Goal: Use online tool/utility: Utilize a website feature to perform a specific function

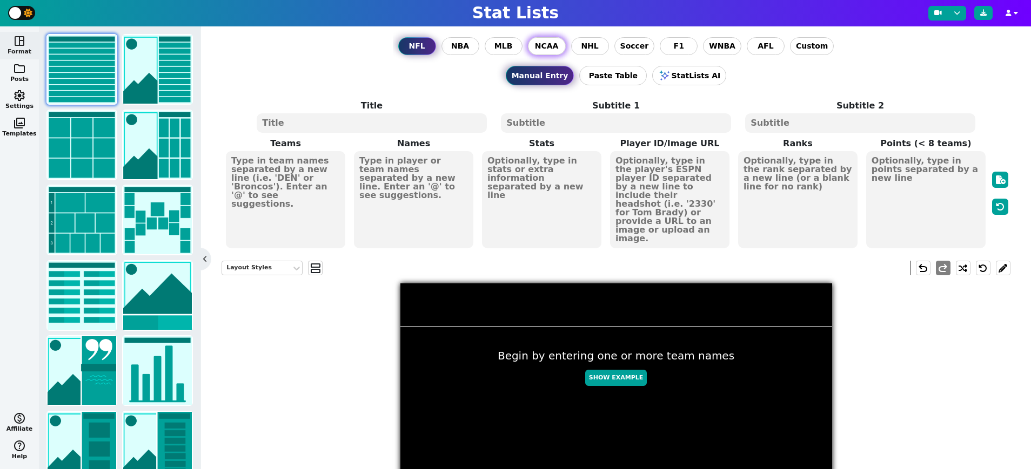
click at [543, 50] on span "NCAA" at bounding box center [547, 46] width 24 height 11
click at [0, 0] on input "NCAA" at bounding box center [0, 0] width 0 height 0
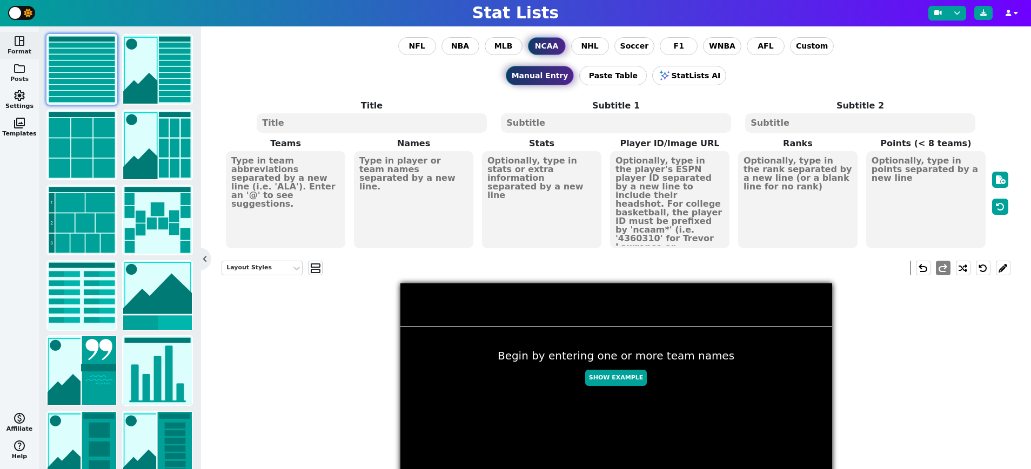
click at [17, 74] on span "folder" at bounding box center [19, 68] width 13 height 13
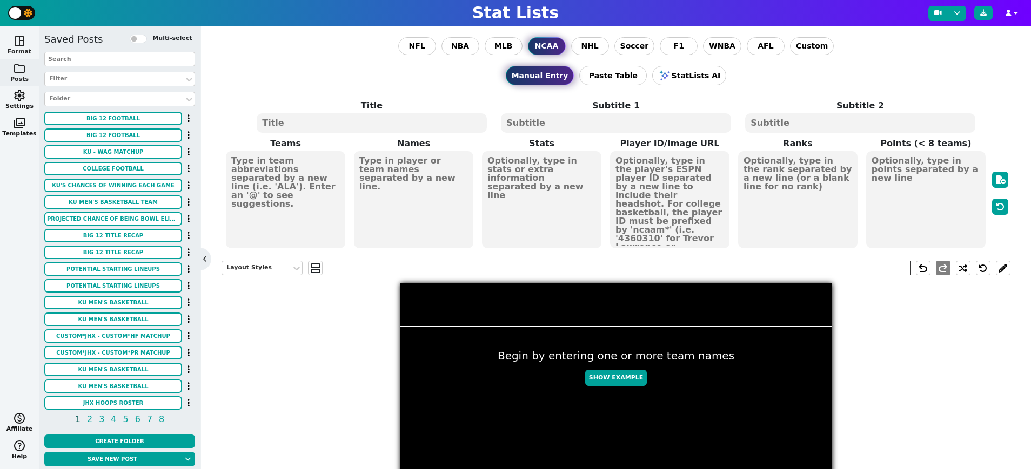
click at [24, 43] on span "space_dashboard" at bounding box center [19, 41] width 13 height 13
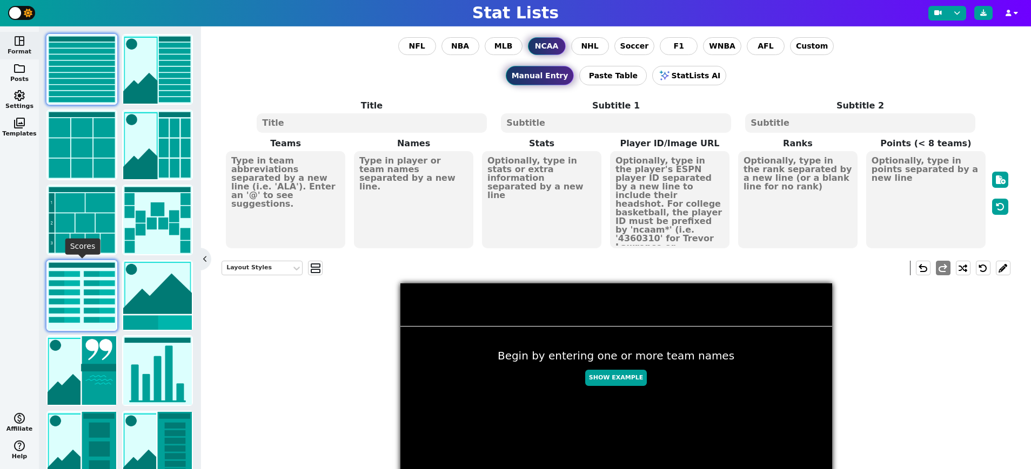
click at [92, 283] on img at bounding box center [82, 295] width 69 height 69
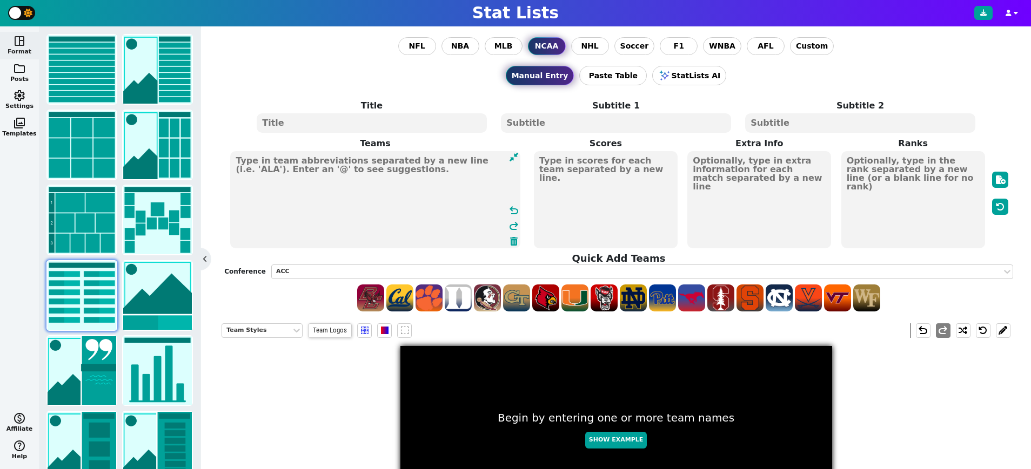
click at [342, 173] on textarea at bounding box center [375, 199] width 290 height 97
click at [342, 180] on textarea at bounding box center [375, 199] width 290 height 97
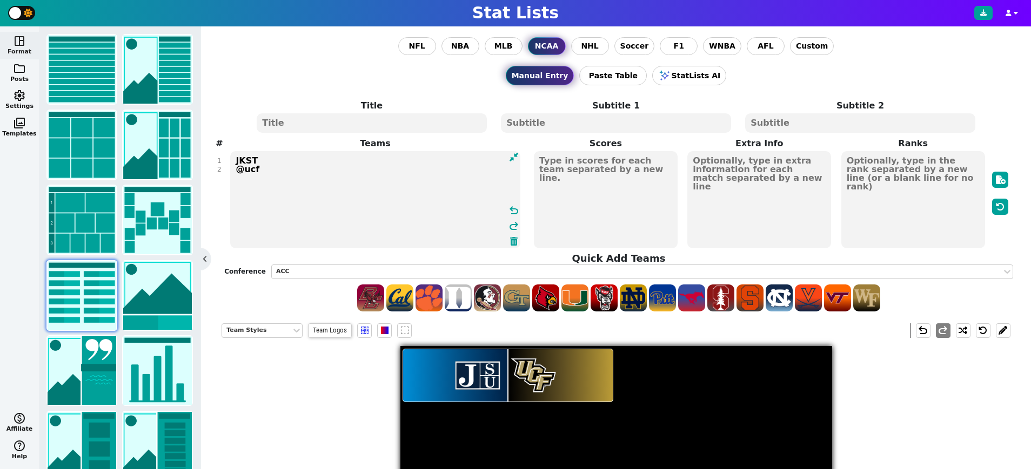
type textarea "JKST @ucf"
click at [612, 180] on textarea at bounding box center [606, 199] width 144 height 97
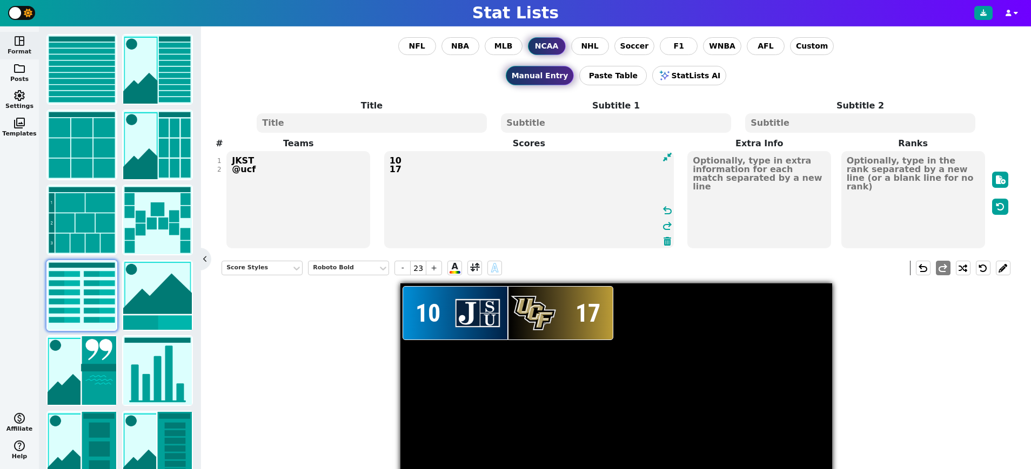
type textarea "10 17"
click at [271, 171] on textarea "JKST @ucf" at bounding box center [298, 199] width 144 height 97
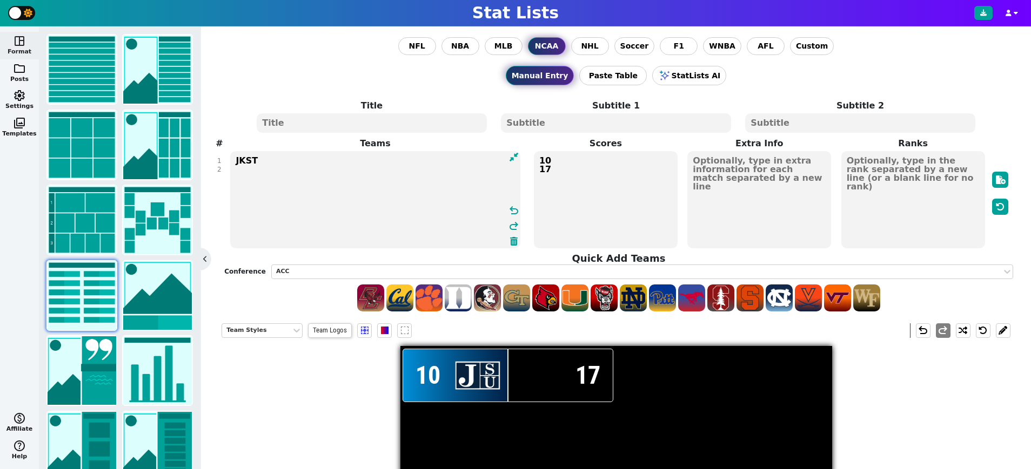
click at [273, 173] on textarea "JKST" at bounding box center [375, 199] width 290 height 97
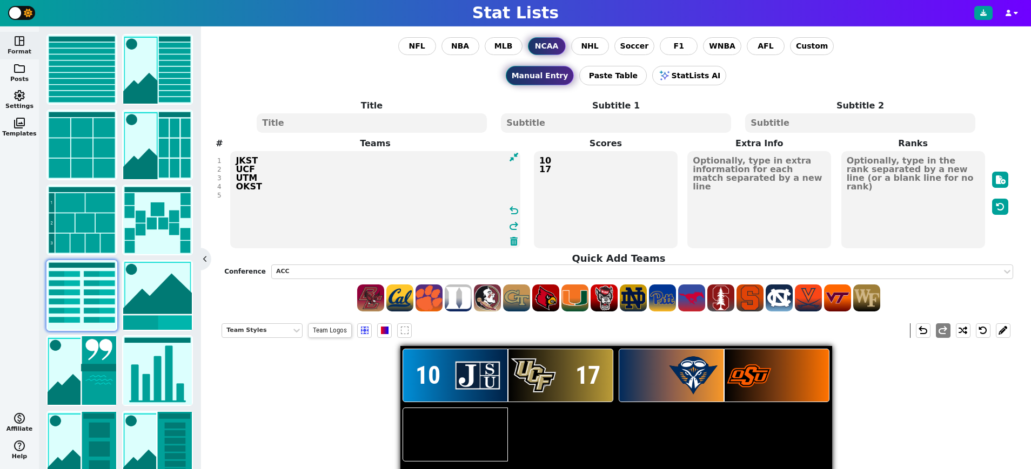
type textarea "JKST UCF UTM OKST"
click at [610, 177] on textarea "10 17" at bounding box center [606, 199] width 144 height 97
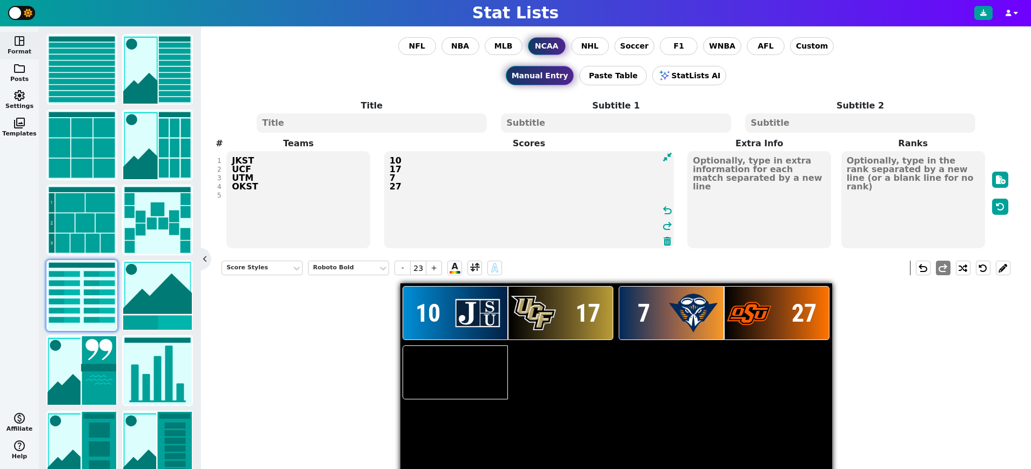
type textarea "10 17 7 27"
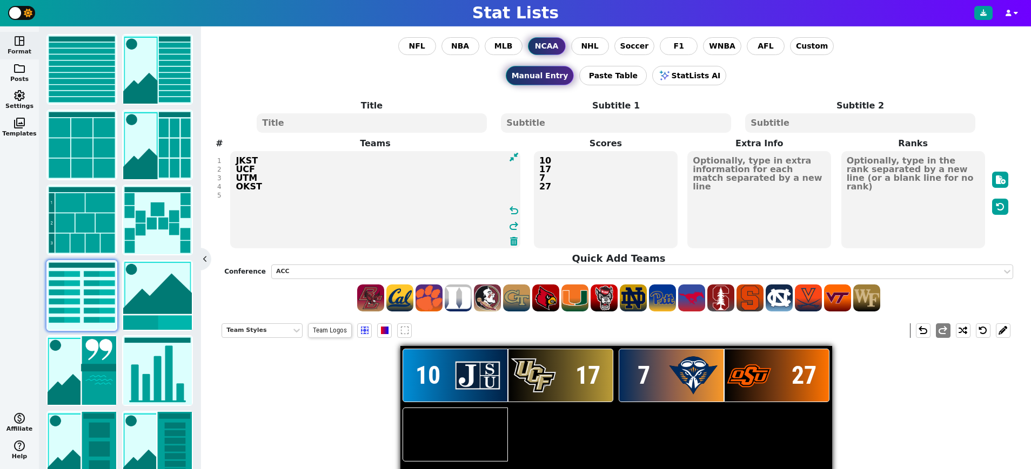
click at [272, 204] on textarea "JKST UCF UTM OKST" at bounding box center [375, 199] width 290 height 97
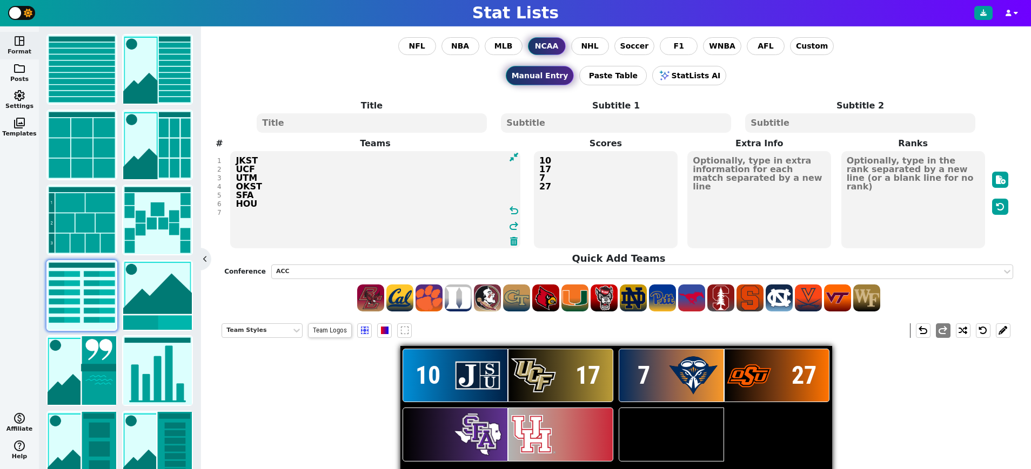
type textarea "JKST UCF UTM OKST SFA HOU"
click at [622, 195] on textarea "10 17 7 27" at bounding box center [606, 199] width 144 height 97
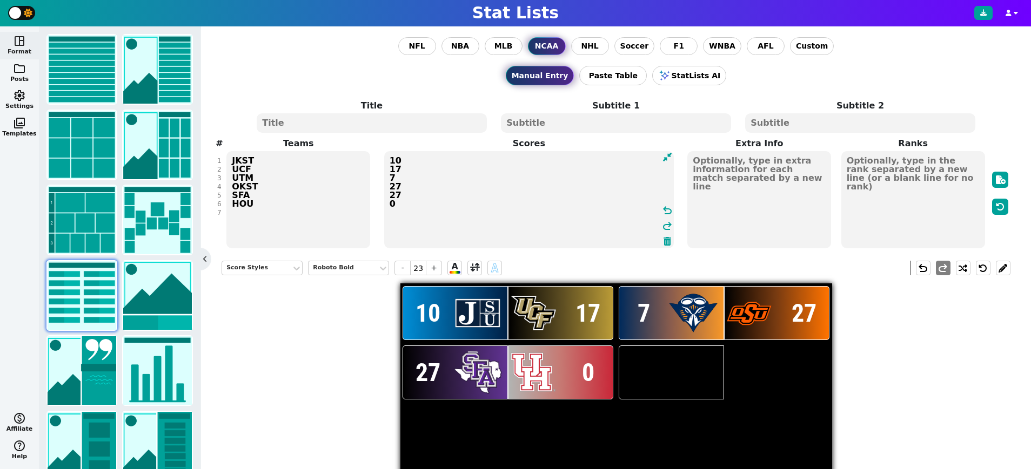
type textarea "10 17 7 27 27 0"
click at [290, 202] on textarea "JKST UCF UTM OKST SFA HOU" at bounding box center [298, 199] width 144 height 97
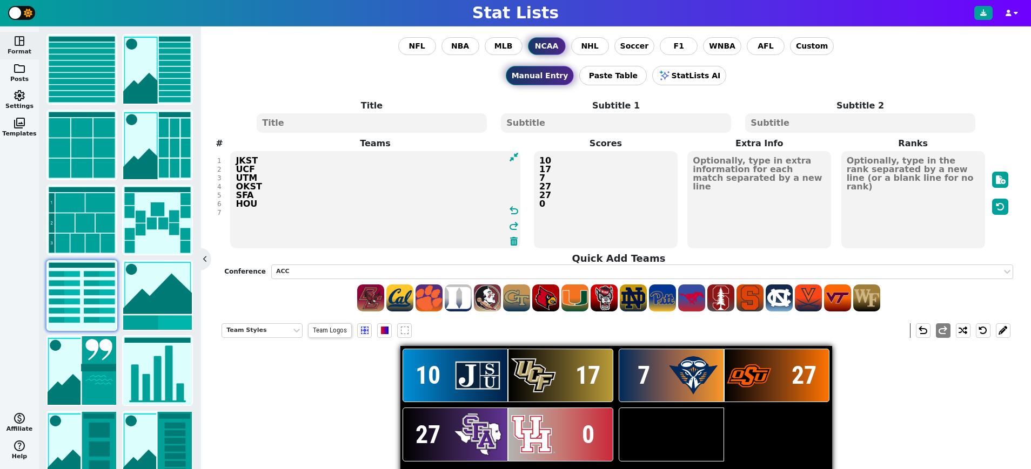
click at [261, 216] on textarea "JKST UCF UTM OKST SFA HOU" at bounding box center [375, 199] width 290 height 97
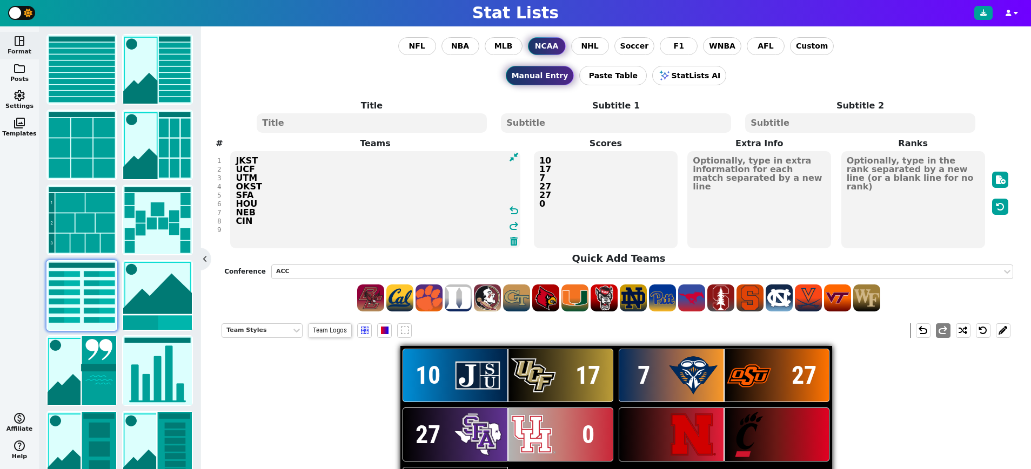
type textarea "JKST UCF UTM OKST SFA HOU NEB CIN"
click at [612, 213] on textarea "10 17 7 27 27 0" at bounding box center [606, 199] width 144 height 97
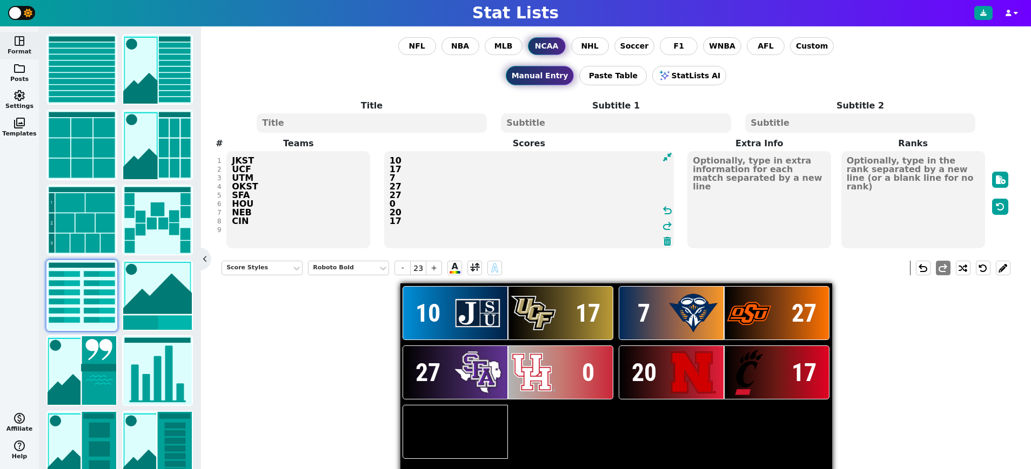
type textarea "10 17 7 27 27 0 20 17"
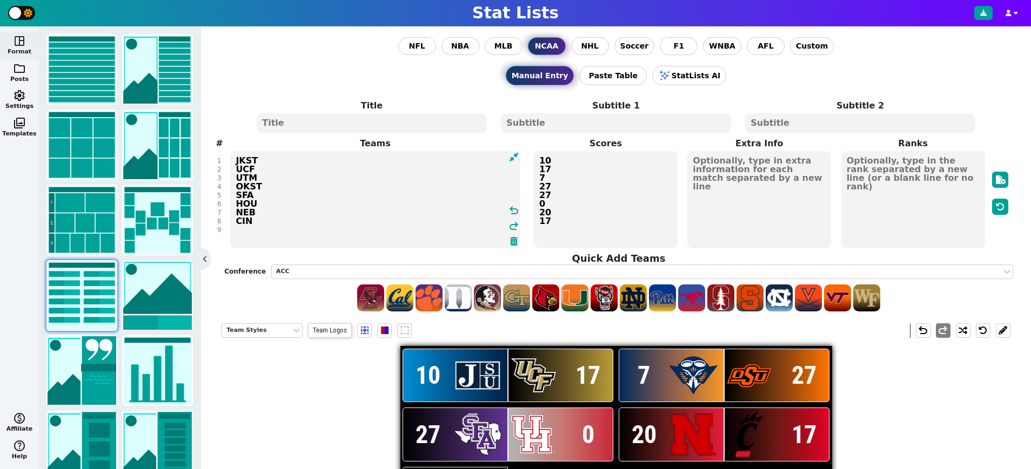
click at [294, 233] on div "Title Subtitle 1 Subtitle 2 # 1 2 3 4 5 6 7 8 9 Teams JKST UCF UTM OKST SFA HOU…" at bounding box center [615, 205] width 789 height 213
type textarea "JKST UCF UTM OKST SFA HOU NEB CIN WAG KU"
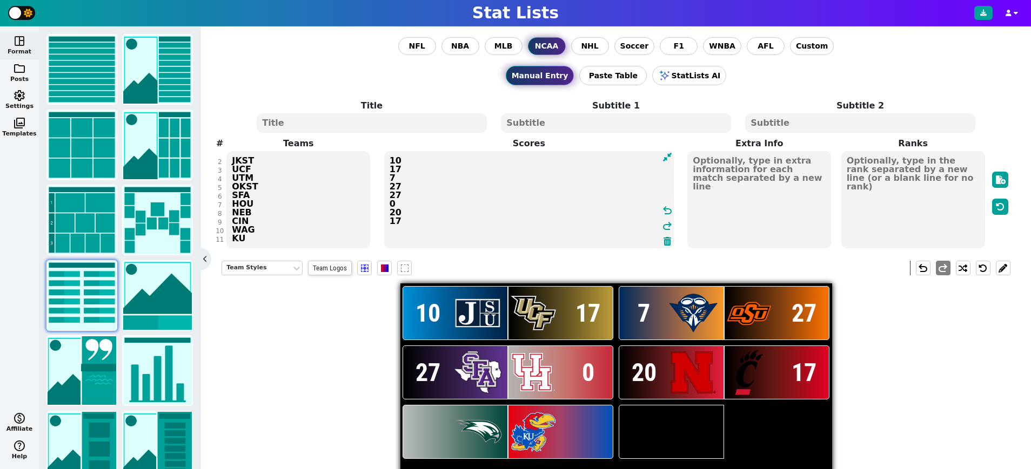
click at [590, 230] on textarea "10 17 7 27 27 0 20 17" at bounding box center [529, 199] width 290 height 97
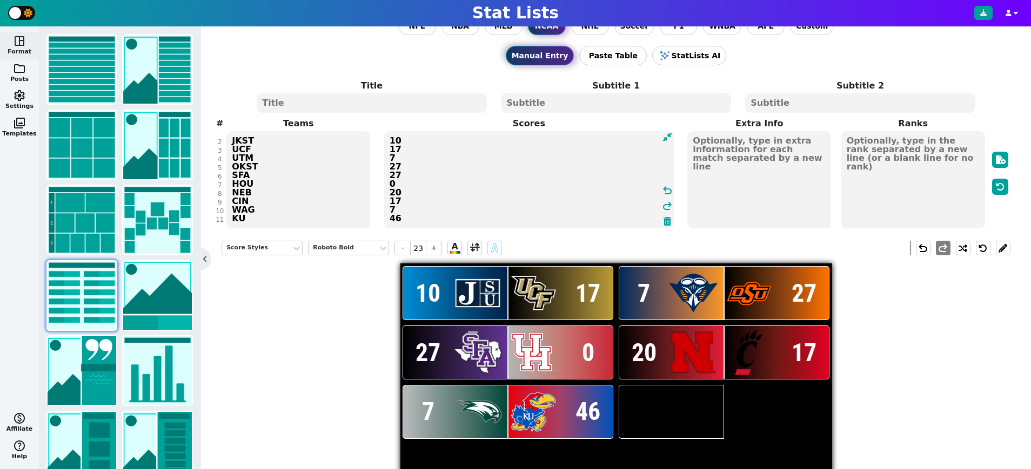
type textarea "10 17 7 27 27 0 20 17 7 46"
click at [261, 219] on div "Title Subtitle 1 Subtitle 2 # 1 2 3 4 5 6 7 8 9 10 11 Teams JKST UCF UTM OKST S…" at bounding box center [615, 154] width 789 height 150
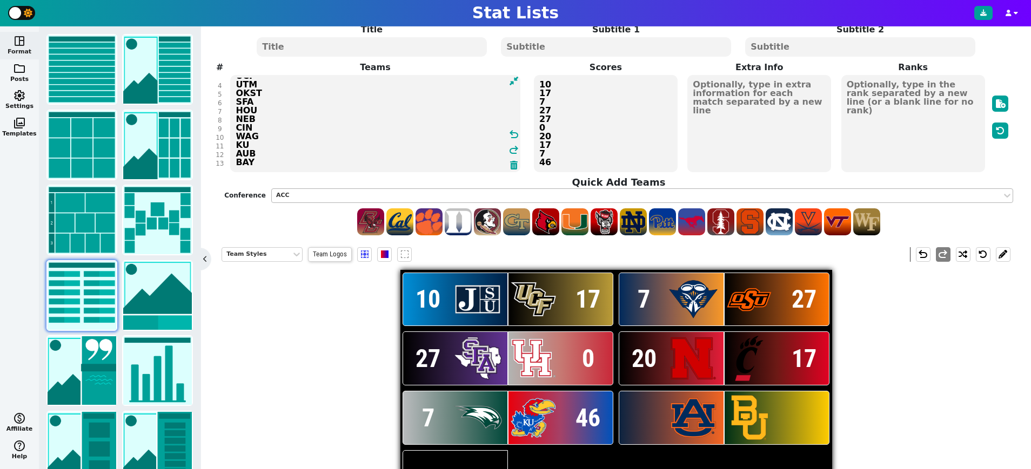
scroll to position [89, 0]
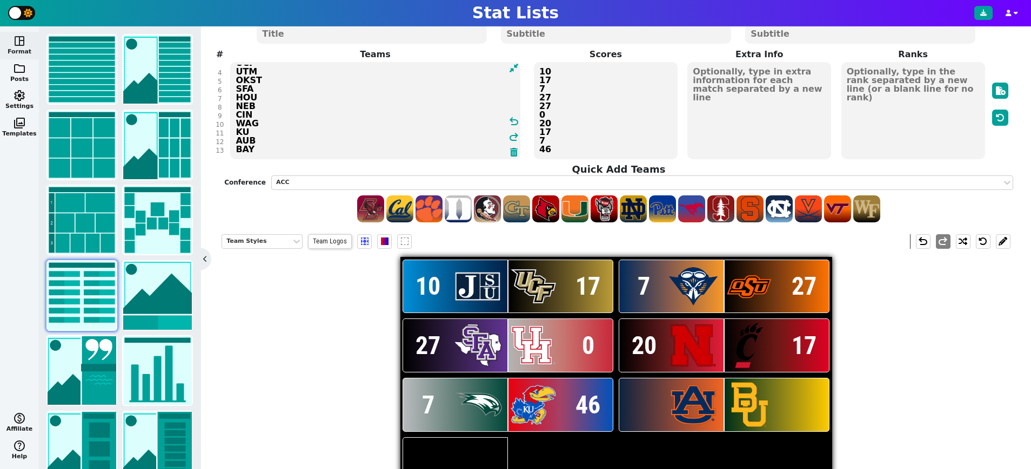
type textarea "JKST UCF UTM OKST SFA HOU NEB CIN WAG KU AUB BAY"
click at [584, 148] on textarea "10 17 7 27 27 0 20 17 7 46" at bounding box center [606, 110] width 144 height 97
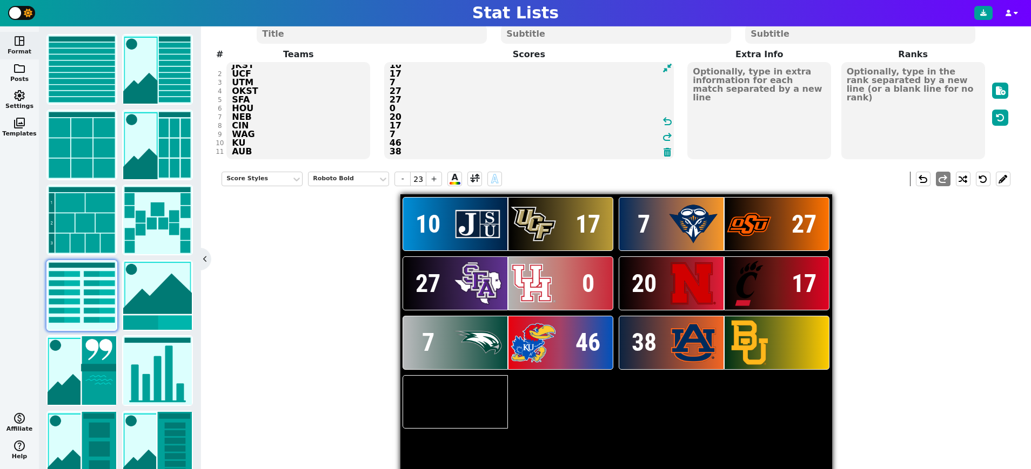
scroll to position [15, 0]
type textarea "10 17 7 27 27 0 20 17 7 46 38 24"
click at [308, 150] on div "Title Subtitle 1 Subtitle 2 # 1 2 3 4 5 6 7 8 9 10 11 12 13 Teams JKST UCF UTM …" at bounding box center [615, 85] width 789 height 150
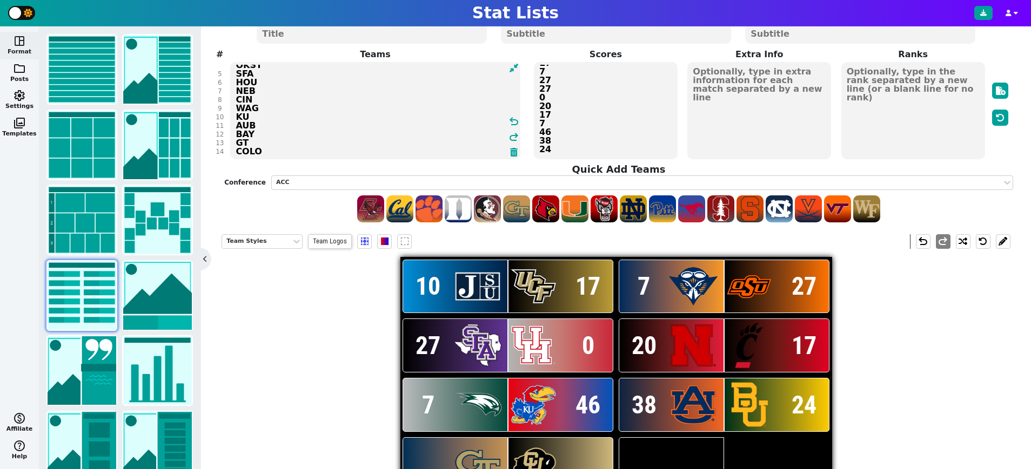
scroll to position [42, 0]
type textarea "JKST UCF UTM OKST SFA HOU NEB CIN WAG KU AUB BAY GT COLO"
click at [599, 148] on textarea "10 17 7 27 27 0 20 17 7 46 38 24" at bounding box center [606, 110] width 144 height 97
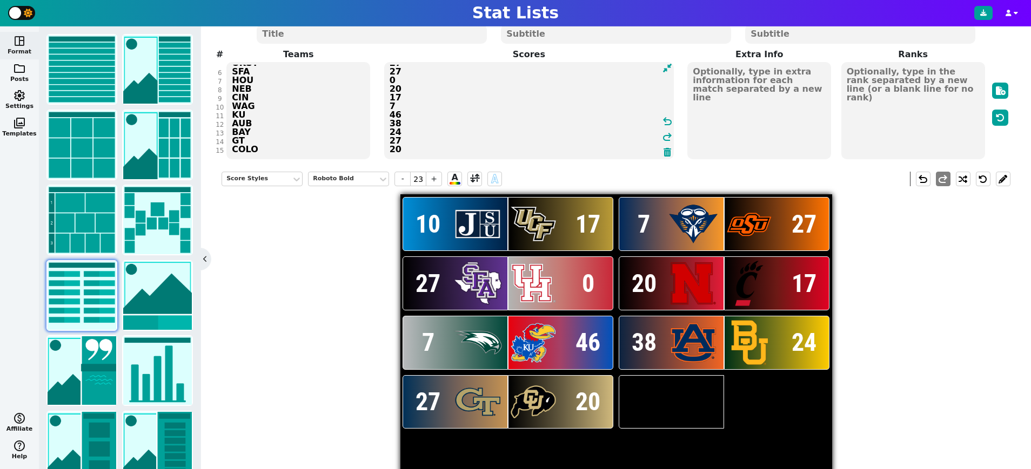
type textarea "10 17 7 27 27 0 20 17 7 46 38 24 27 20"
click at [281, 148] on div "Title Subtitle 1 Subtitle 2 # 1 2 3 4 5 6 7 8 9 10 11 12 13 14 15 Teams JKST UC…" at bounding box center [615, 85] width 789 height 150
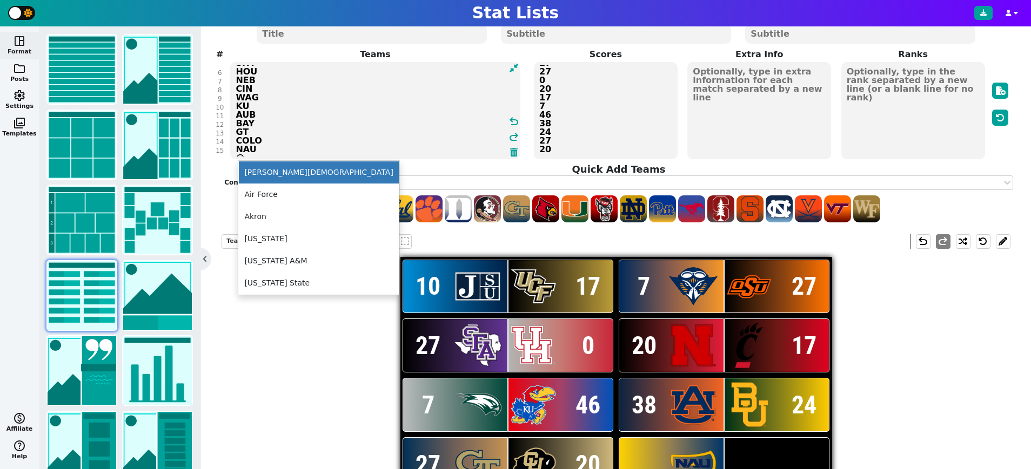
scroll to position [0, 0]
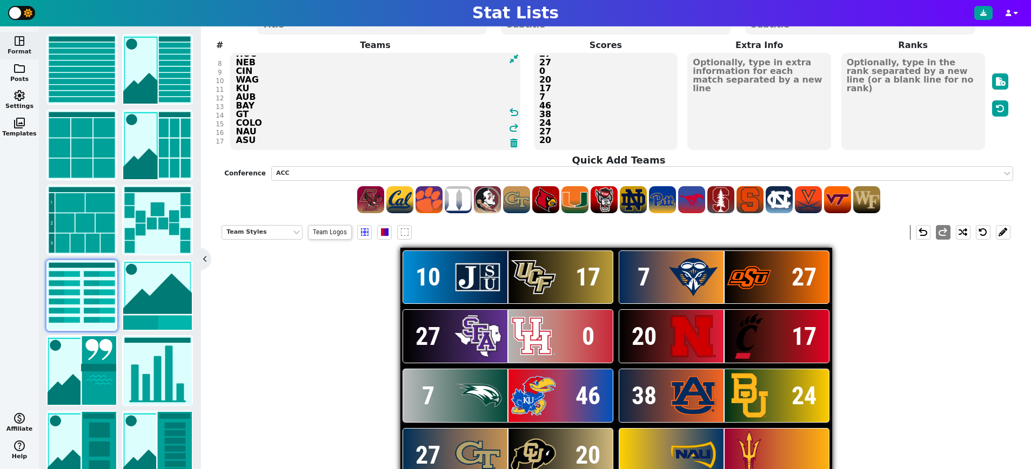
type textarea "JKST UCF UTM OKST SFA HOU NEB CIN WAG KU AUB BAY GT COLO NAU ASU"
click at [593, 145] on textarea "10 17 7 27 27 0 20 17 7 46 38 24 27 20" at bounding box center [606, 101] width 144 height 97
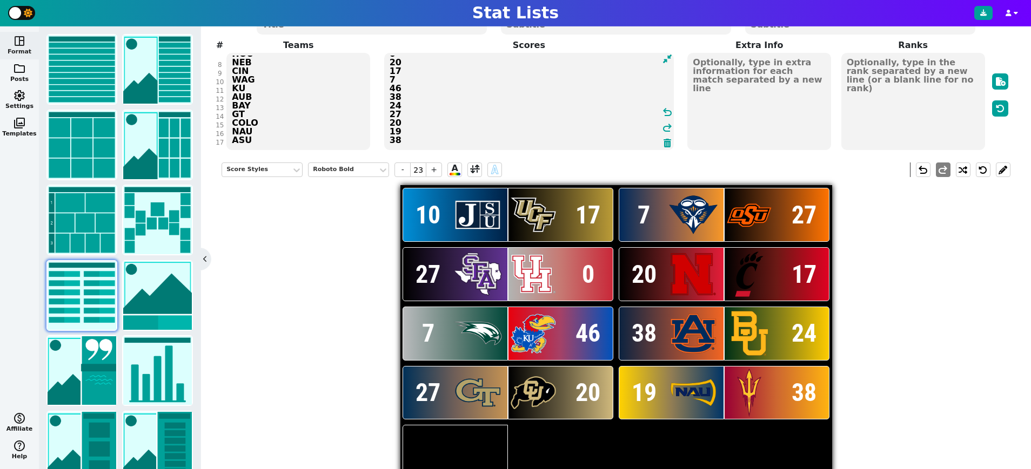
type textarea "10 17 7 27 27 0 20 17 7 46 38 24 27 20 19 38"
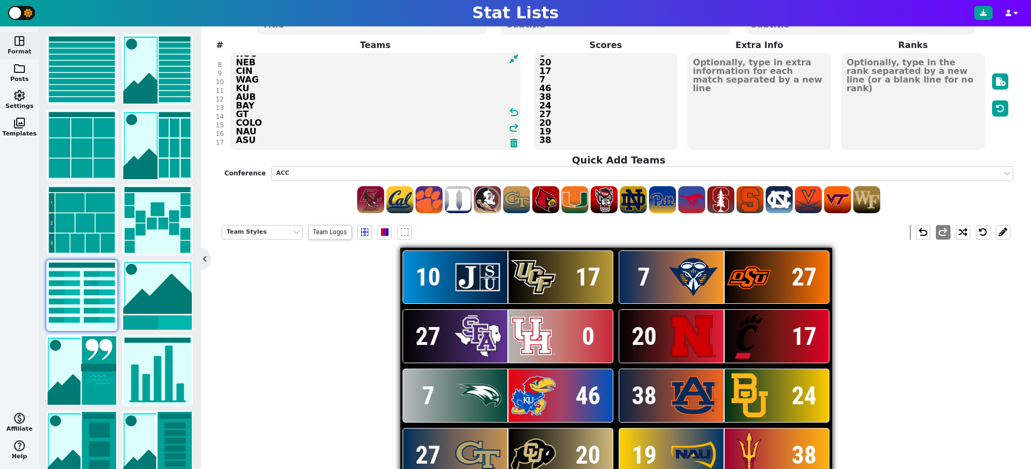
click at [306, 139] on div "Title Subtitle 1 Subtitle 2 # 1 2 3 4 5 6 7 8 9 10 11 12 13 14 15 16 17 Teams J…" at bounding box center [615, 107] width 789 height 213
type textarea "JKST UCF UTM OKST SFA HOU NEB CIN WAG KU AUB BAY GT COLO NAU ASU UND KSU"
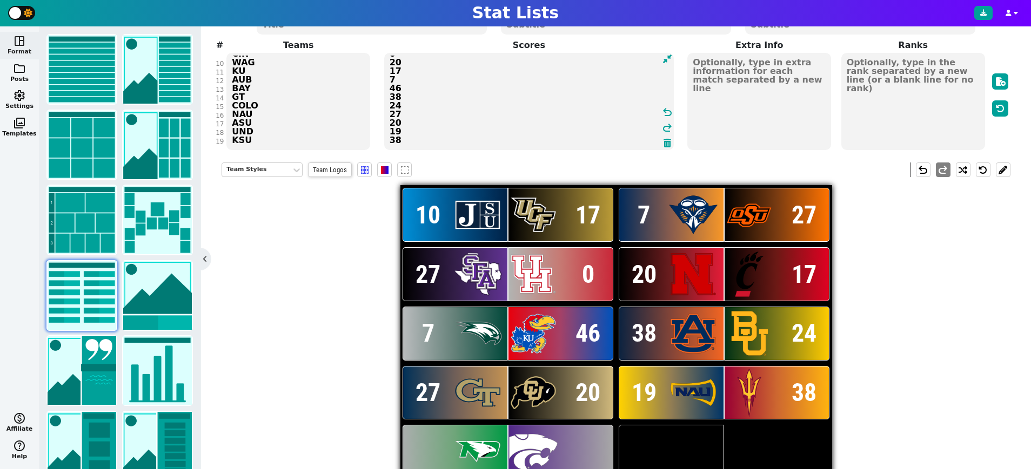
click at [565, 139] on textarea "10 17 7 27 27 0 20 17 7 46 38 24 27 20 19 38" at bounding box center [529, 101] width 290 height 97
type textarea "10 17 7 27 27 0 20 17 7 46 38 24 27 20 19 38 35 38"
click at [288, 138] on div "Title Subtitle 1 Subtitle 2 # 1 2 3 4 5 6 7 8 9 10 11 12 13 14 15 16 17 18 19 T…" at bounding box center [615, 76] width 789 height 150
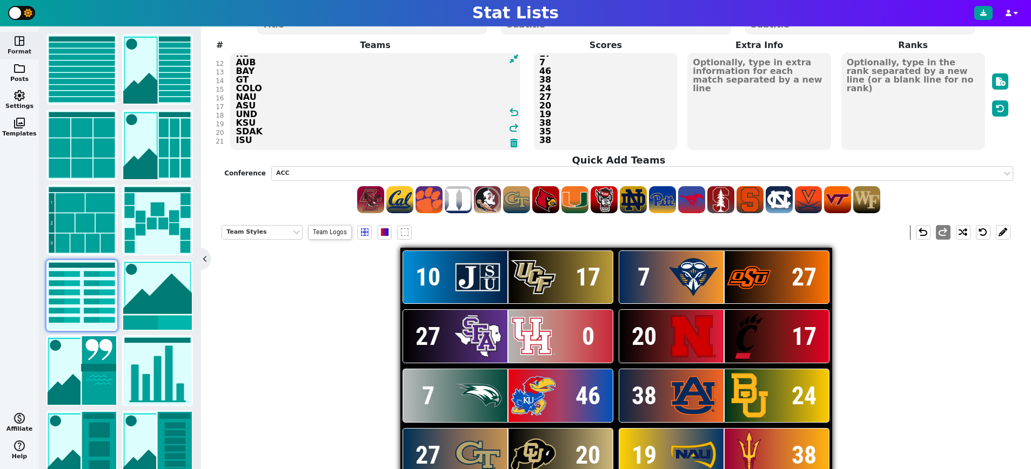
type textarea "JKST UCF UTM OKST SFA HOU NEB CIN WAG KU AUB BAY GT COLO NAU ASU UND KSU SDAK I…"
click at [575, 140] on textarea "10 17 7 27 27 0 20 17 7 46 38 24 27 20 19 38 35 38" at bounding box center [606, 101] width 144 height 97
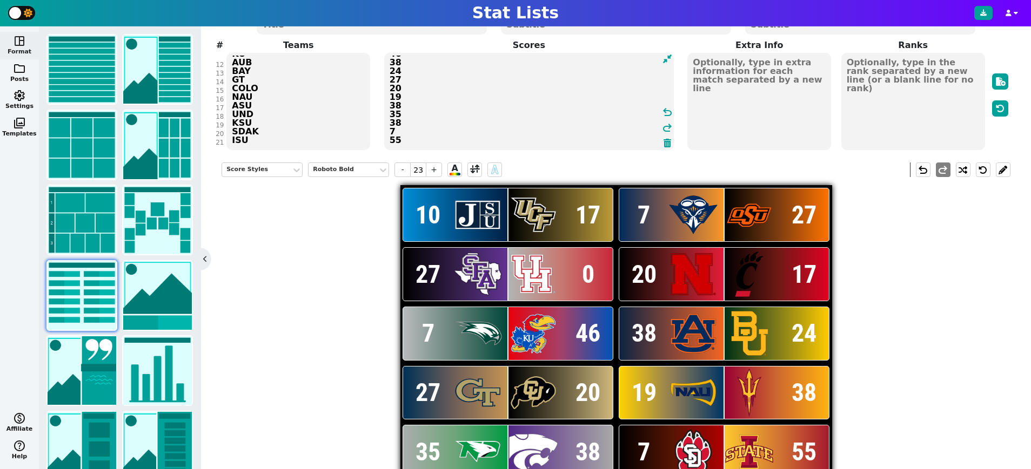
type textarea "10 17 7 27 27 0 20 17 7 46 38 24 27 20 19 38 35 38 7 55"
click at [307, 140] on div "Title Subtitle 1 Subtitle 2 # 1 2 3 4 5 6 7 8 9 10 11 12 13 14 15 16 17 18 19 2…" at bounding box center [615, 76] width 789 height 150
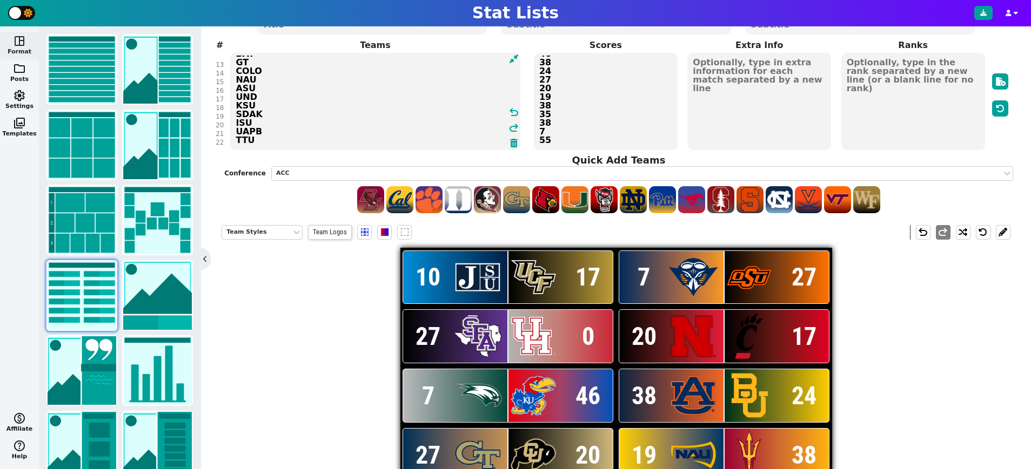
scroll to position [111, 0]
type textarea "JKST UCF UTM OKST SFA HOU NEB CIN WAG KU AUB BAY GT COLO NAU ASU UND KSU SDAK I…"
click at [568, 139] on textarea "10 17 7 27 27 0 20 17 7 46 38 24 27 20 19 38 35 38 7 55" at bounding box center [606, 101] width 144 height 97
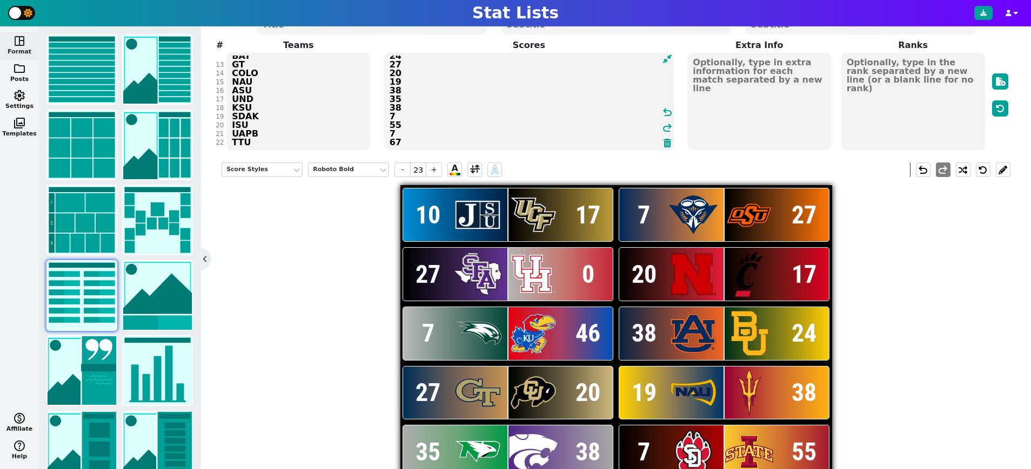
scroll to position [110, 0]
type textarea "10 17 7 27 27 0 20 17 7 46 38 24 27 20 19 38 35 38 7 55 7 67"
click at [287, 140] on div "Title Subtitle 1 Subtitle 2 # 1 2 3 4 5 6 7 8 9 10 11 12 13 14 15 16 17 18 19 2…" at bounding box center [615, 76] width 789 height 150
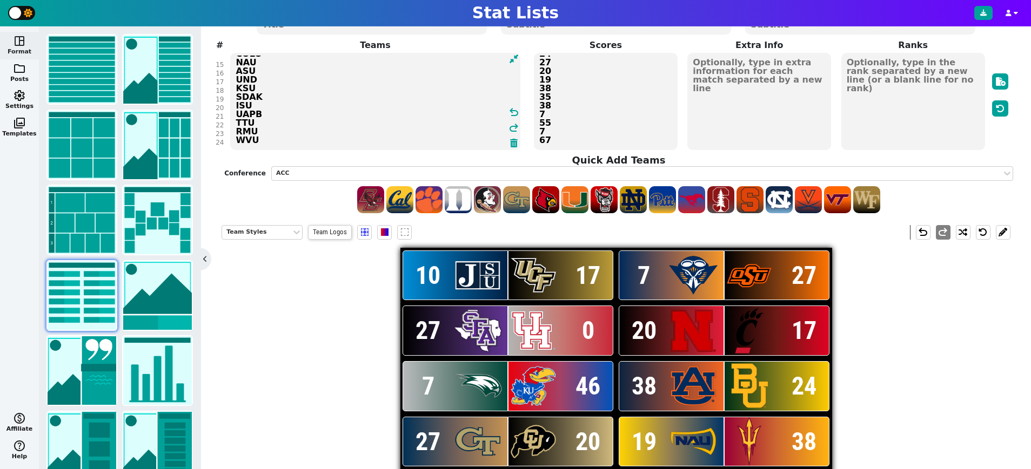
scroll to position [129, 0]
type textarea "JKST UCF UTM OKST SFA HOU NEB CIN WAG KU AUB BAY GT COLO NAU ASU UND KSU SDAK I…"
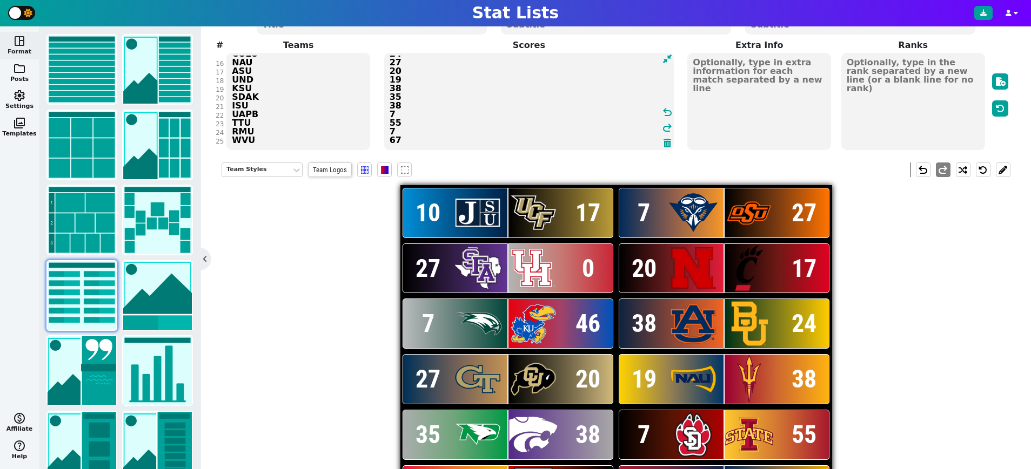
click at [580, 141] on textarea "10 17 7 27 27 0 20 17 7 46 38 24 27 20 19 38 35 38 7 55 7 67" at bounding box center [529, 101] width 290 height 97
type textarea "10 17 7 27 27 0 20 17 7 46 38 24 27 20 19 38 35 38 7 55 7 67 3 45"
click at [281, 142] on div "Title Subtitle 1 Subtitle 2 # 1 2 3 4 5 6 7 8 9 10 11 12 13 14 15 16 17 18 19 2…" at bounding box center [615, 76] width 789 height 150
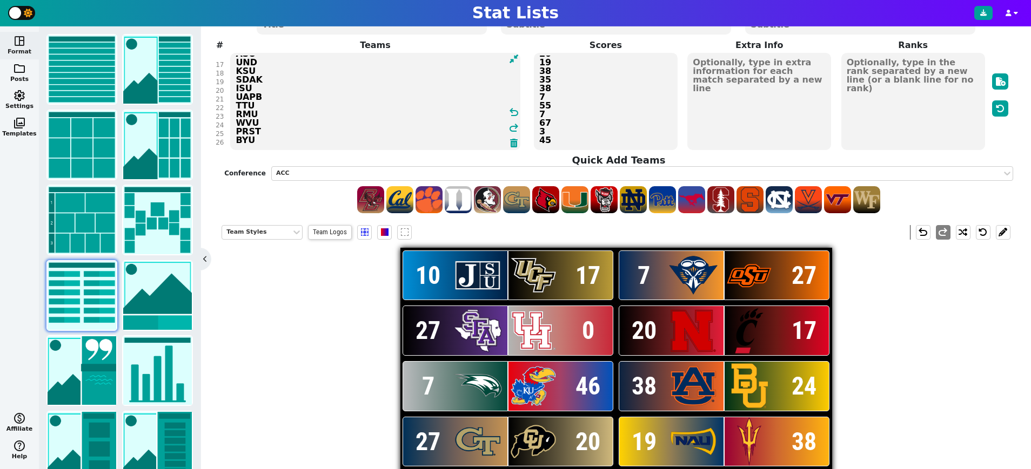
scroll to position [146, 0]
type textarea "JKST UCF UTM OKST SFA HOU NEB CIN WAG KU AUB BAY GT COLO NAU ASU UND KSU SDAK I…"
click at [587, 141] on textarea "10 17 7 27 27 0 20 17 7 46 38 24 27 20 19 38 35 38 7 55 7 67 3 45" at bounding box center [606, 101] width 144 height 97
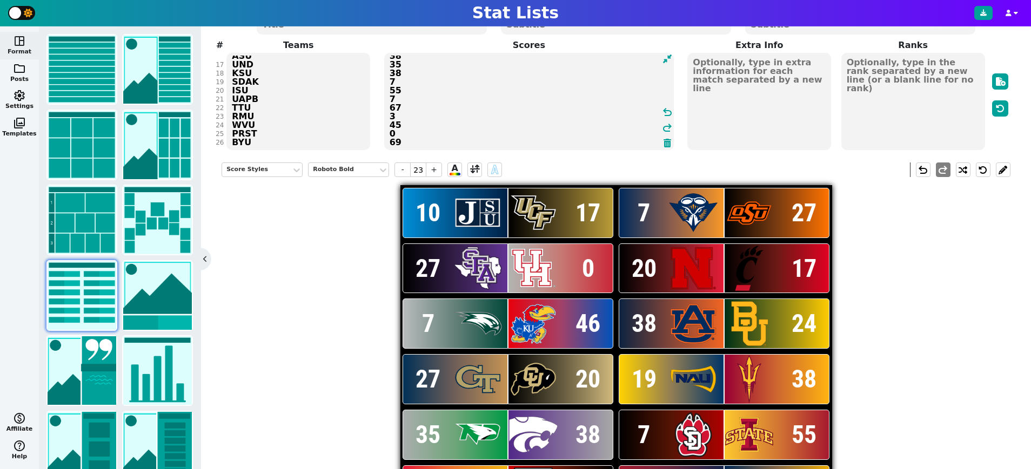
scroll to position [145, 0]
type textarea "10 17 7 27 27 0 20 17 7 46 38 24 27 20 19 38 35 38 7 55 7 67 3 45 0 69"
click at [299, 140] on div "Title Subtitle 1 Subtitle 2 # 1 2 3 4 5 6 7 8 9 10 11 12 13 14 15 16 17 18 19 2…" at bounding box center [615, 76] width 789 height 150
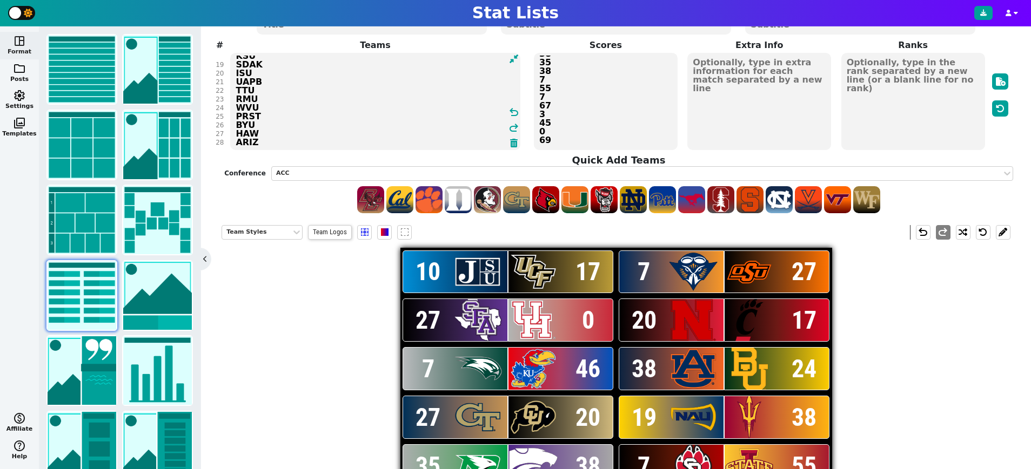
type textarea "JKST UCF UTM OKST SFA HOU NEB CIN WAG KU AUB BAY GT COLO NAU ASU UND KSU SDAK I…"
click at [602, 139] on textarea "10 17 7 27 27 0 20 17 7 46 38 24 27 20 19 38 35 38 7 55 7 67 3 45 0 69" at bounding box center [606, 101] width 144 height 97
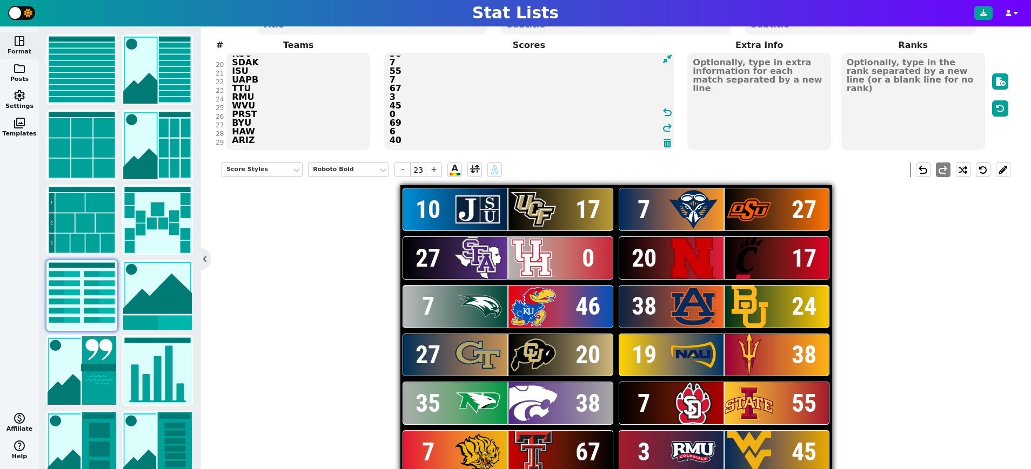
type textarea "10 17 7 27 27 0 20 17 7 46 38 24 27 20 19 38 35 38 7 55 7 67 3 45 0 69 6 40"
click at [310, 142] on div "Title Subtitle 1 Subtitle 2 # 1 2 3 4 5 6 7 8 9 10 11 12 13 14 15 16 17 18 19 2…" at bounding box center [615, 76] width 789 height 150
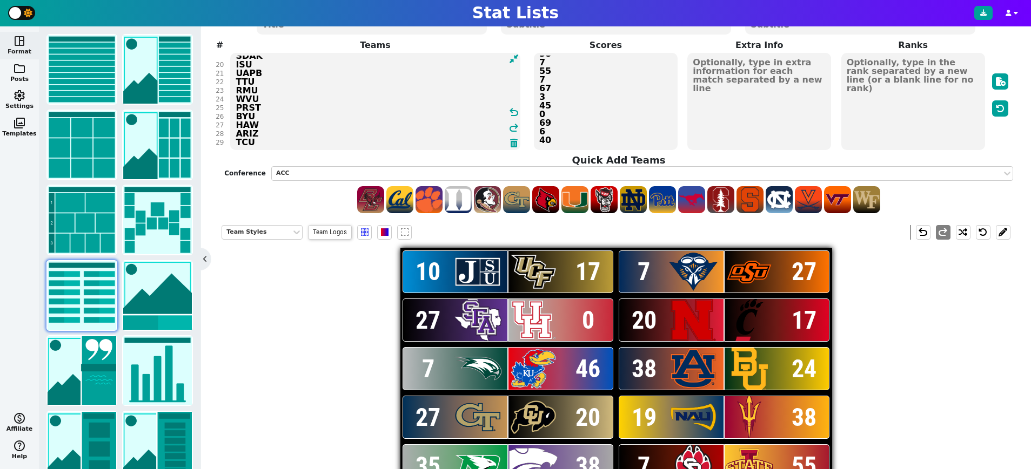
scroll to position [164, 0]
type textarea "JKST UCF UTM OKST SFA HOU NEB CIN WAG KU AUB BAY GT COLO NAU ASU UND KSU SDAK I…"
click at [560, 140] on textarea "10 17 7 27 27 0 20 17 7 46 38 24 27 20 19 38 35 38 7 55 7 67 3 45 0 69 6 40" at bounding box center [606, 101] width 144 height 97
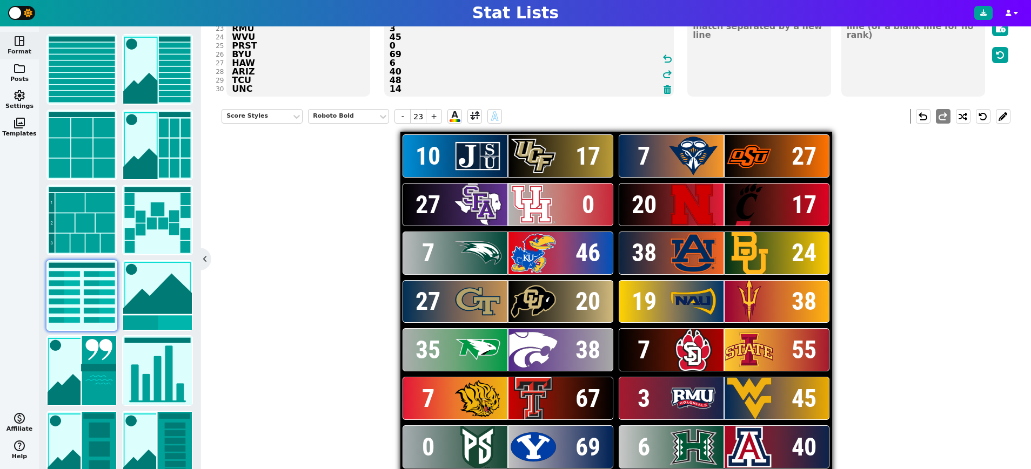
scroll to position [151, 0]
type textarea "10 17 7 27 27 0 20 17 7 46 38 24 27 20 19 38 35 38 7 55 7 67 3 45 0 69 6 40 48 …"
click at [277, 112] on div "Score Styles" at bounding box center [256, 116] width 61 height 9
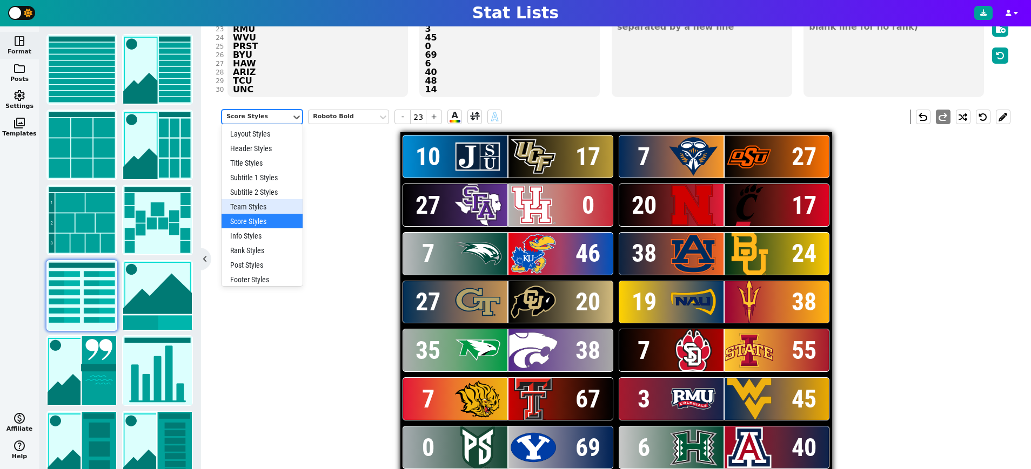
click at [258, 205] on div "Team Styles" at bounding box center [261, 206] width 81 height 15
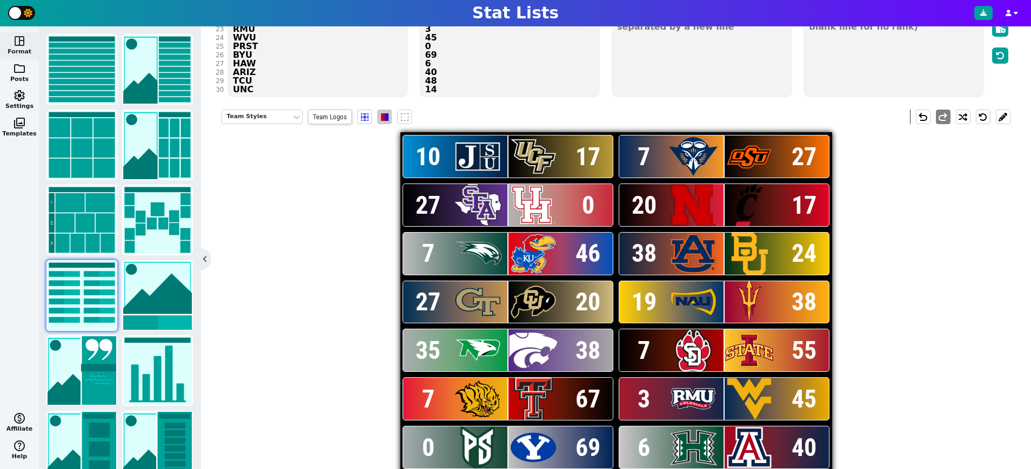
click at [383, 117] on span at bounding box center [385, 117] width 8 height 8
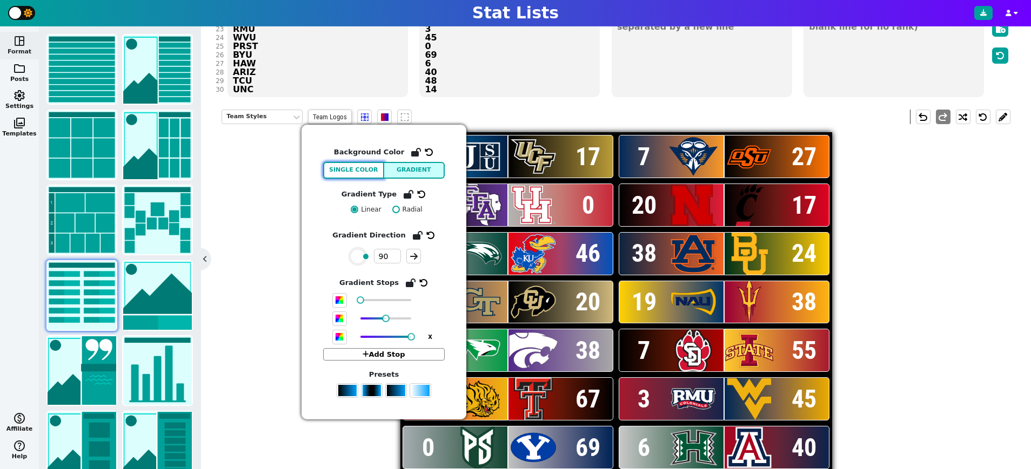
click at [375, 172] on button "Single Color" at bounding box center [353, 170] width 61 height 17
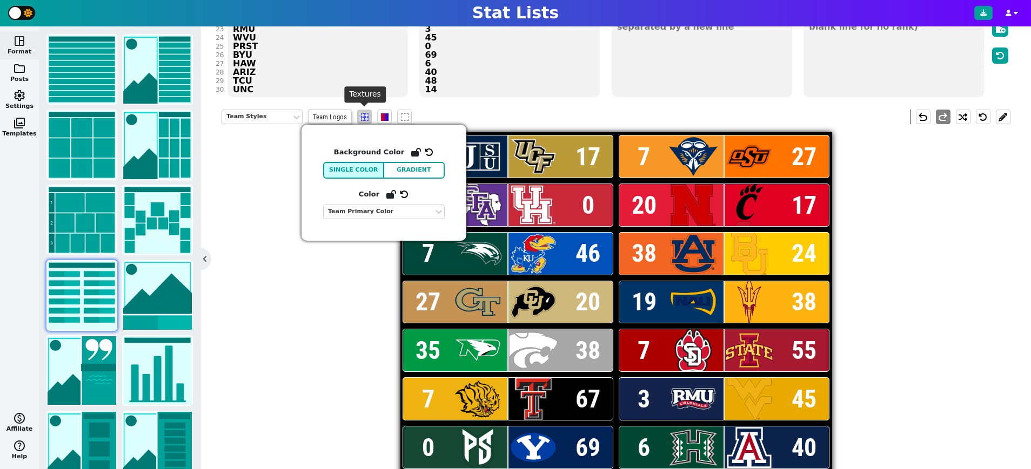
click at [367, 115] on span at bounding box center [365, 117] width 8 height 8
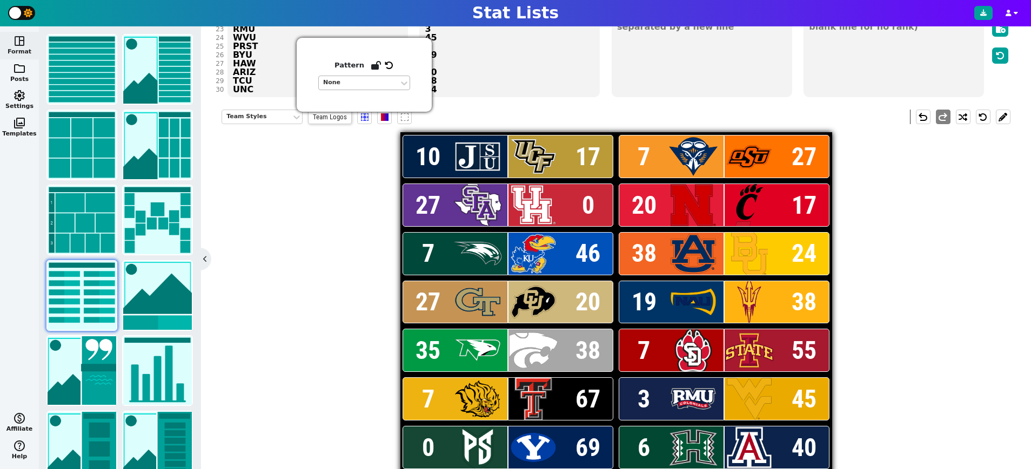
click at [367, 83] on div "None" at bounding box center [358, 82] width 71 height 9
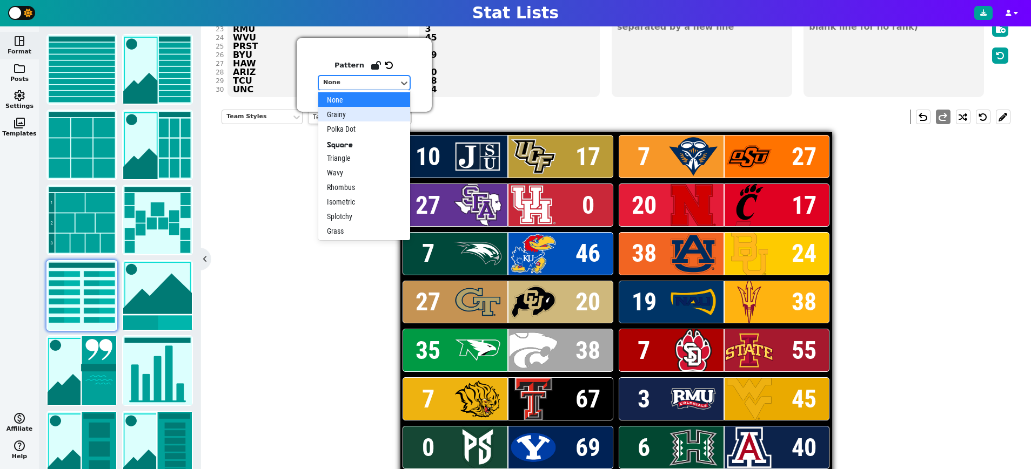
click at [351, 116] on div "Grainy" at bounding box center [364, 114] width 92 height 15
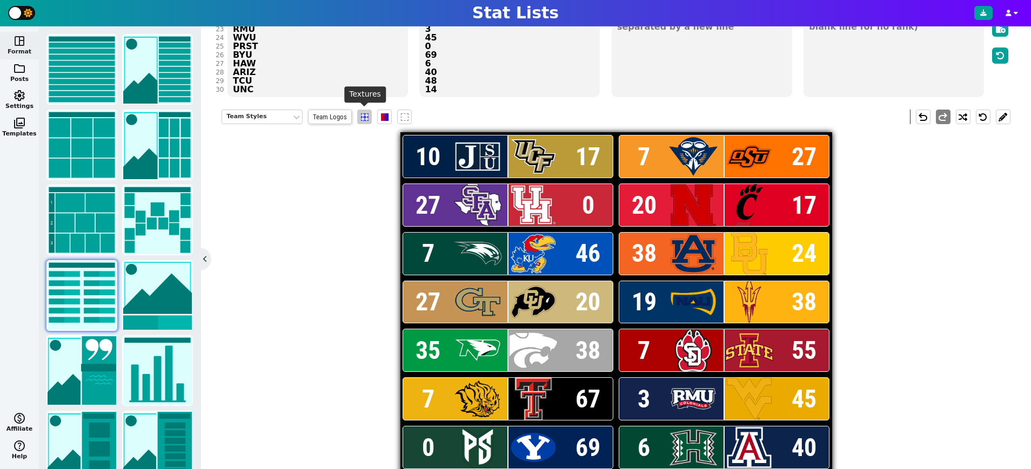
click at [361, 117] on span at bounding box center [365, 117] width 8 height 8
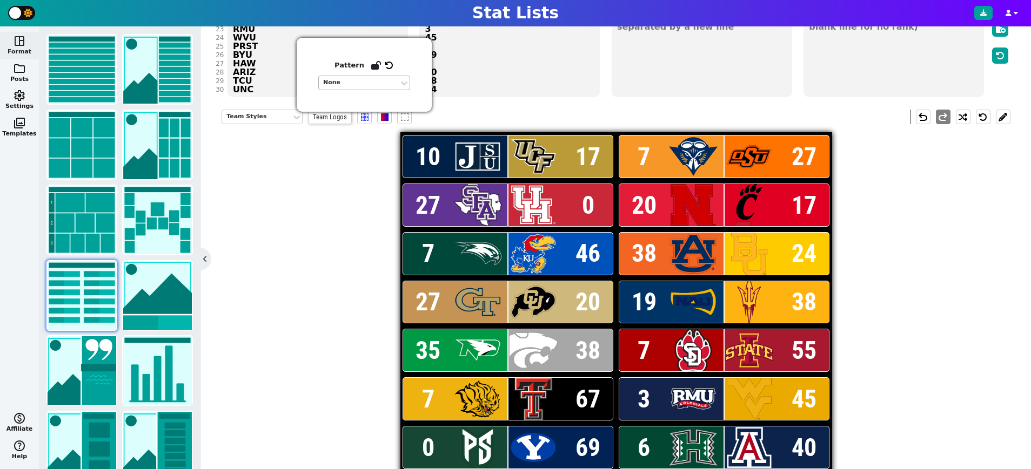
click at [359, 85] on div "None" at bounding box center [358, 82] width 71 height 9
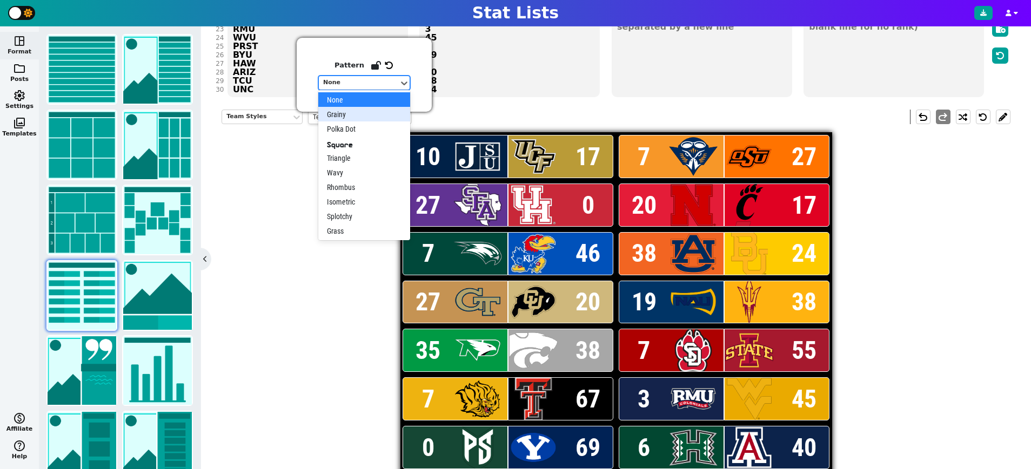
click at [355, 113] on div "Grainy" at bounding box center [364, 114] width 92 height 15
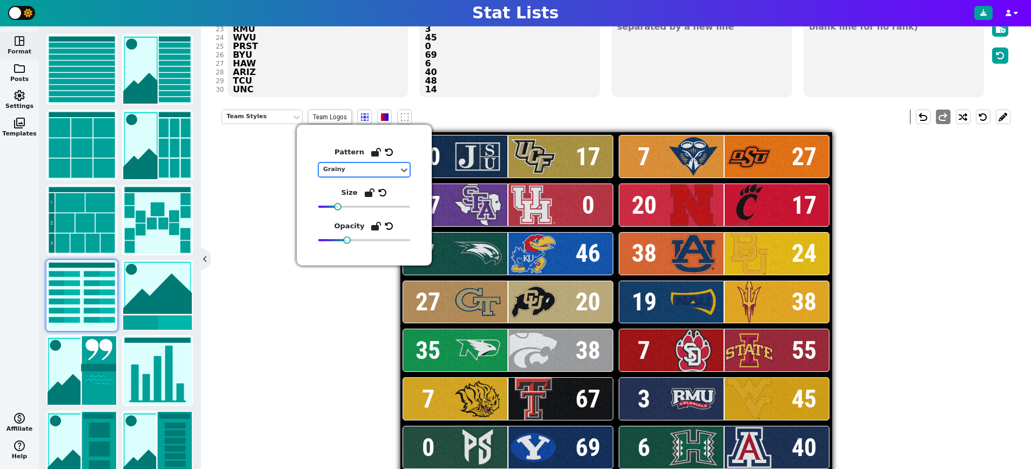
click at [273, 204] on div "Team Styles Team Logos undo redo 10 17 7 27 27 0 20 17 7 46 38 24 27 20 19 38 3…" at bounding box center [615, 333] width 789 height 462
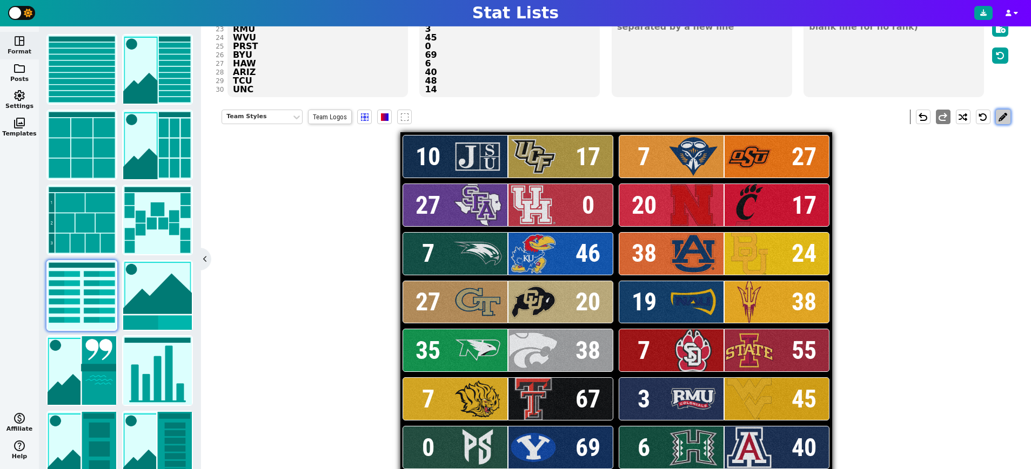
click at [1006, 116] on button at bounding box center [1003, 117] width 15 height 15
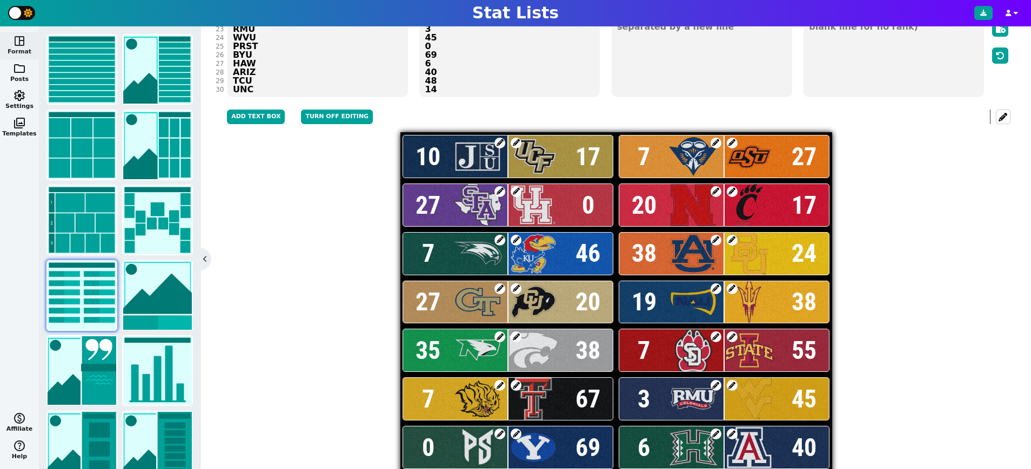
click at [716, 191] on span at bounding box center [715, 191] width 11 height 11
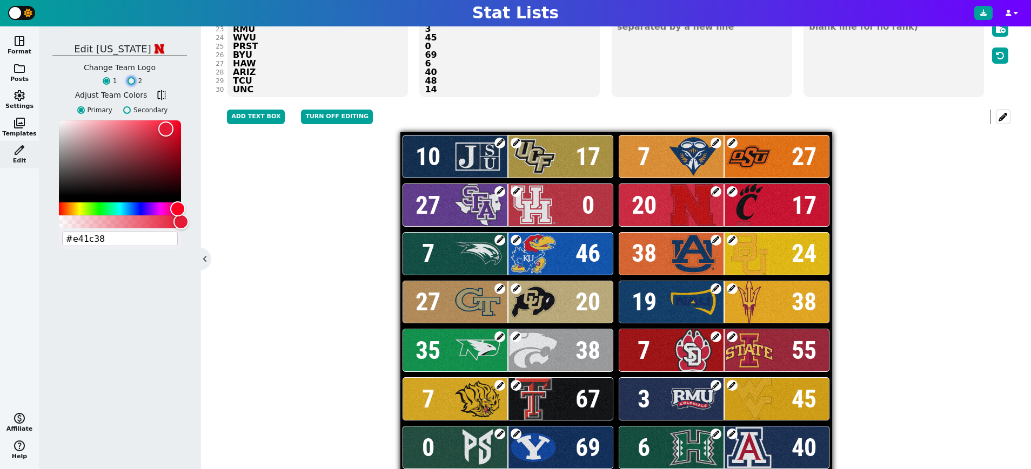
click at [131, 80] on input "2" at bounding box center [131, 81] width 8 height 8
radio input "true"
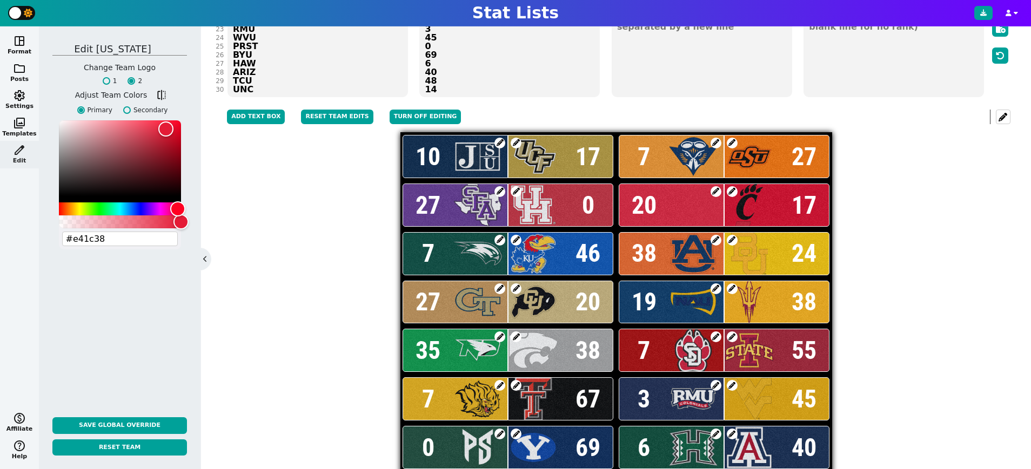
click at [733, 237] on span at bounding box center [732, 240] width 11 height 11
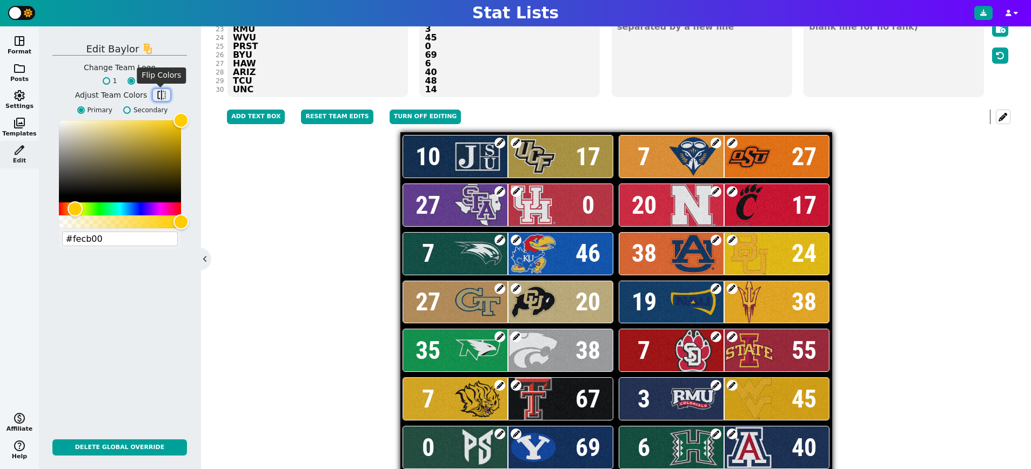
click at [163, 94] on span "flip" at bounding box center [161, 95] width 11 height 11
type input "#003015"
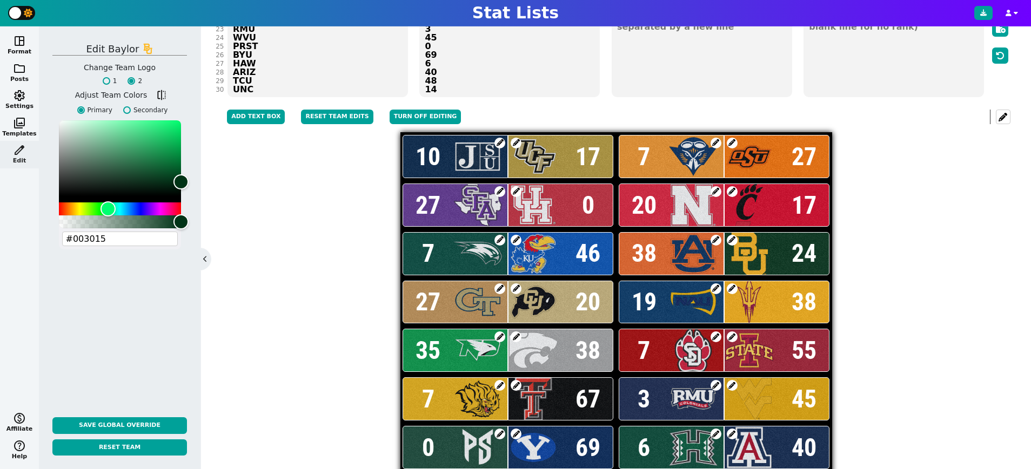
click at [715, 290] on span at bounding box center [715, 289] width 11 height 11
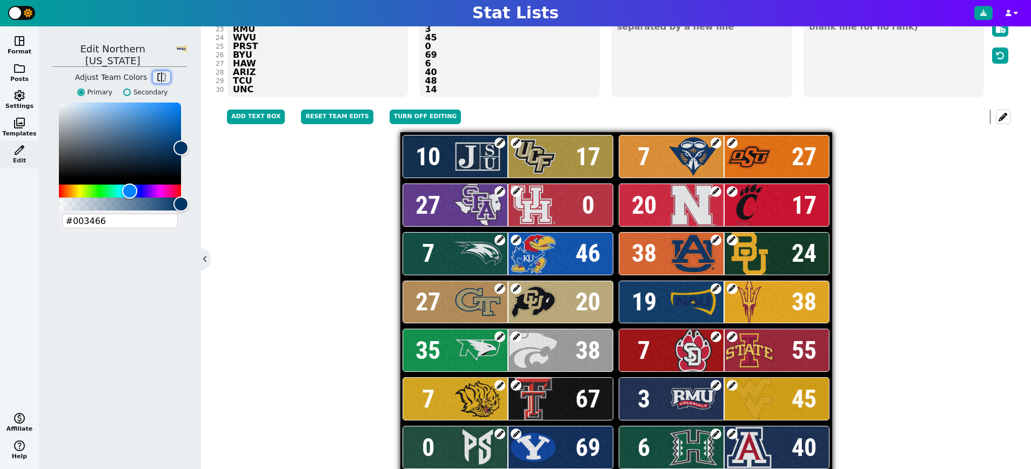
click at [162, 72] on span "flip" at bounding box center [161, 77] width 11 height 11
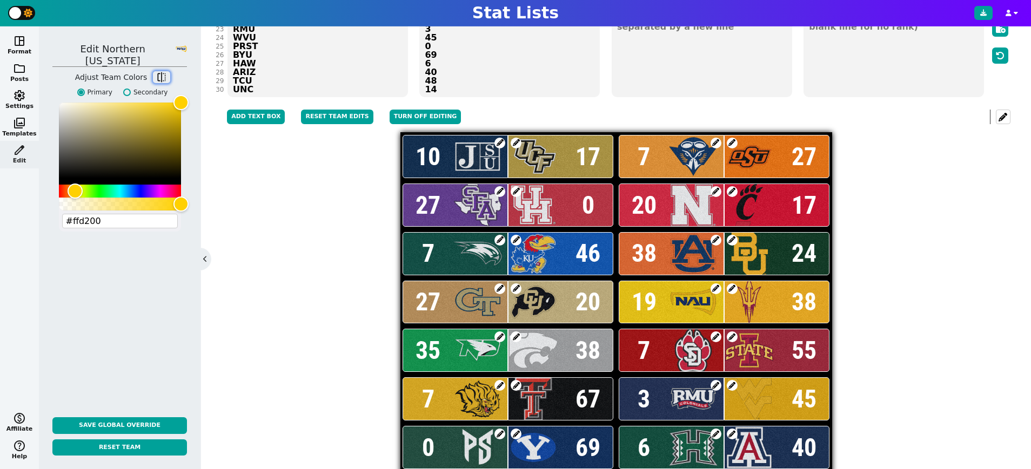
click at [162, 72] on span "flip" at bounding box center [161, 77] width 11 height 11
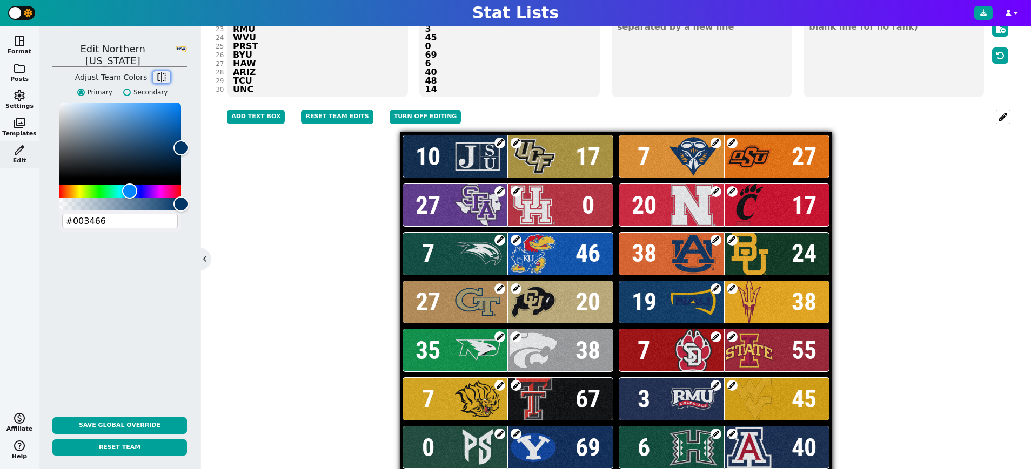
click at [162, 72] on span "flip" at bounding box center [161, 77] width 11 height 11
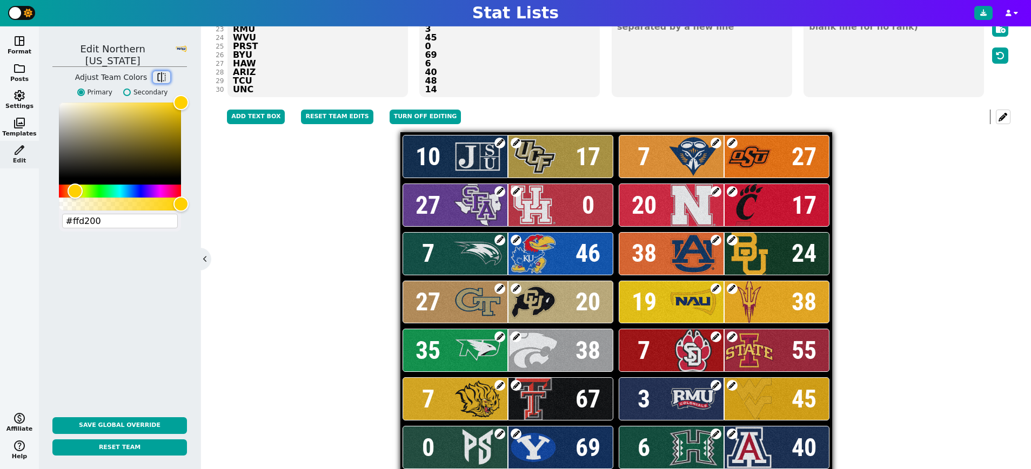
click at [162, 72] on span "flip" at bounding box center [161, 77] width 11 height 11
type input "#003466"
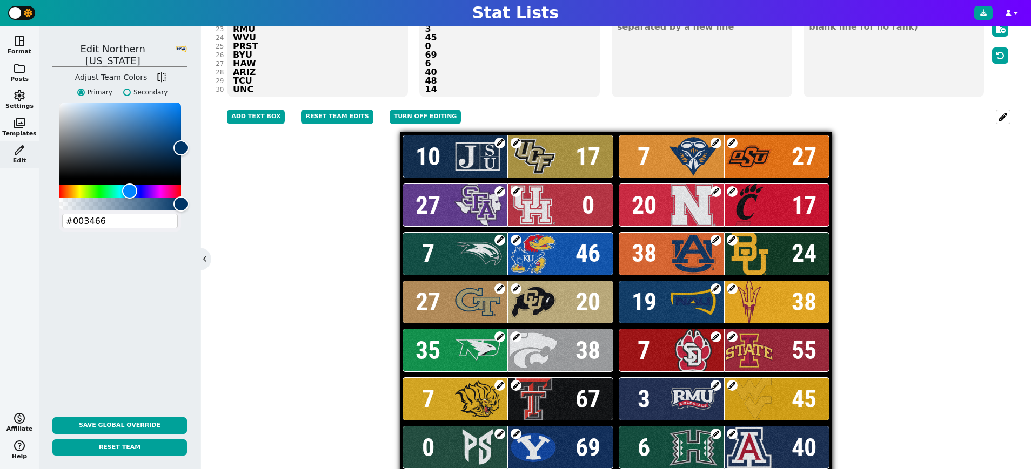
click at [518, 336] on span at bounding box center [516, 337] width 11 height 11
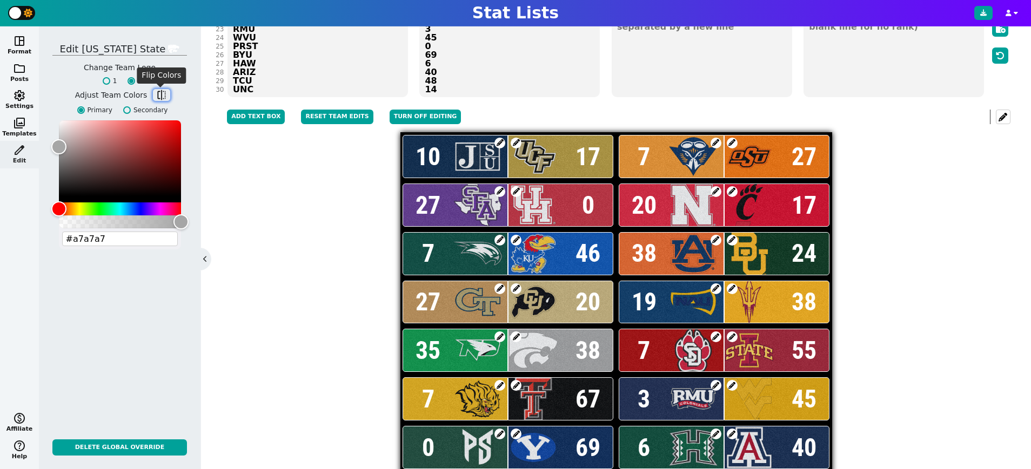
click at [156, 94] on span "flip" at bounding box center [161, 95] width 11 height 11
type input "#512888"
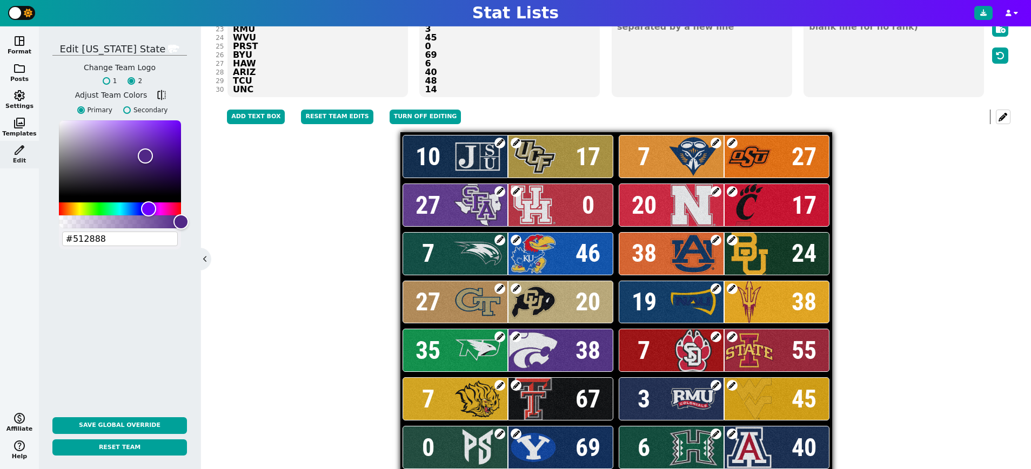
click at [516, 384] on span at bounding box center [516, 385] width 11 height 11
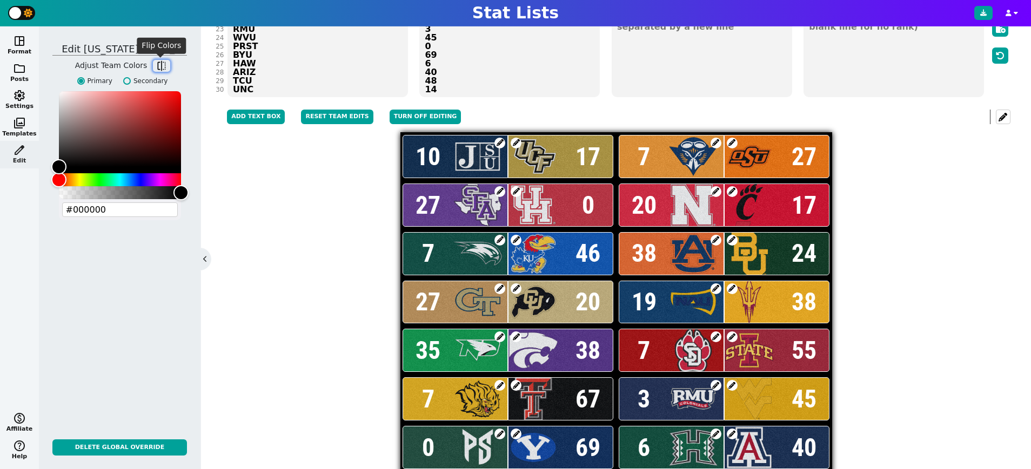
click at [161, 66] on span "flip" at bounding box center [161, 66] width 11 height 11
type input "#cc0000"
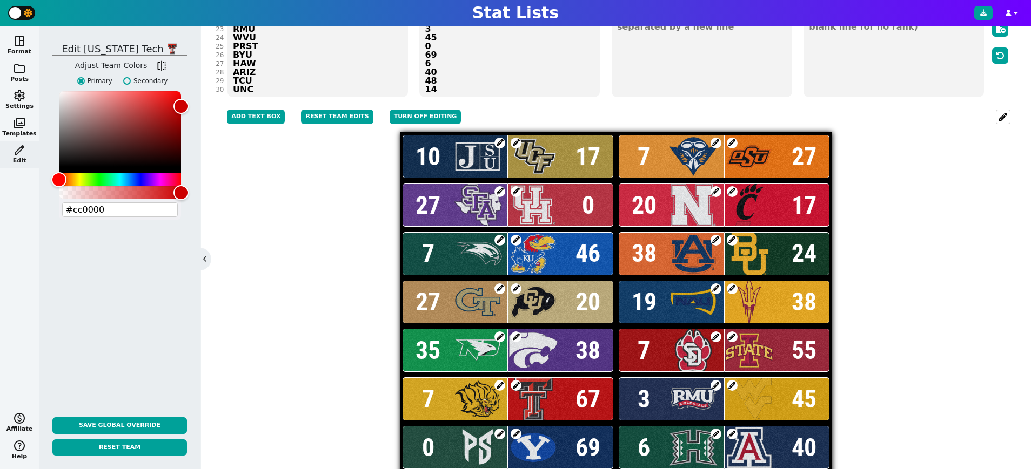
click at [734, 385] on span at bounding box center [732, 385] width 11 height 11
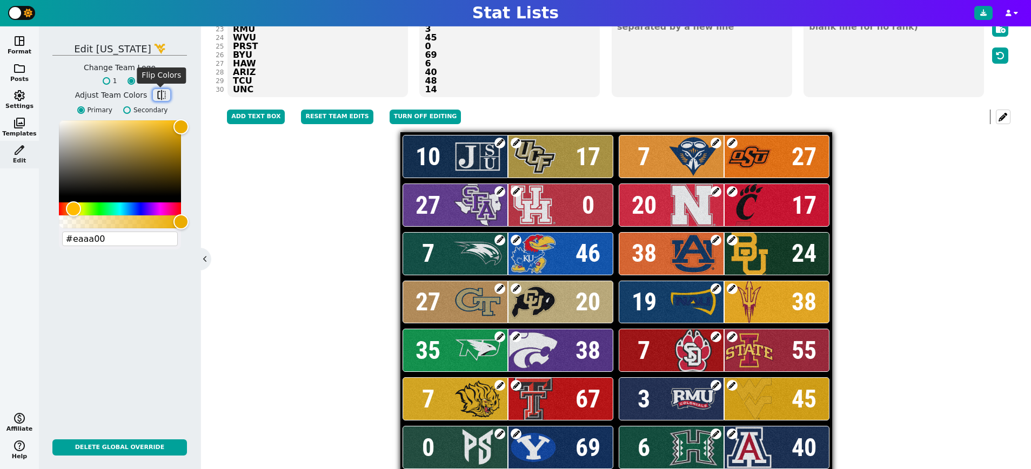
click at [157, 92] on span "flip" at bounding box center [161, 95] width 11 height 11
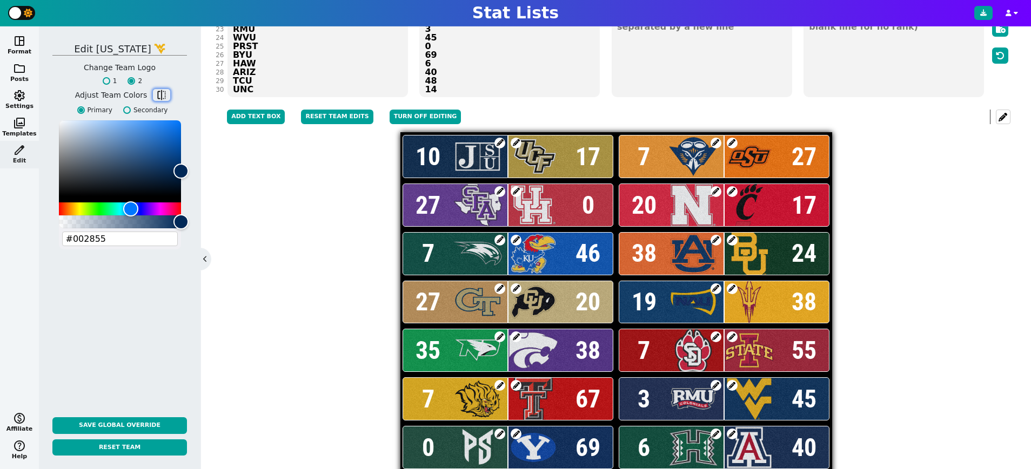
click at [157, 92] on span "flip" at bounding box center [161, 95] width 11 height 11
type input "#eaaa00"
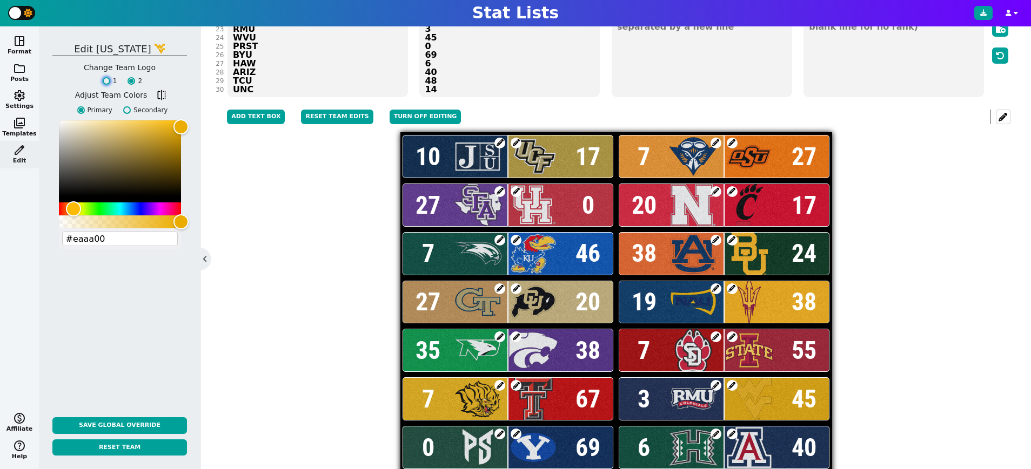
click at [106, 82] on input "1" at bounding box center [107, 81] width 8 height 8
radio input "true"
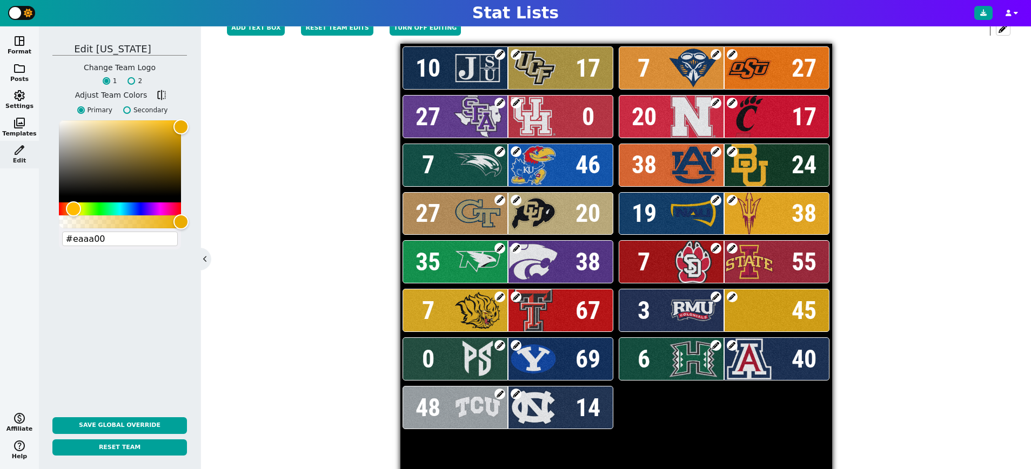
scroll to position [242, 0]
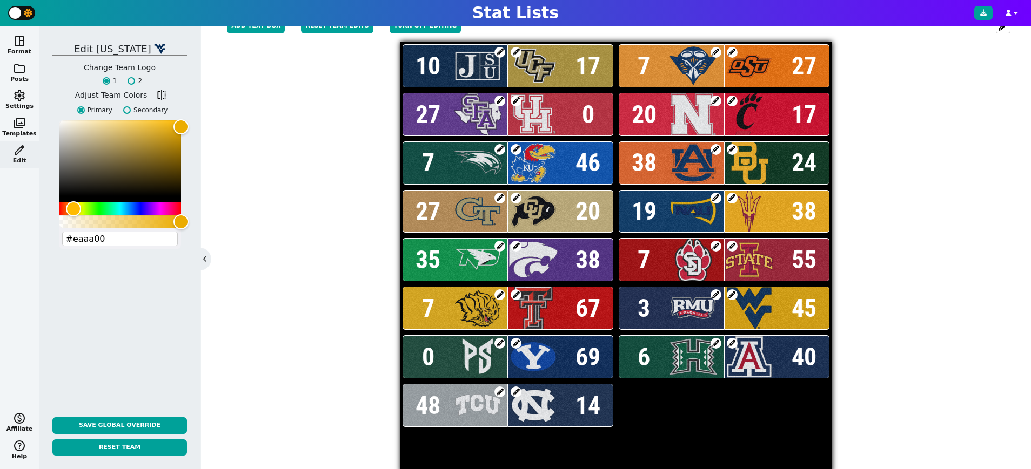
click at [498, 391] on span at bounding box center [499, 392] width 11 height 11
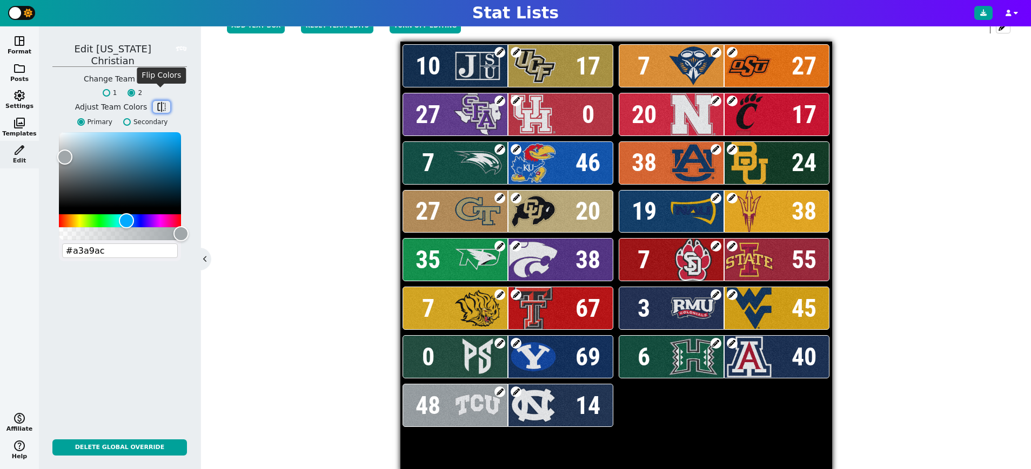
click at [162, 102] on span "flip" at bounding box center [161, 107] width 11 height 11
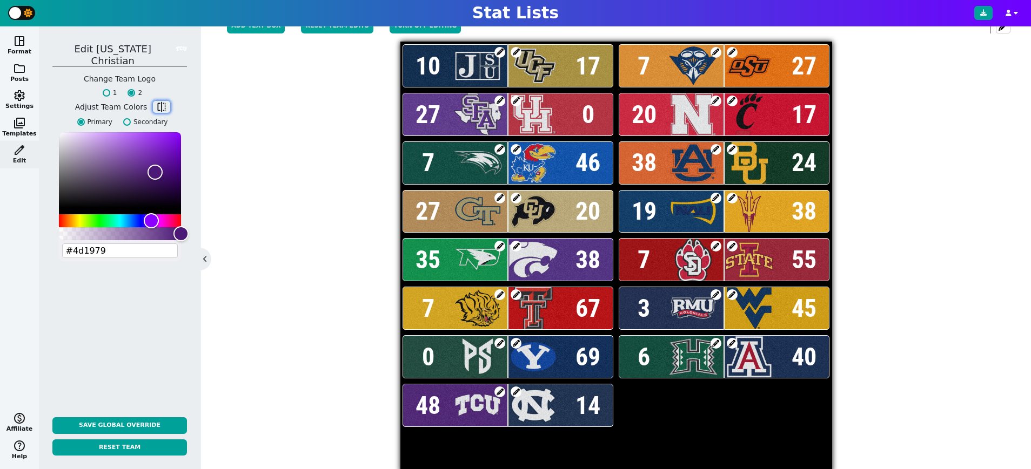
type input "#4d1979"
click at [520, 391] on span at bounding box center [516, 392] width 11 height 11
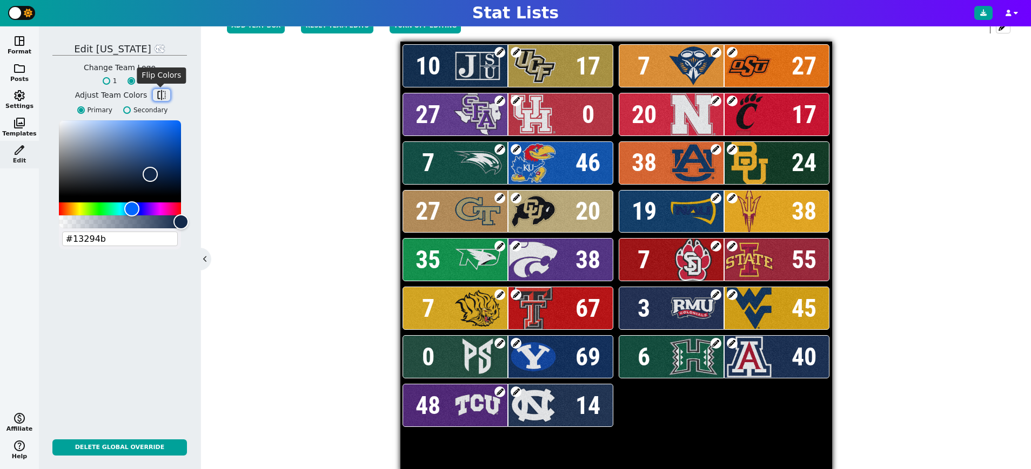
click at [162, 100] on span "flip" at bounding box center [161, 95] width 11 height 11
type input "#7bafd4"
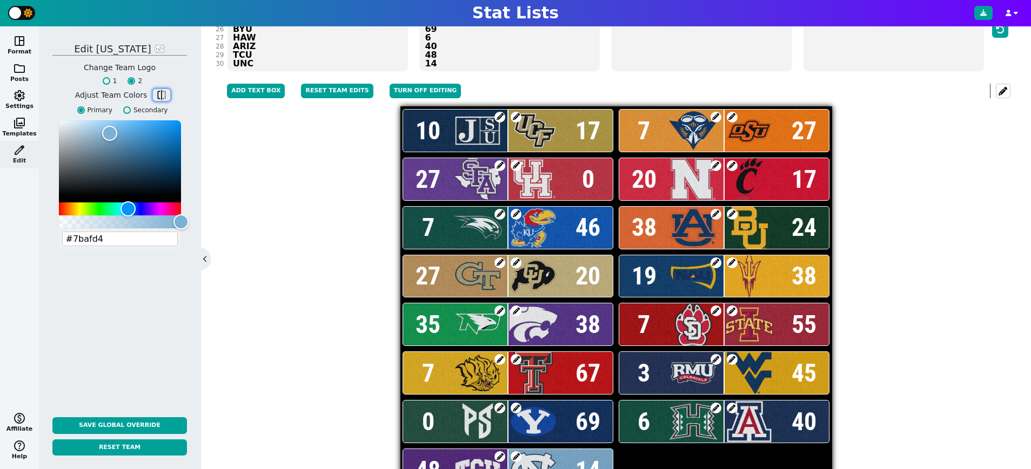
scroll to position [175, 0]
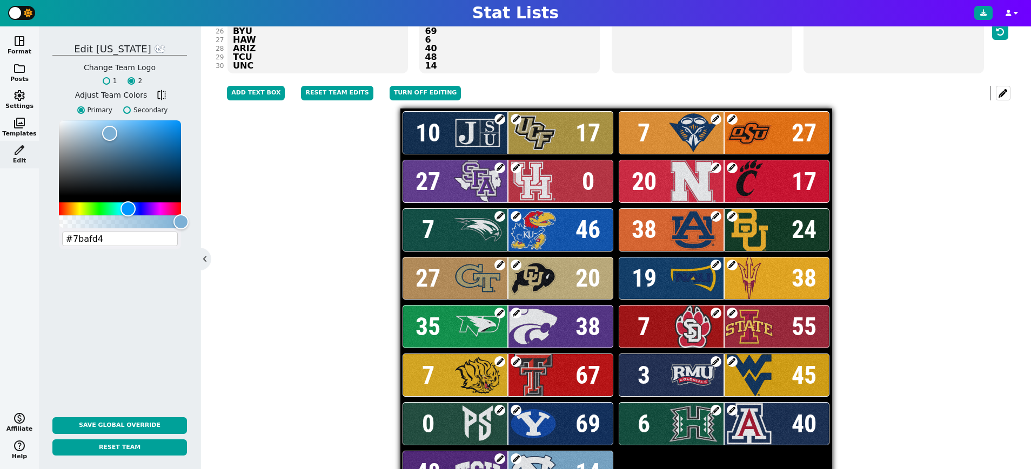
click at [331, 237] on div "Team Styles Team Logos Add Text Box Reset Team Edits Turn off editing undo redo…" at bounding box center [615, 309] width 789 height 462
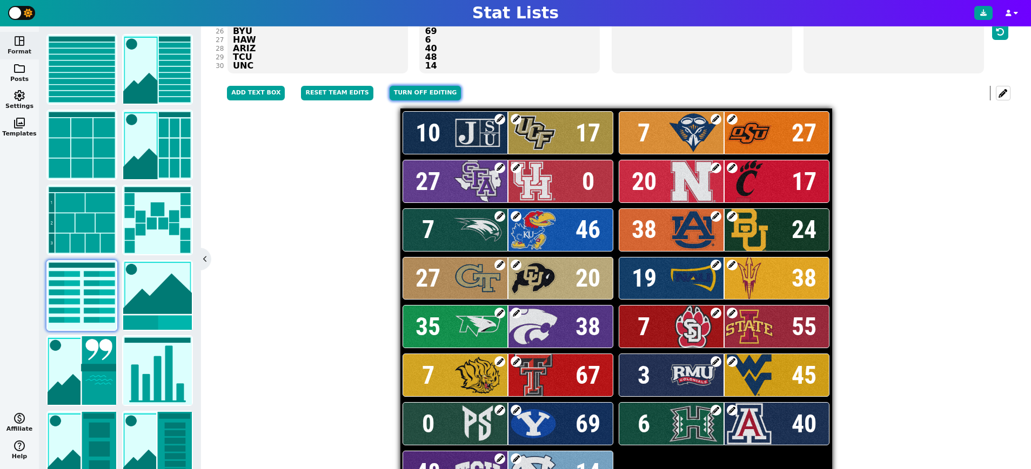
click at [426, 90] on button "Turn off editing" at bounding box center [426, 93] width 72 height 15
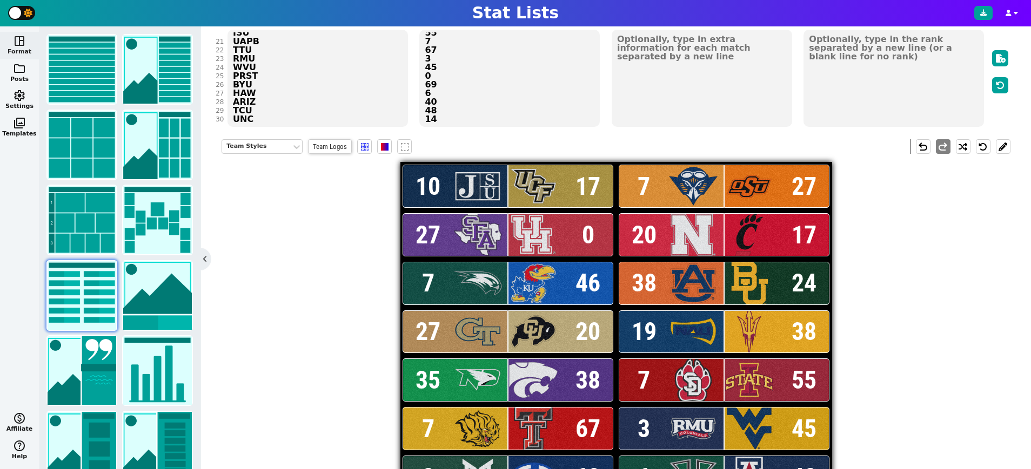
scroll to position [113, 0]
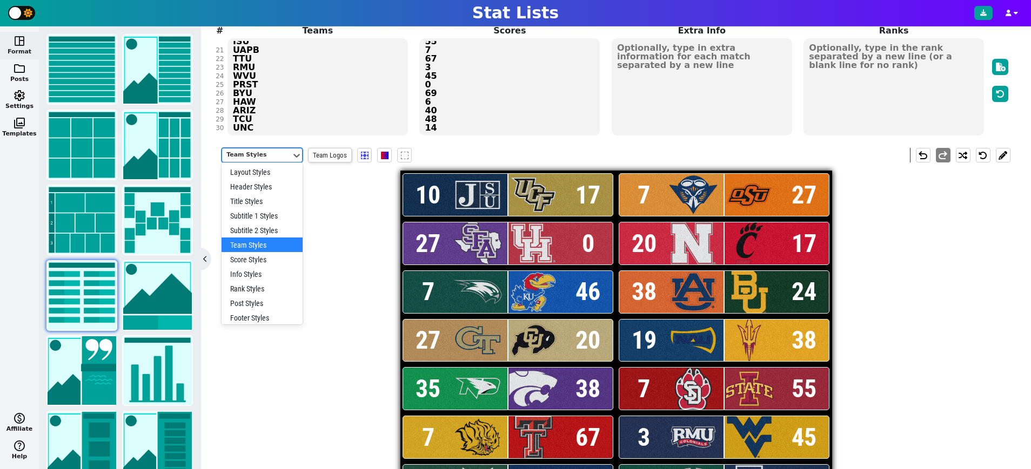
click at [267, 155] on div "Team Styles" at bounding box center [256, 155] width 61 height 9
click at [265, 167] on div "Layout Styles" at bounding box center [261, 172] width 81 height 15
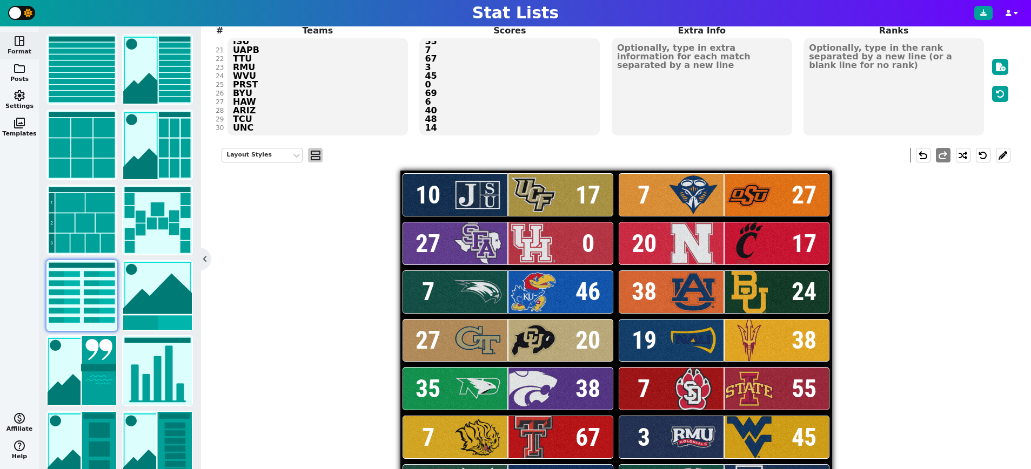
click at [319, 153] on span "view_agenda" at bounding box center [315, 155] width 11 height 13
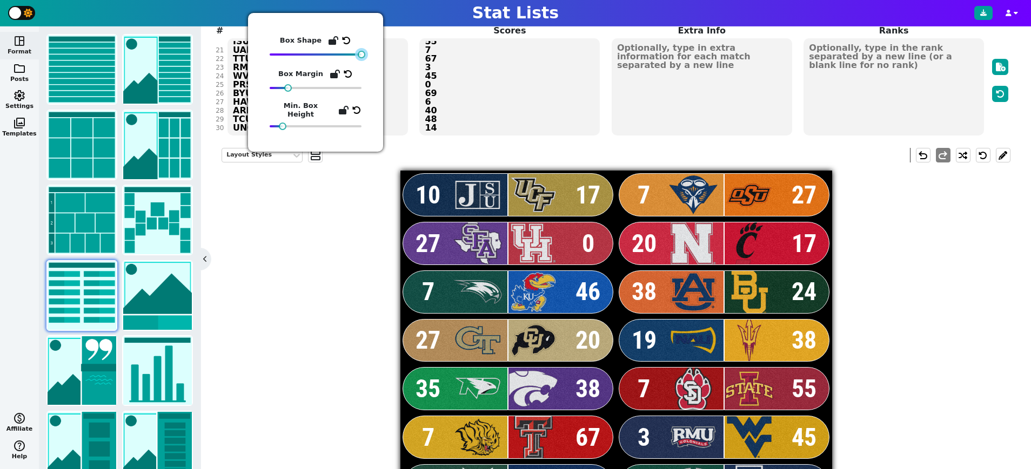
drag, startPoint x: 275, startPoint y: 55, endPoint x: 385, endPoint y: 49, distance: 110.4
click at [385, 49] on body "Stat Lists space_dashboard Format folder Posts settings Settings photo_library …" at bounding box center [515, 234] width 1031 height 469
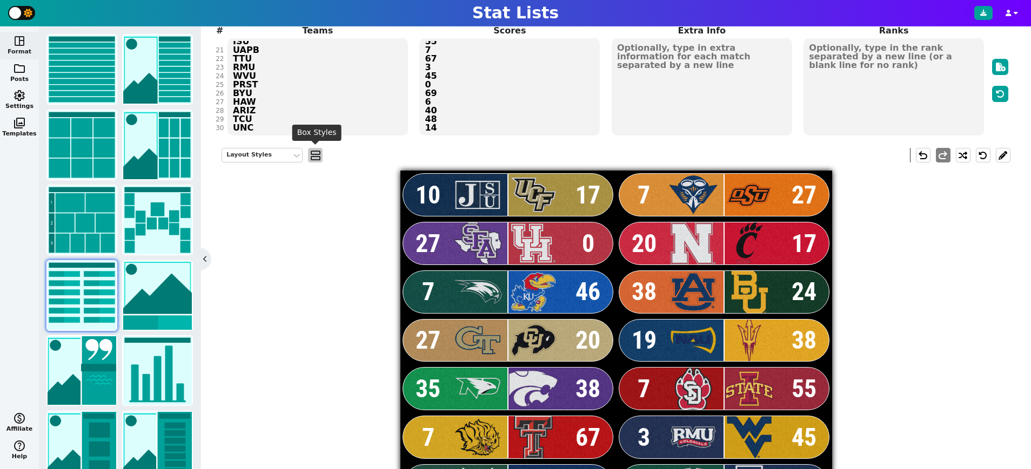
click at [318, 152] on span "view_agenda" at bounding box center [315, 155] width 11 height 13
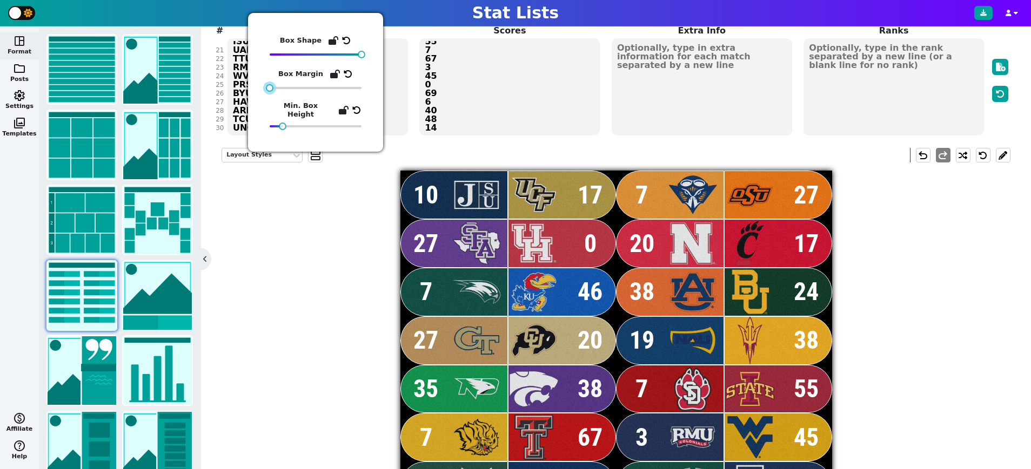
drag, startPoint x: 289, startPoint y: 88, endPoint x: 252, endPoint y: 84, distance: 37.5
click at [251, 84] on div "Box Shape Box Margin Min. Box Height" at bounding box center [315, 82] width 135 height 139
drag, startPoint x: 283, startPoint y: 122, endPoint x: 393, endPoint y: 122, distance: 110.2
click at [393, 122] on body "Stat Lists space_dashboard Format folder Posts settings Settings photo_library …" at bounding box center [515, 234] width 1031 height 469
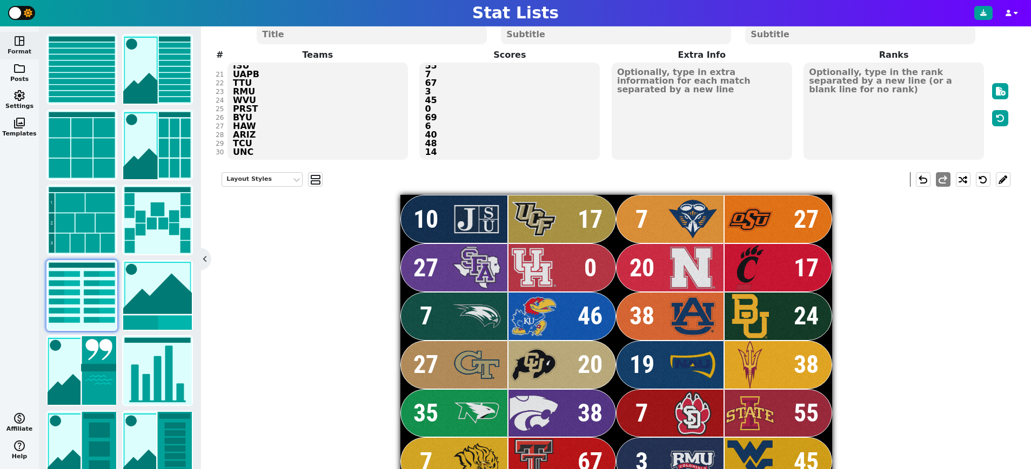
scroll to position [76, 0]
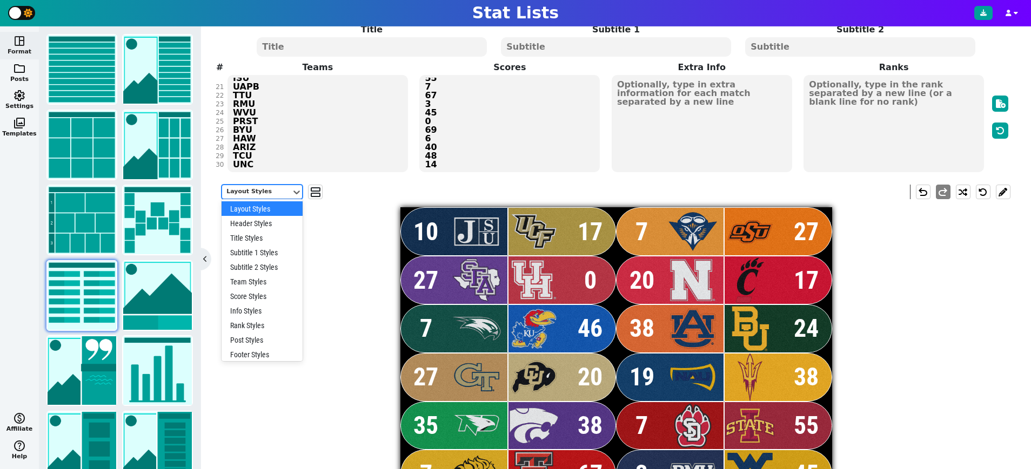
click at [274, 192] on div "Layout Styles" at bounding box center [256, 191] width 61 height 9
click at [258, 340] on div "Post Styles" at bounding box center [261, 340] width 81 height 15
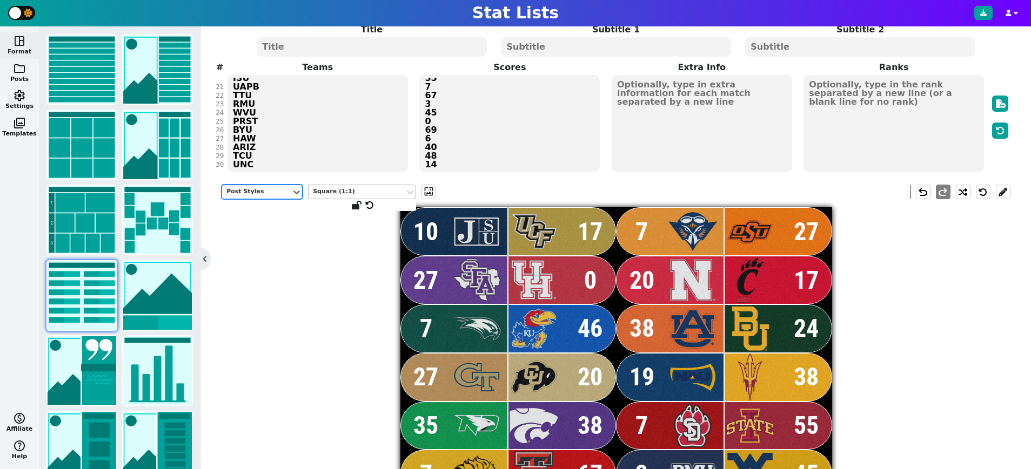
click at [382, 191] on div "Square (1:1)" at bounding box center [357, 191] width 88 height 9
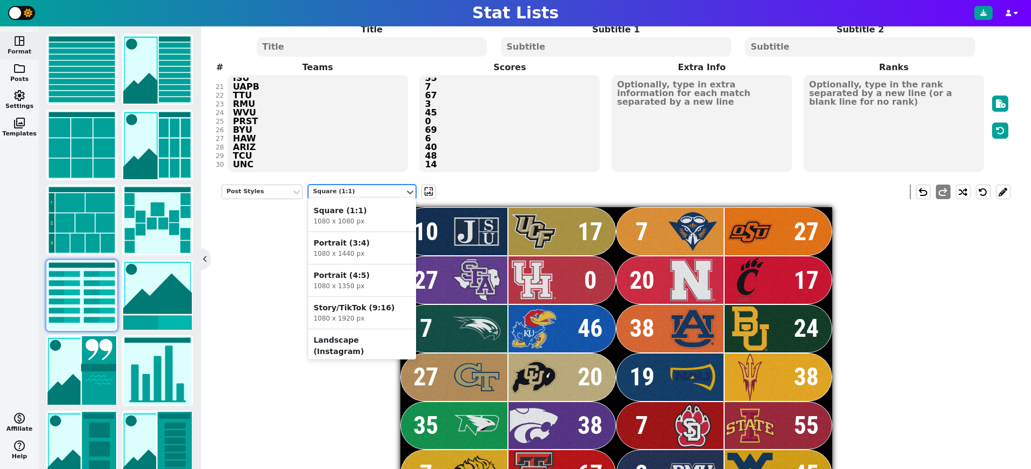
click at [342, 279] on div "Portrait (4:5)" at bounding box center [361, 275] width 97 height 11
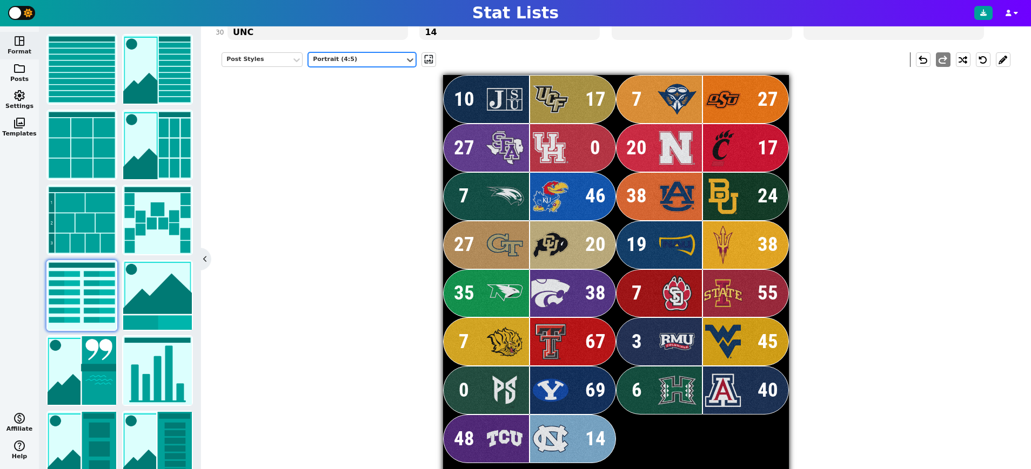
scroll to position [197, 0]
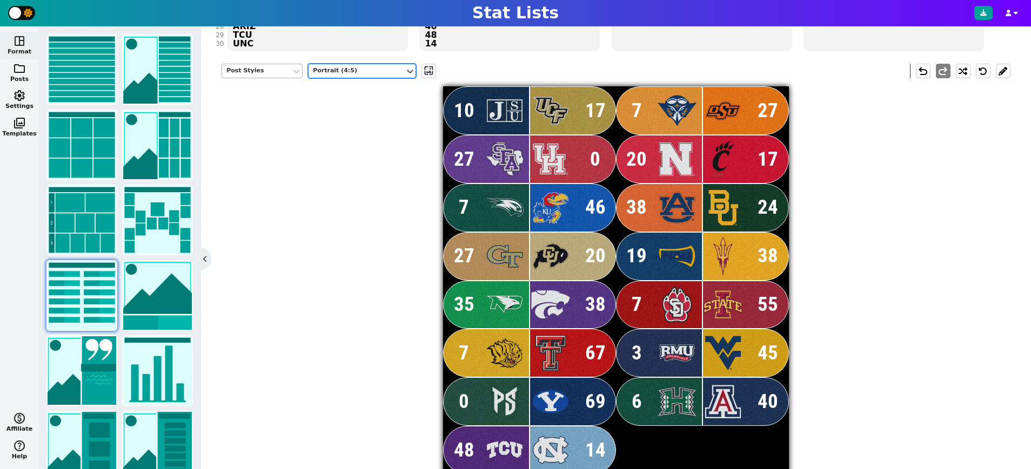
click at [262, 71] on div "Post Styles" at bounding box center [256, 70] width 61 height 9
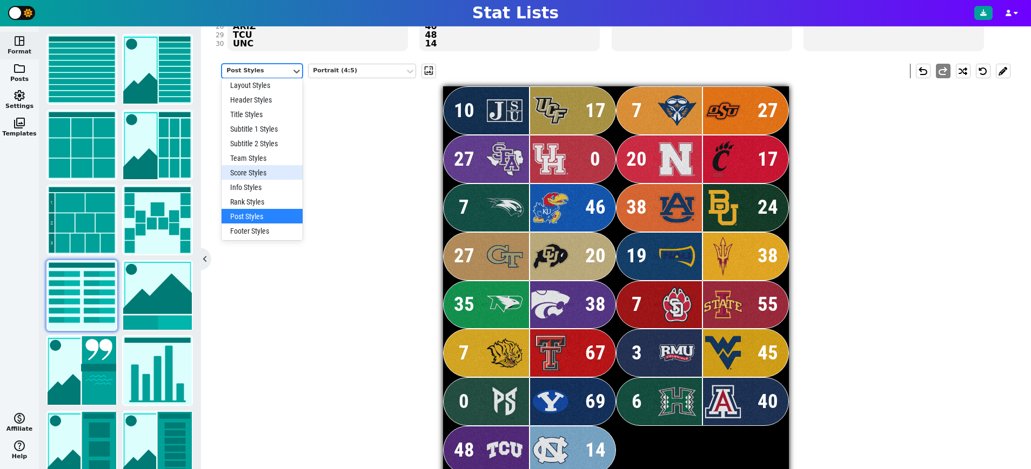
scroll to position [3, 0]
click at [253, 200] on div "Rank Styles" at bounding box center [261, 201] width 81 height 15
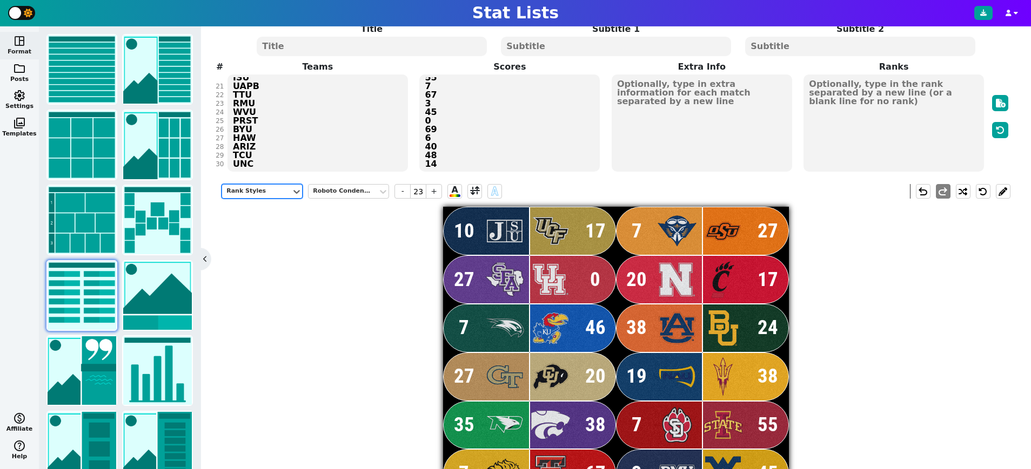
scroll to position [76, 0]
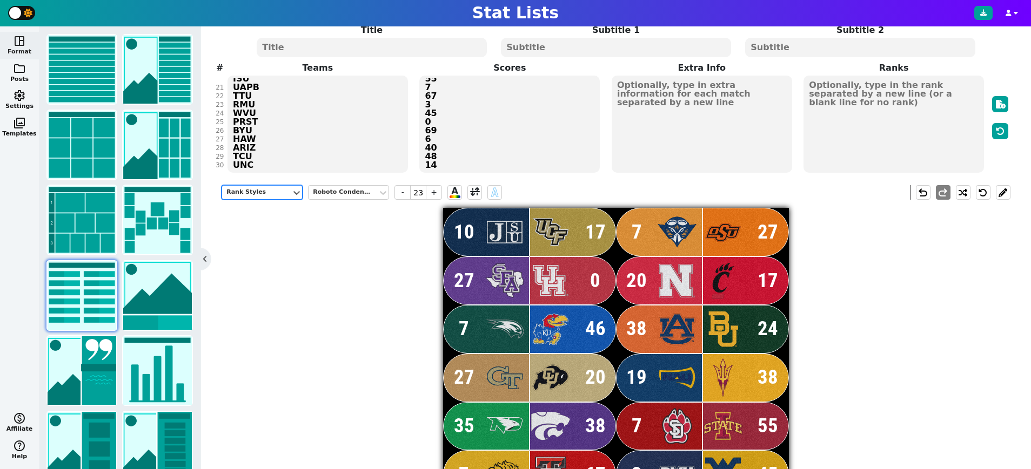
click at [920, 100] on textarea at bounding box center [893, 124] width 180 height 97
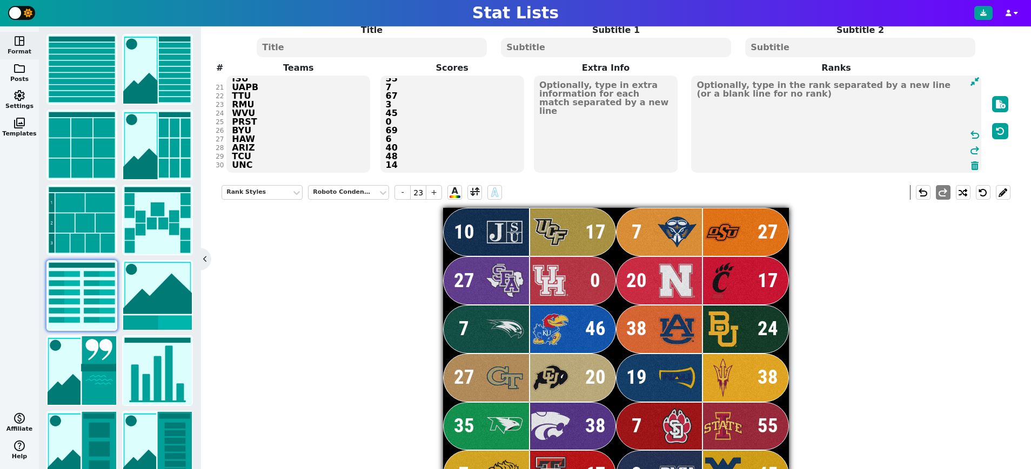
type textarea "f"
type textarea "#"
click at [364, 298] on div "Rank Styles Roboto Condensed - 23 + A A undo redo 10 17 7 27 27 0 20 17 7 46 38…" at bounding box center [615, 408] width 789 height 462
click at [587, 126] on textarea at bounding box center [606, 124] width 144 height 97
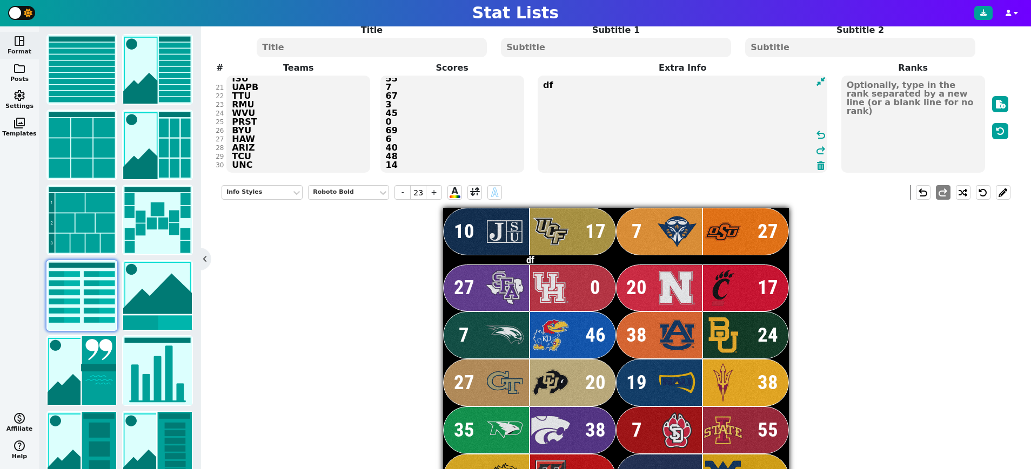
type textarea "d"
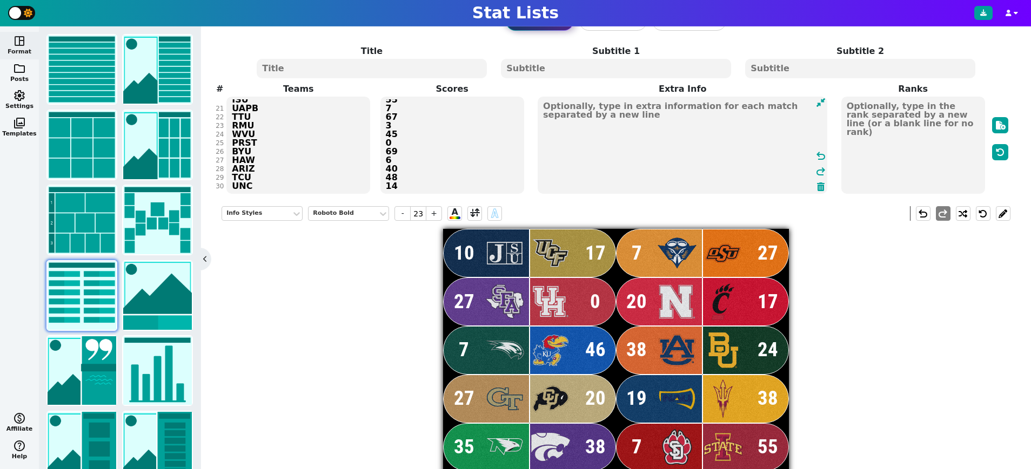
scroll to position [52, 0]
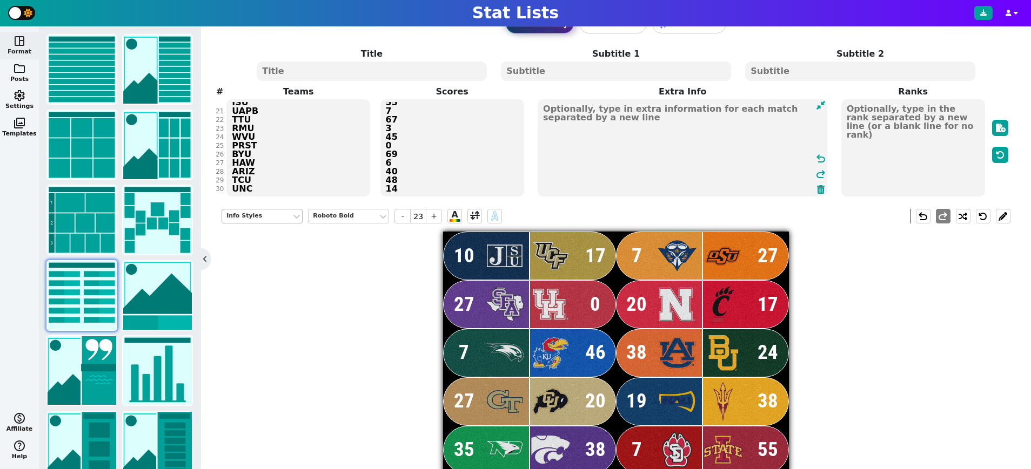
click at [257, 213] on div "Info Styles" at bounding box center [256, 216] width 61 height 9
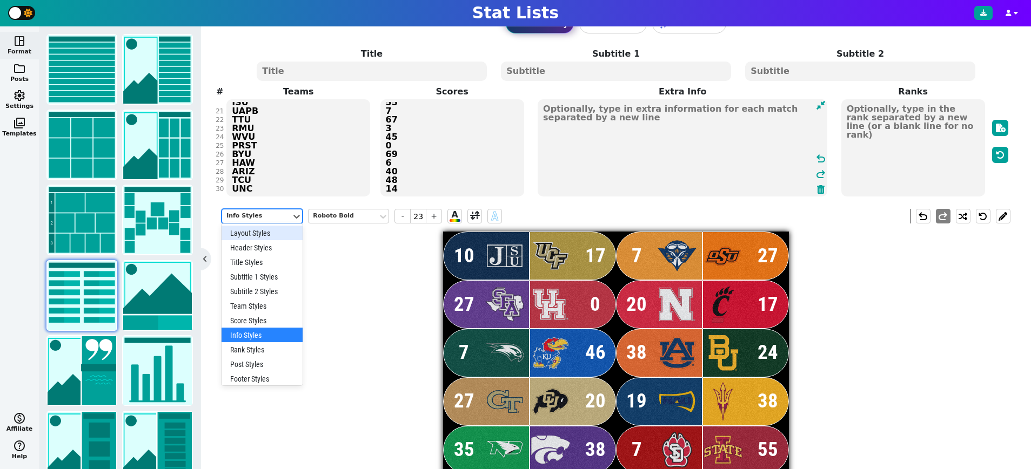
click at [256, 232] on div "Layout Styles" at bounding box center [261, 233] width 81 height 15
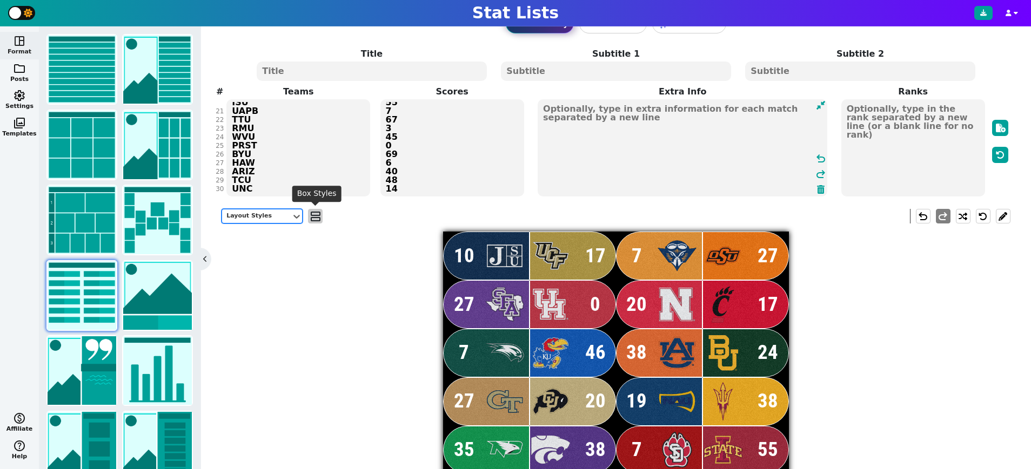
click at [311, 210] on span "view_agenda" at bounding box center [315, 216] width 11 height 13
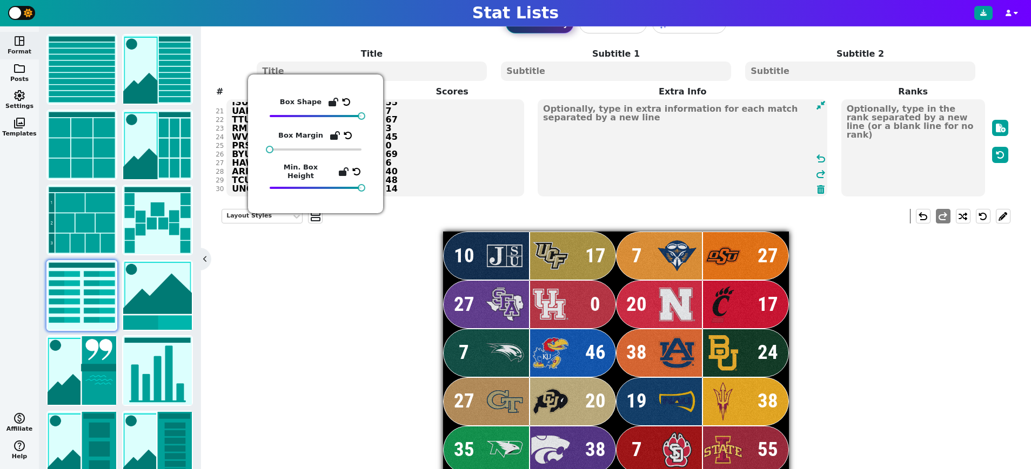
click at [319, 287] on div "Layout Styles view_agenda undo redo 10 17 7 27 27 0 20 17 7 46 38 24 27 20 19 3…" at bounding box center [615, 432] width 789 height 462
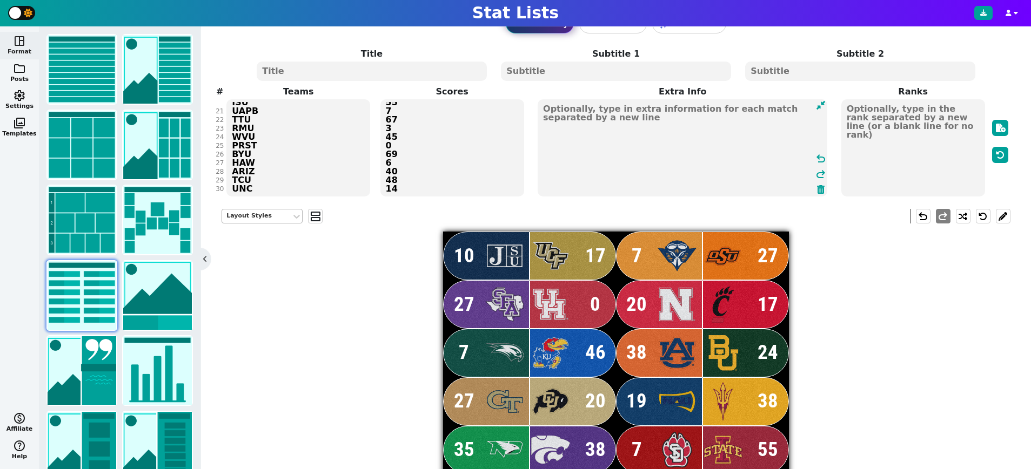
click at [263, 217] on div "Layout Styles" at bounding box center [256, 216] width 61 height 9
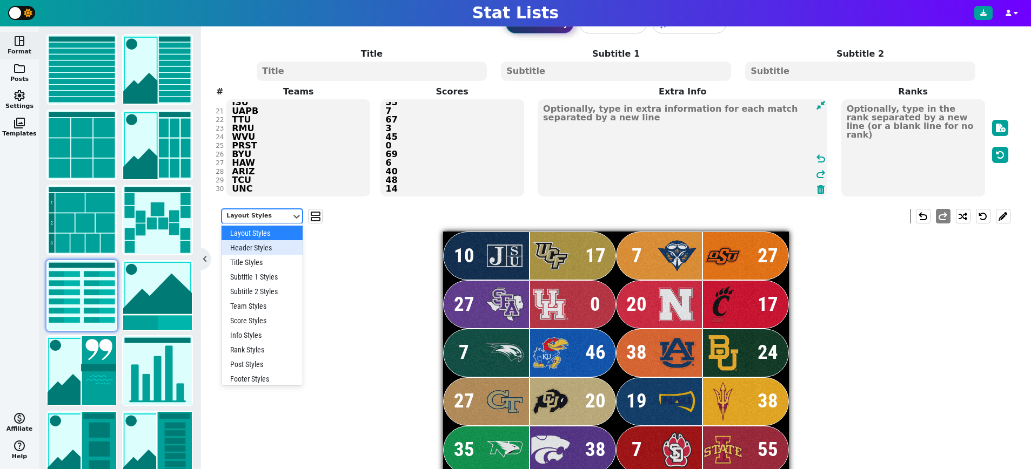
click at [263, 246] on div "Header Styles" at bounding box center [261, 247] width 81 height 15
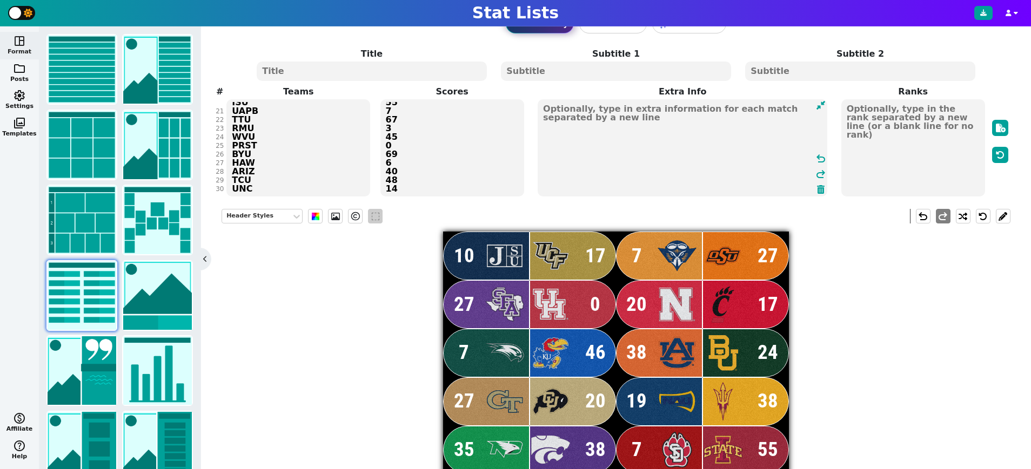
click at [372, 214] on span at bounding box center [376, 217] width 8 height 8
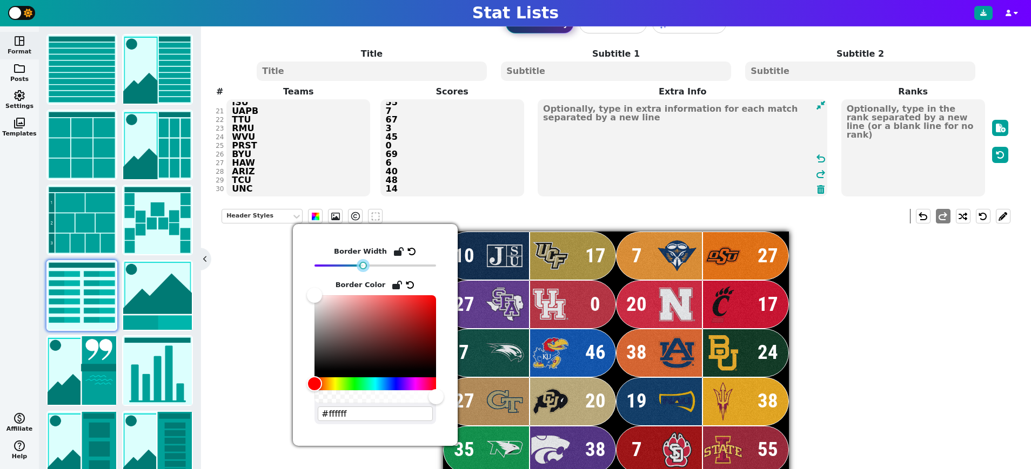
click at [362, 262] on div at bounding box center [363, 266] width 8 height 8
click at [251, 273] on div "Header Styles undo redo 10 17 7 27 27 0 20 17 7 46 38 24 27 20 19 38 35 38 7 55…" at bounding box center [615, 432] width 789 height 462
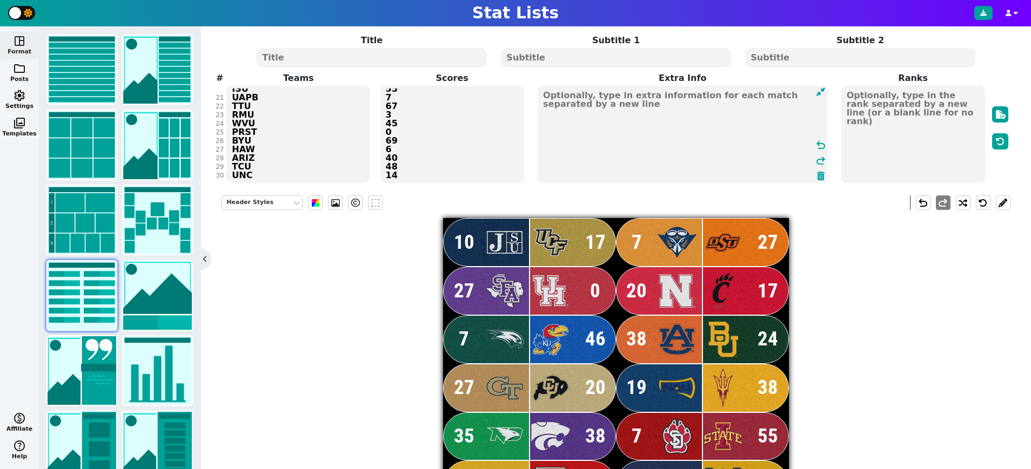
scroll to position [63, 0]
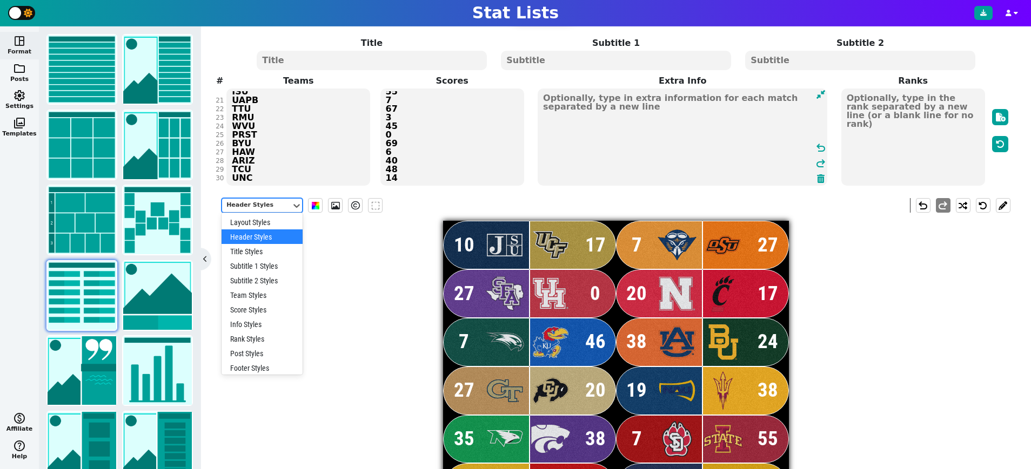
click at [270, 203] on div "Header Styles" at bounding box center [256, 205] width 61 height 9
click at [259, 304] on div "Score Styles" at bounding box center [261, 310] width 81 height 15
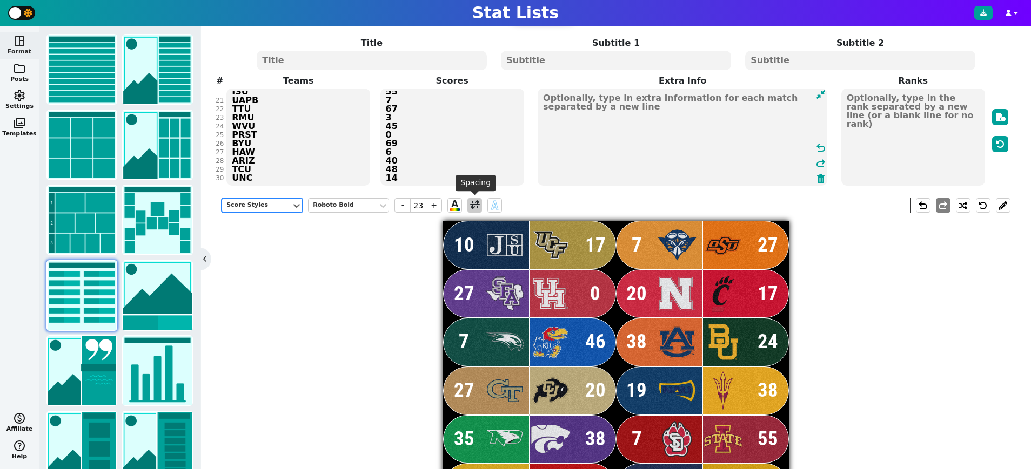
click at [475, 205] on span at bounding box center [475, 206] width 10 height 14
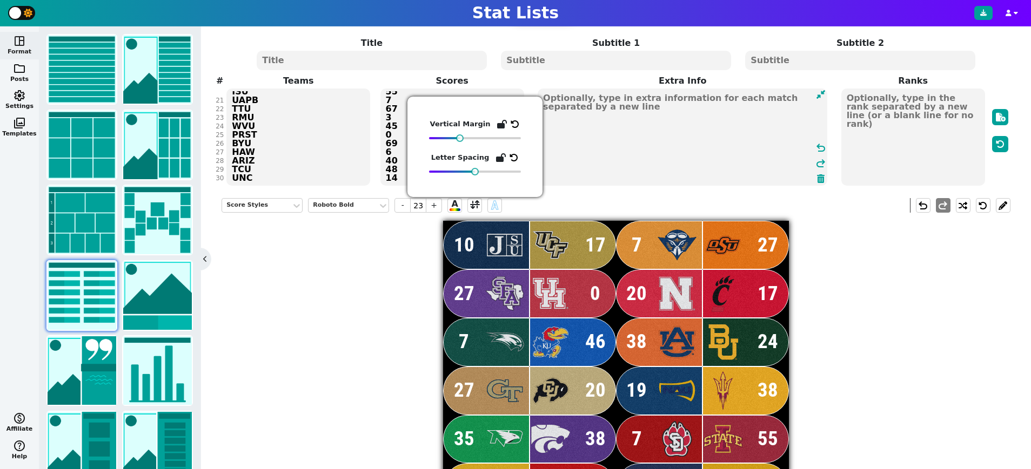
click at [345, 288] on div "Score Styles Roboto Bold - 23 + A A undo redo 10 17 7 27 27 0 20 17 7 46 38 24 …" at bounding box center [615, 421] width 789 height 462
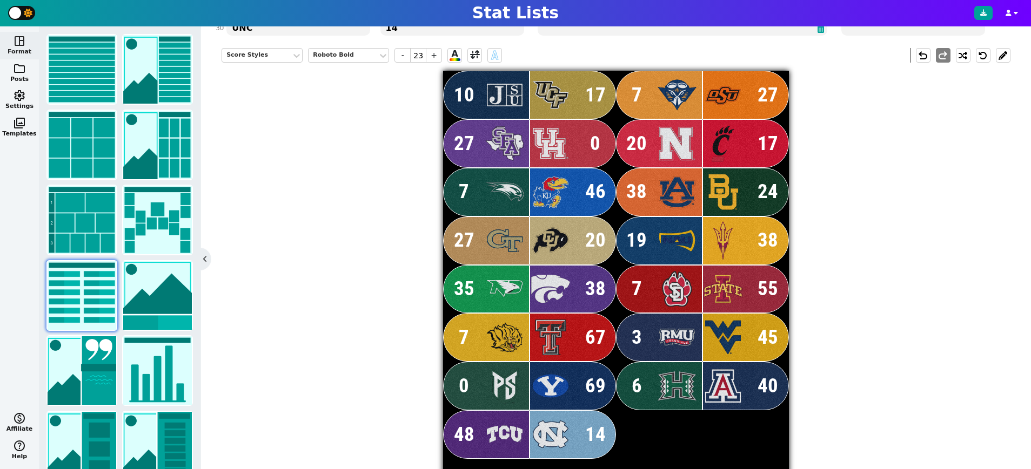
scroll to position [0, 0]
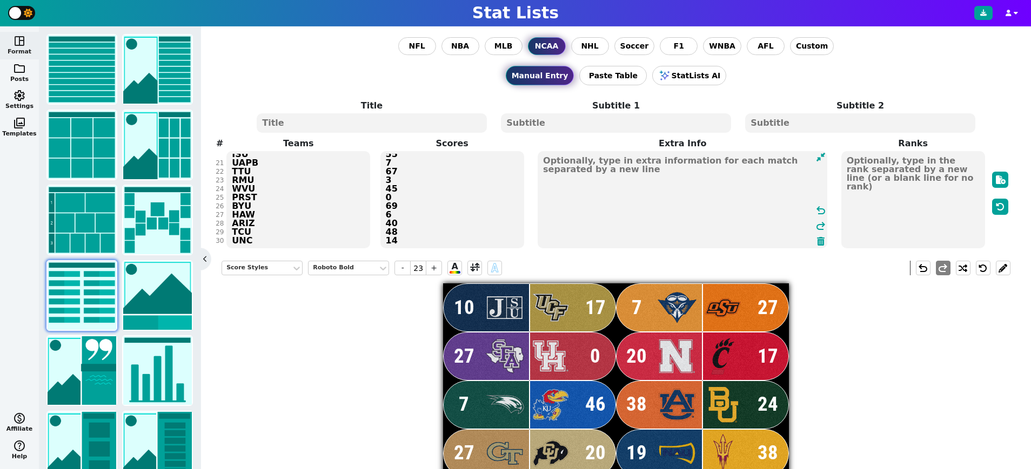
click at [369, 118] on textarea at bounding box center [372, 122] width 230 height 19
type input "20"
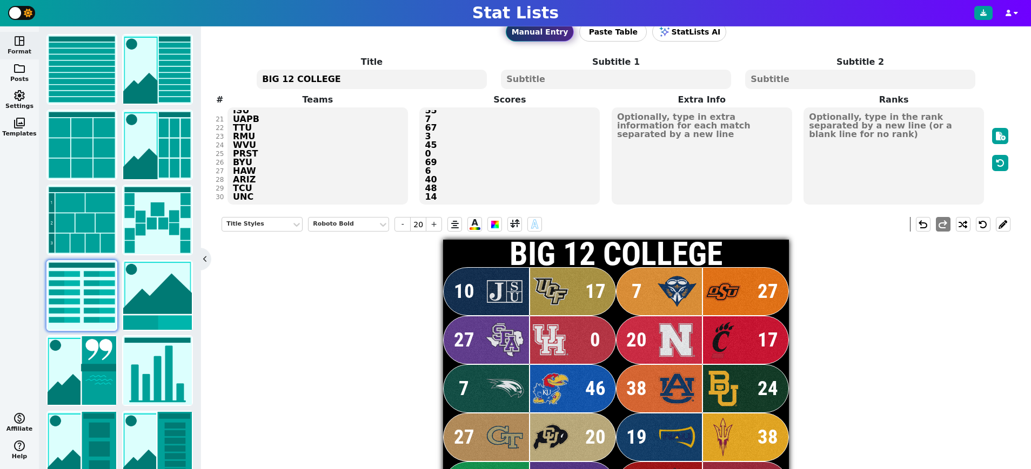
scroll to position [42, 0]
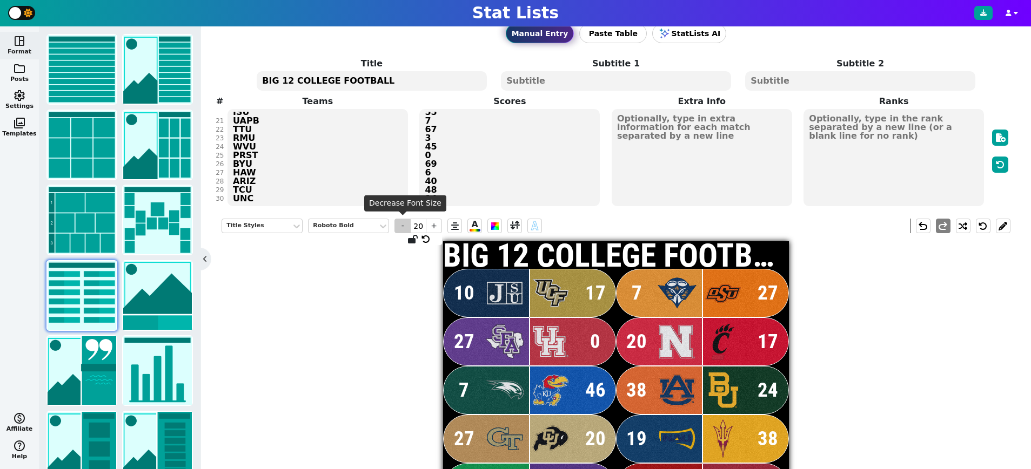
type textarea "BIG 12 COLLEGE FOOTBALL"
click at [401, 225] on span "-" at bounding box center [402, 226] width 16 height 15
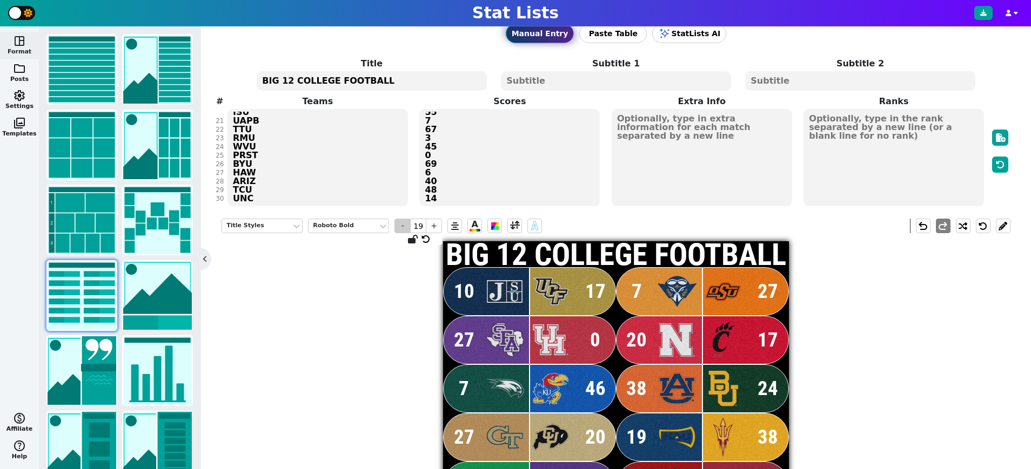
click at [401, 225] on span "-" at bounding box center [402, 226] width 16 height 15
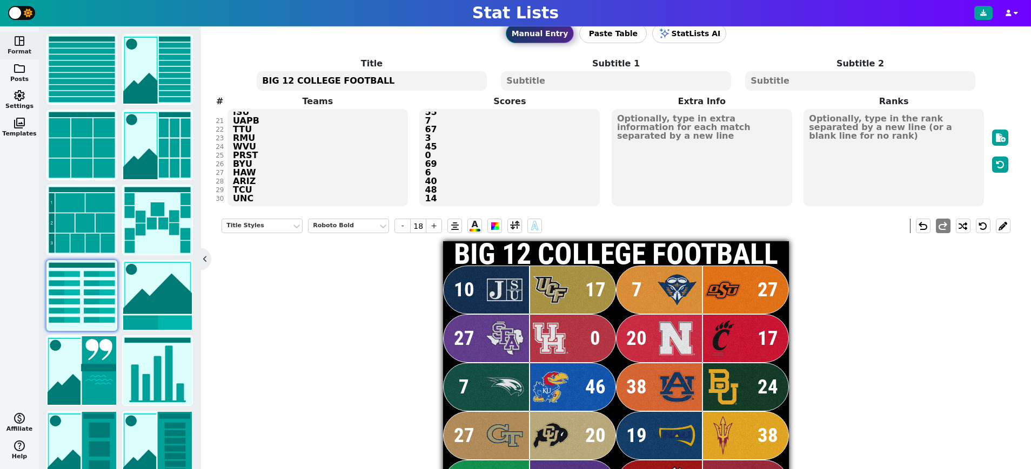
click at [562, 78] on textarea at bounding box center [616, 80] width 230 height 19
type input "10"
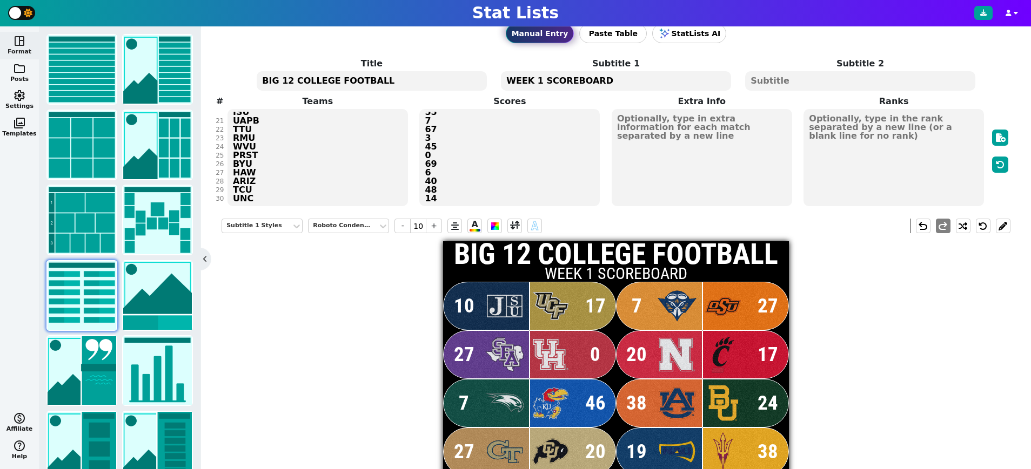
type textarea "WEEK 1 SCOREBOARD"
click at [417, 299] on div "Subtitle 1 Styles Roboto Condensed - 10 + A A undo redo BIG 12 COLLEGE FOOTBALL…" at bounding box center [615, 442] width 789 height 462
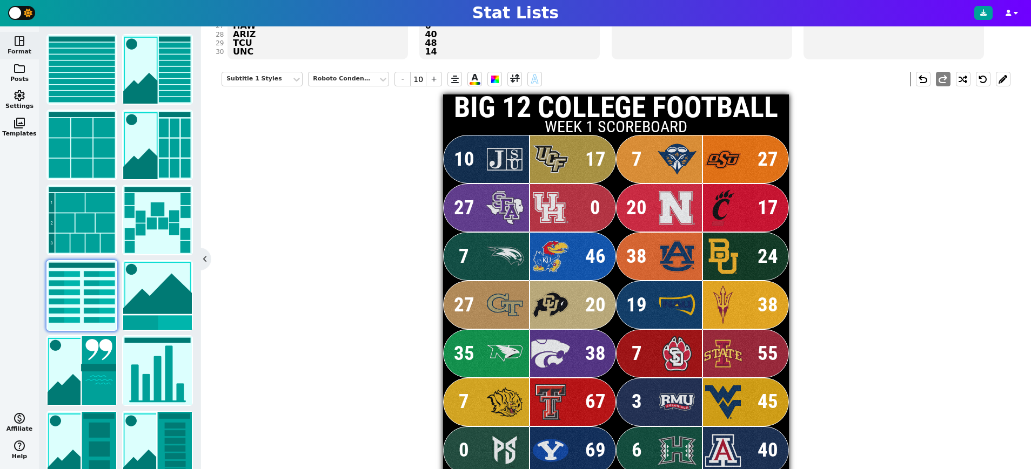
scroll to position [185, 0]
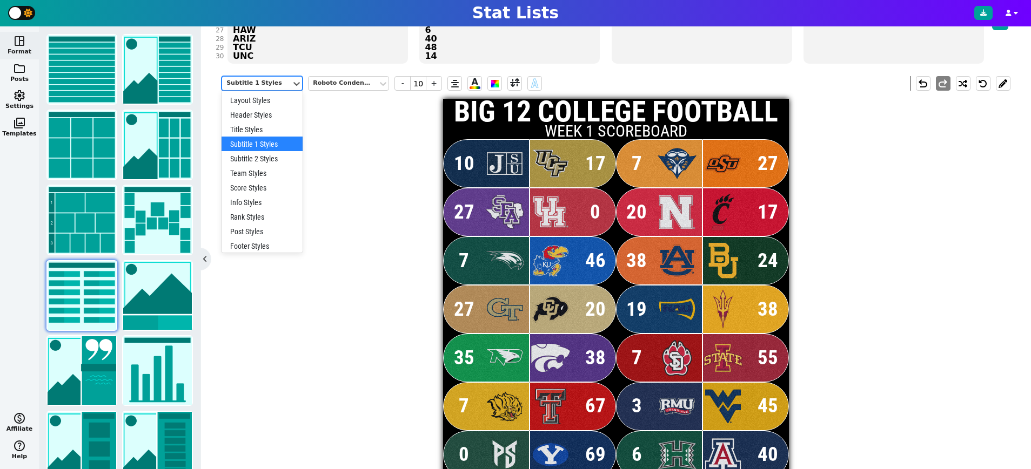
click at [276, 84] on div "Subtitle 1 Styles" at bounding box center [256, 83] width 61 height 9
click at [268, 98] on div "Layout Styles" at bounding box center [261, 100] width 81 height 15
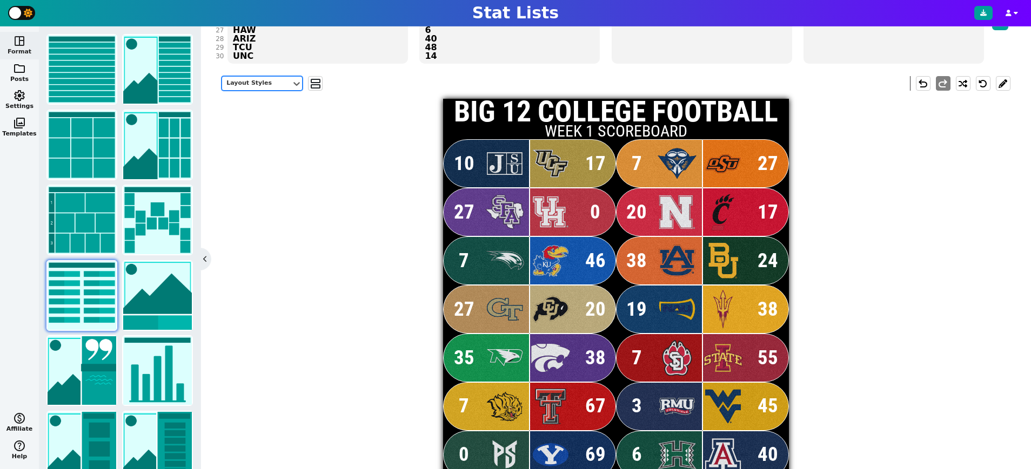
click at [263, 79] on div "Layout Styles" at bounding box center [256, 83] width 61 height 9
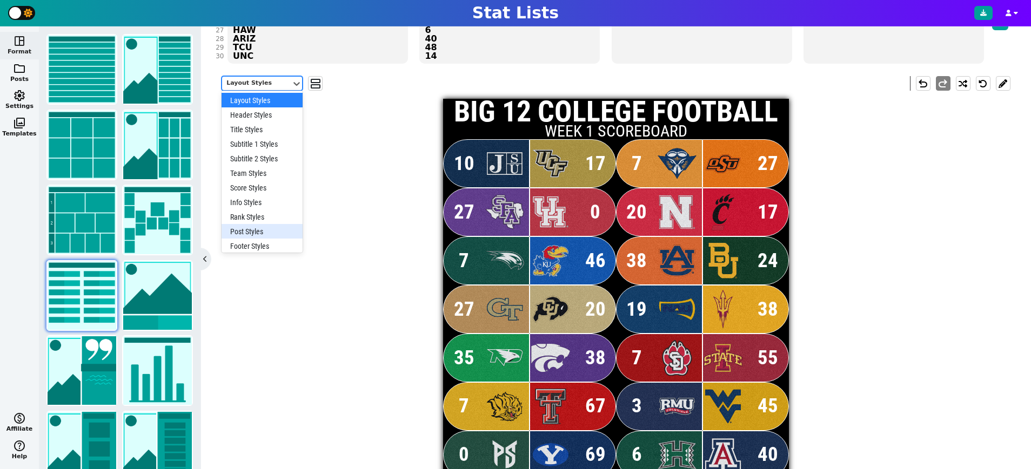
click at [263, 229] on div "Post Styles" at bounding box center [261, 231] width 81 height 15
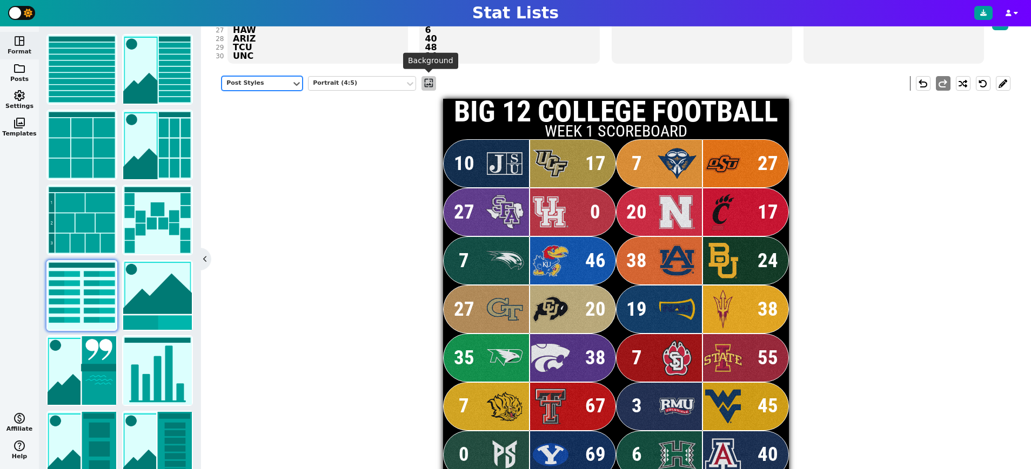
click at [430, 84] on span "wallpaper" at bounding box center [428, 83] width 11 height 11
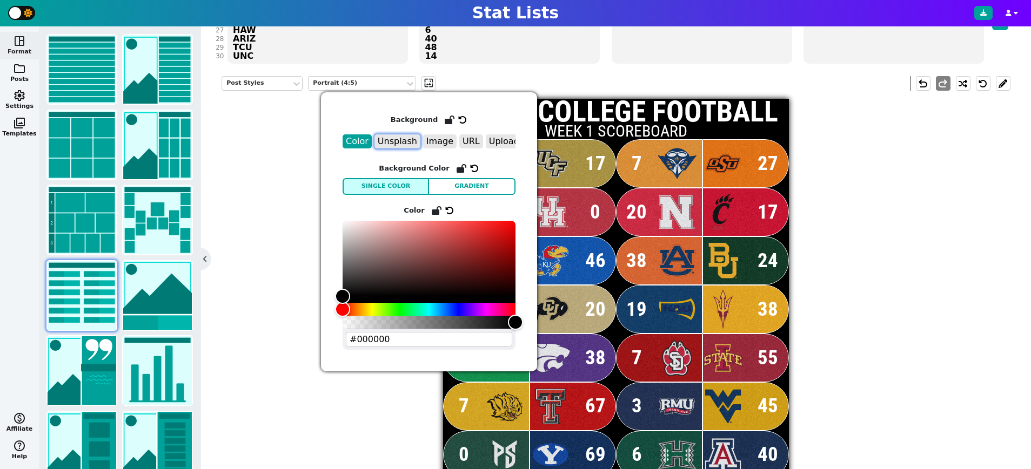
click at [401, 146] on button "Unsplash" at bounding box center [397, 142] width 46 height 14
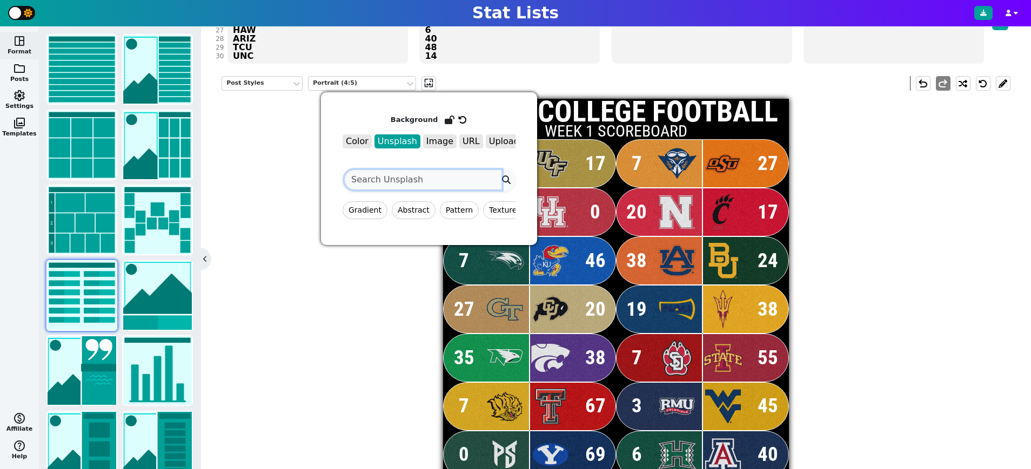
click at [392, 183] on input "search" at bounding box center [423, 179] width 157 height 19
click at [496, 212] on button "Texture" at bounding box center [502, 211] width 39 height 18
type input "texture"
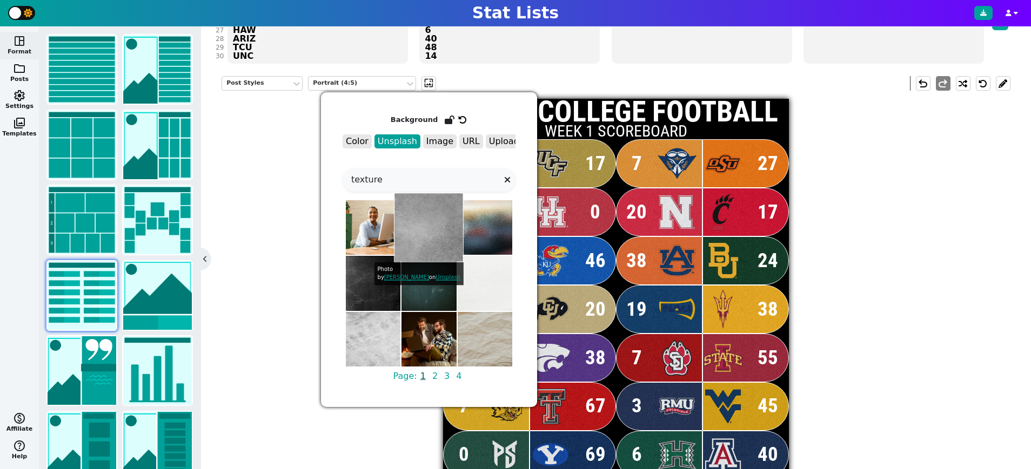
click at [435, 238] on img at bounding box center [429, 228] width 70 height 70
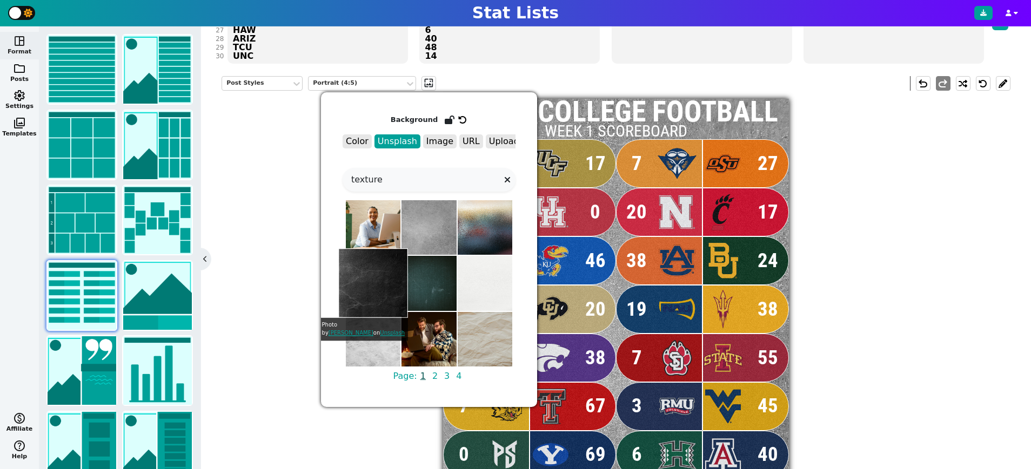
click at [371, 284] on img at bounding box center [373, 284] width 70 height 70
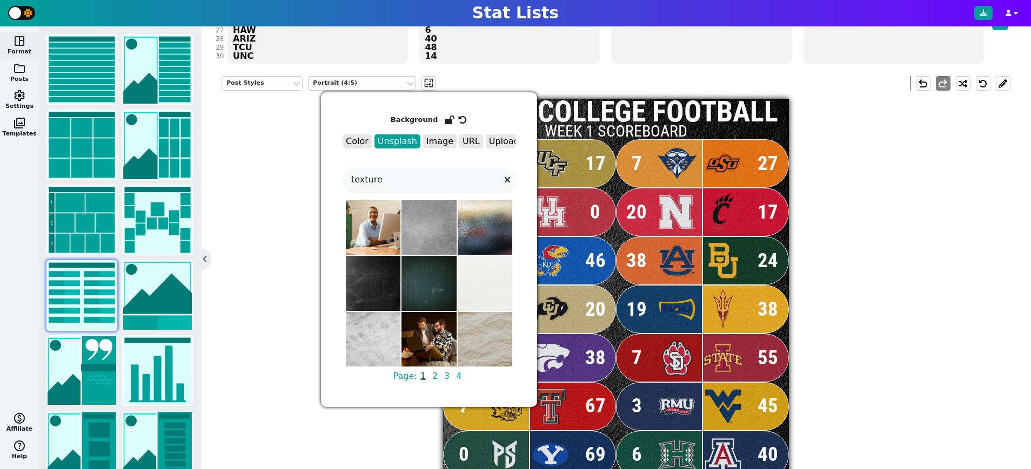
click at [870, 355] on div "Post Styles Portrait (4:5) wallpaper undo redo BIG 12 COLLEGE FOOTBALL WEEK 1 S…" at bounding box center [615, 299] width 789 height 462
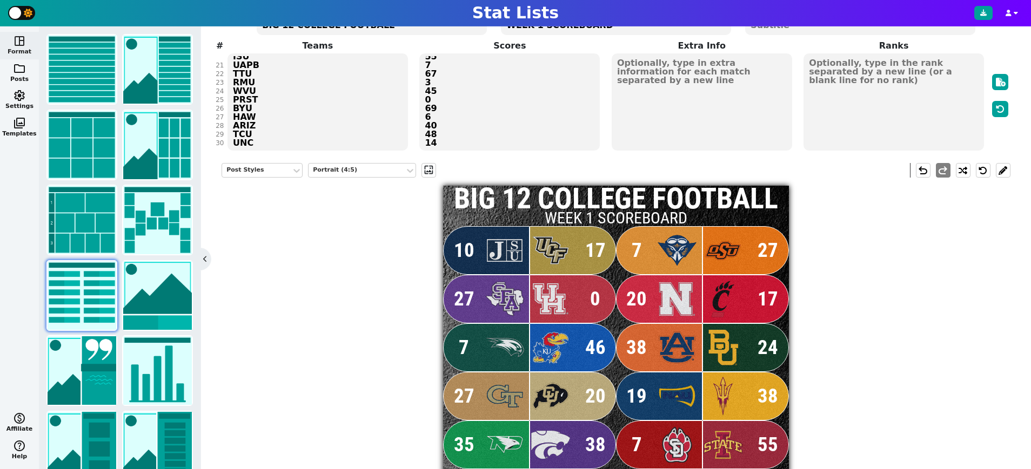
scroll to position [88, 0]
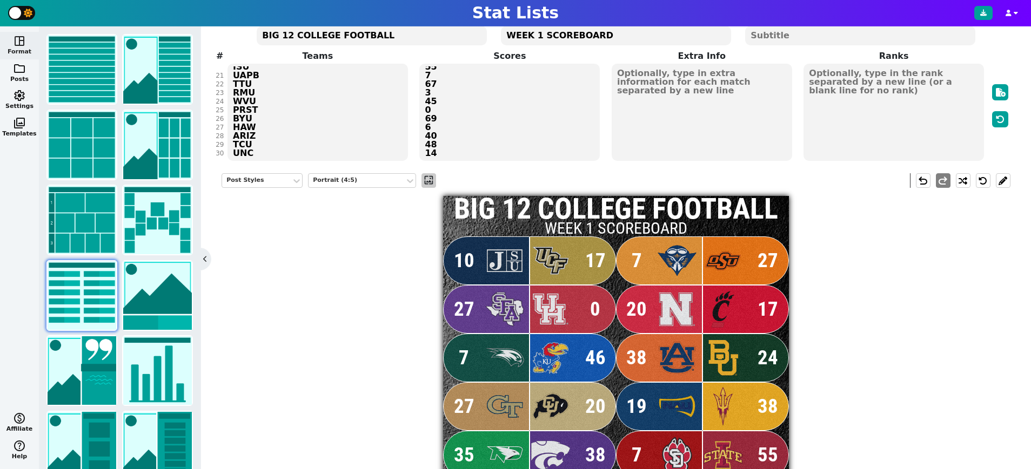
click at [428, 180] on span "wallpaper" at bounding box center [428, 180] width 11 height 11
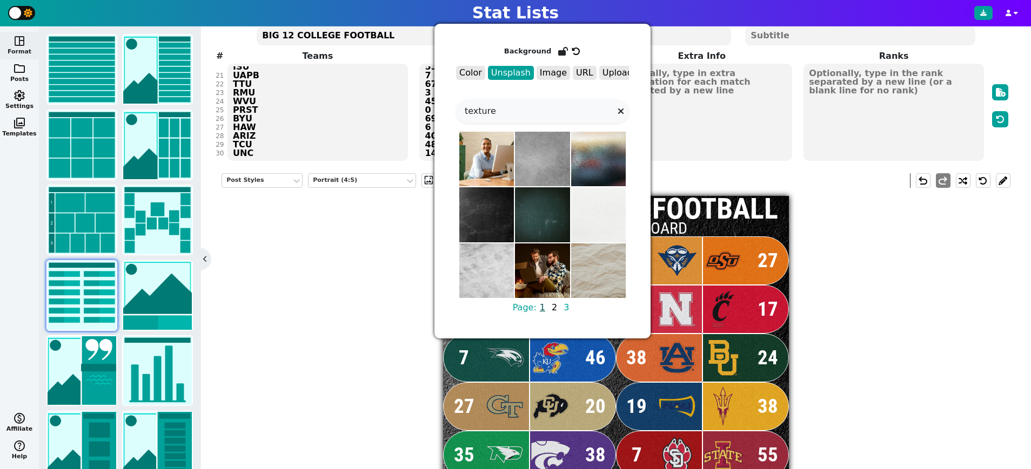
click at [553, 310] on span "2" at bounding box center [554, 308] width 9 height 14
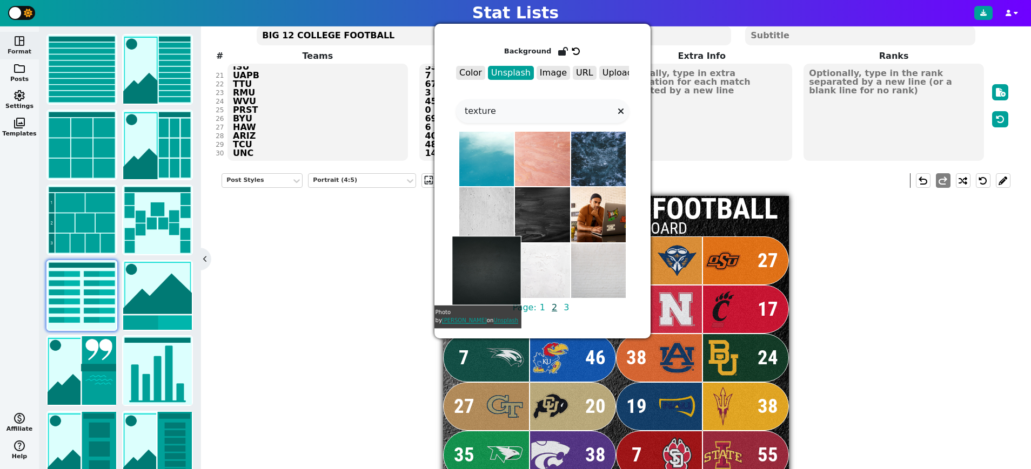
click at [482, 275] on img at bounding box center [487, 271] width 70 height 70
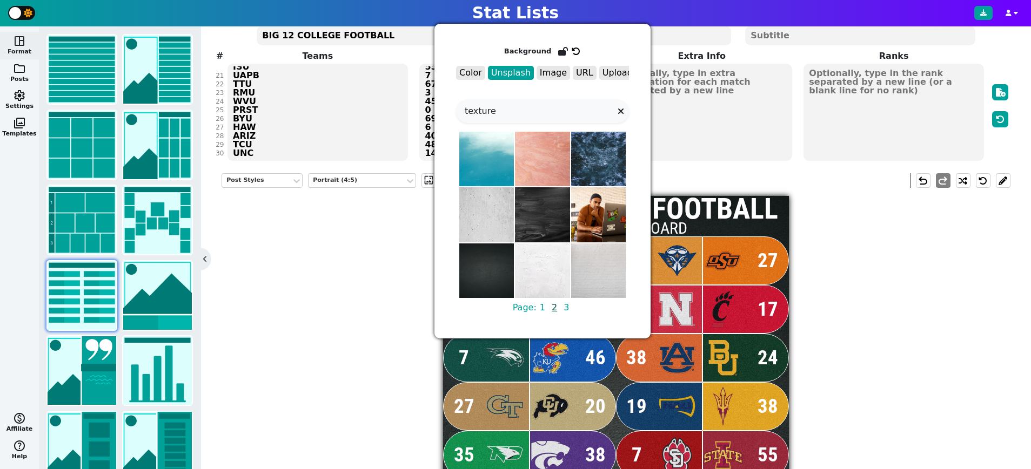
click at [885, 375] on div "Post Styles Portrait (4:5) wallpaper undo redo BIG 12 COLLEGE FOOTBALL WEEK 1 S…" at bounding box center [615, 396] width 789 height 462
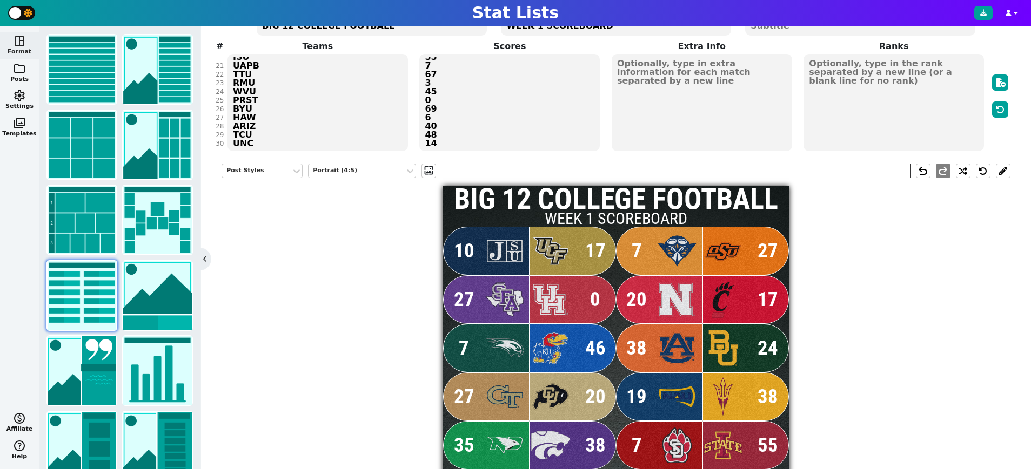
scroll to position [98, 0]
click at [378, 268] on div "Post Styles Portrait (4:5) wallpaper undo redo BIG 12 COLLEGE FOOTBALL WEEK 1 S…" at bounding box center [615, 386] width 789 height 462
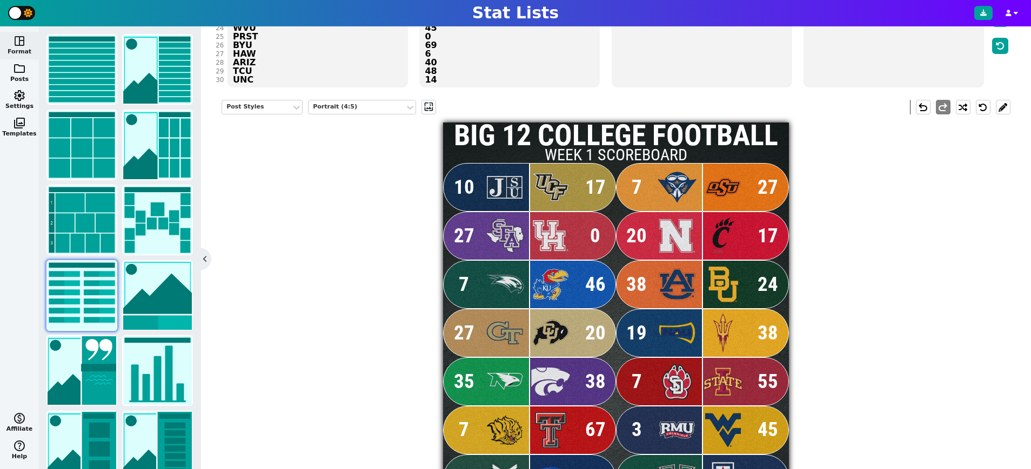
scroll to position [162, 0]
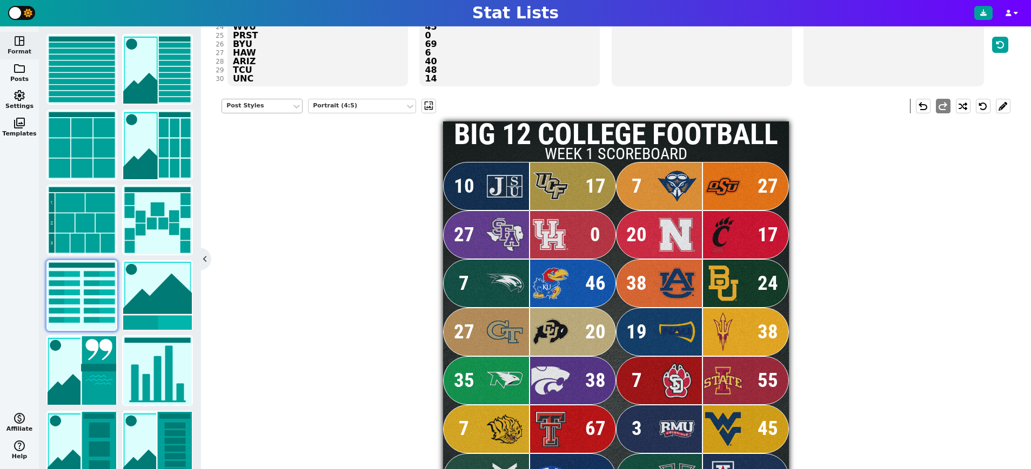
click at [266, 106] on div "Post Styles" at bounding box center [256, 106] width 61 height 9
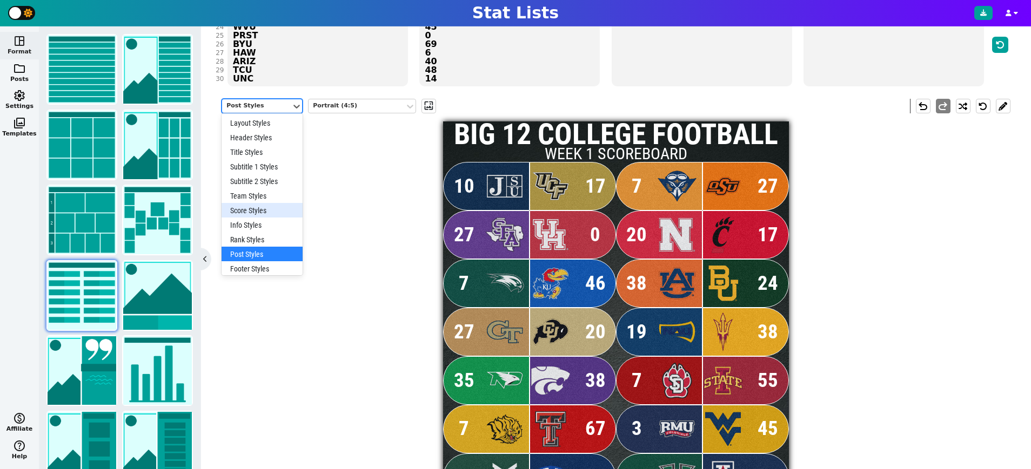
click at [271, 207] on div "Score Styles" at bounding box center [261, 210] width 81 height 15
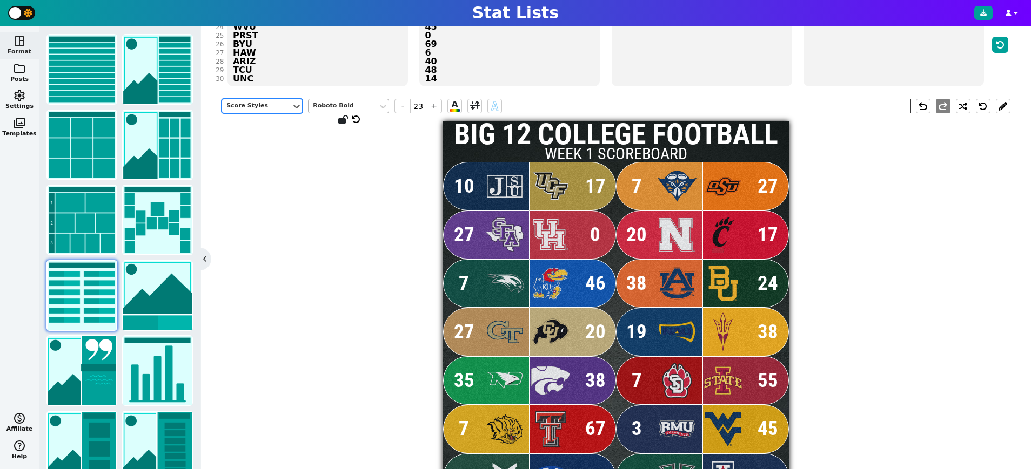
click at [371, 105] on div "Roboto Bold" at bounding box center [343, 106] width 61 height 9
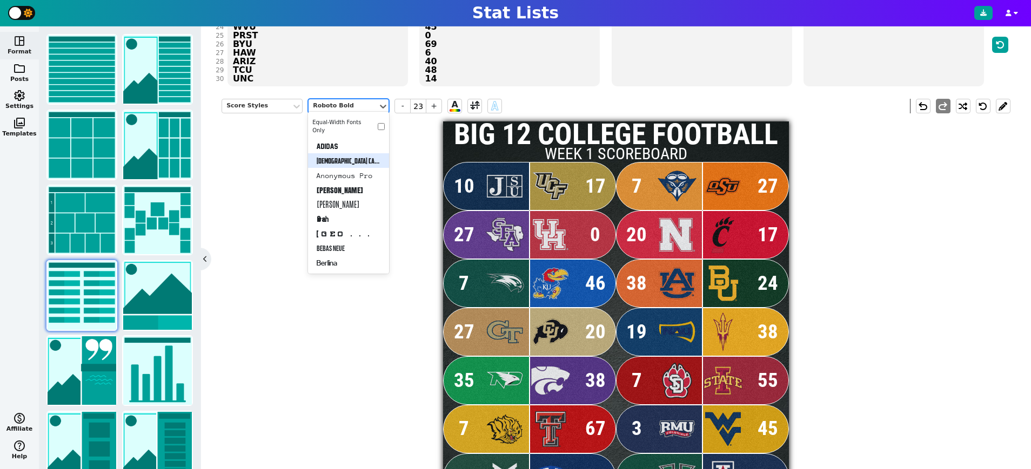
click at [346, 161] on div "[DEMOGRAPHIC_DATA] Captain" at bounding box center [348, 160] width 81 height 15
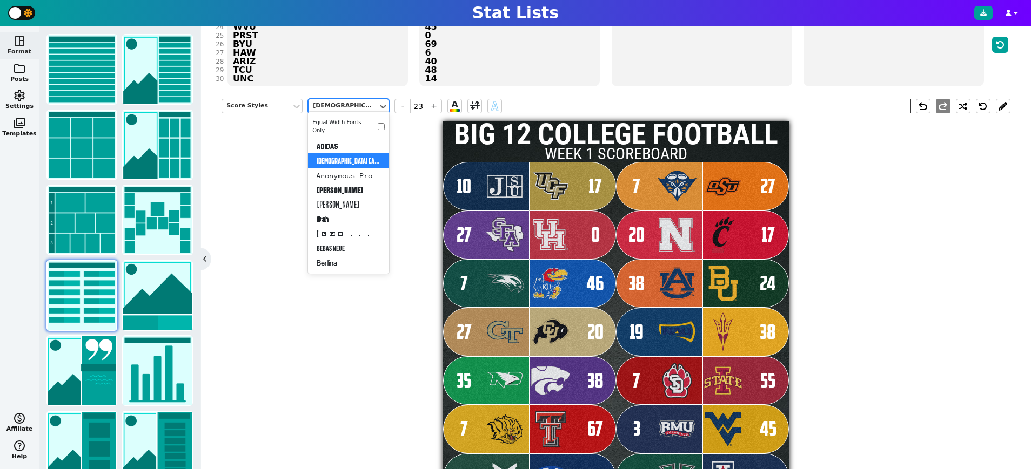
click at [366, 103] on div "[DEMOGRAPHIC_DATA] Captain" at bounding box center [343, 106] width 61 height 9
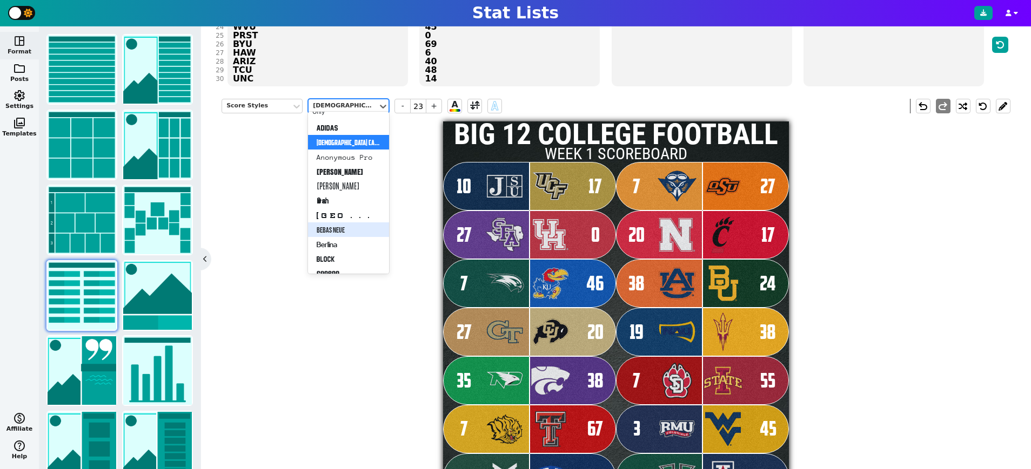
click at [338, 224] on div "Bebas Neue" at bounding box center [348, 230] width 81 height 15
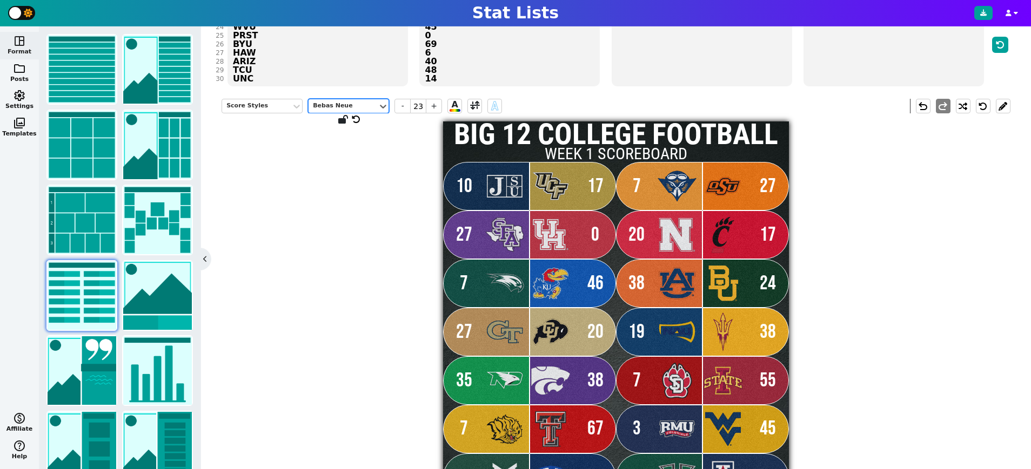
click at [360, 103] on div "Bebas Neue" at bounding box center [343, 106] width 61 height 9
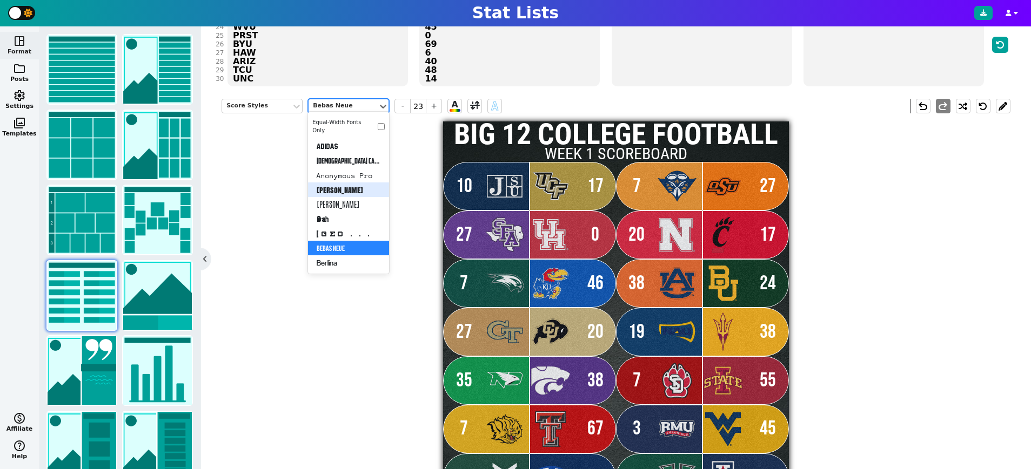
scroll to position [35, 0]
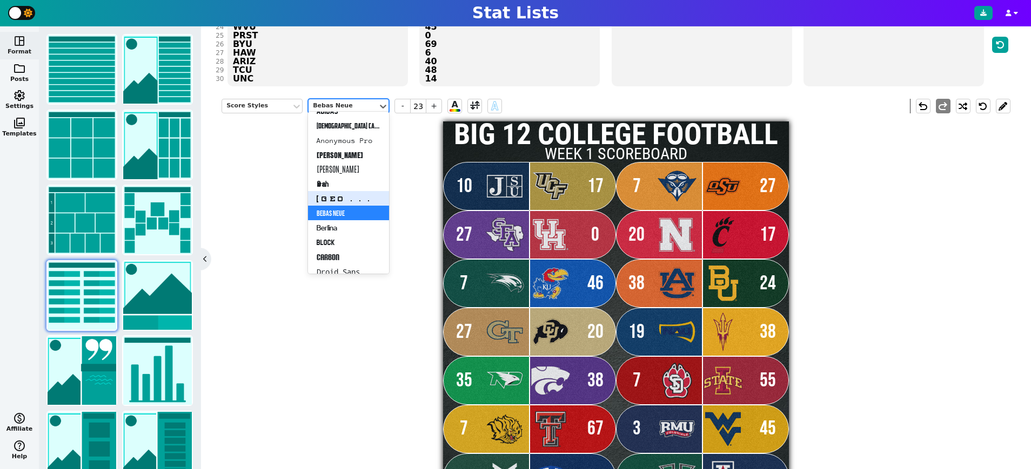
click at [348, 197] on div "[GEOGRAPHIC_DATA]" at bounding box center [348, 198] width 81 height 15
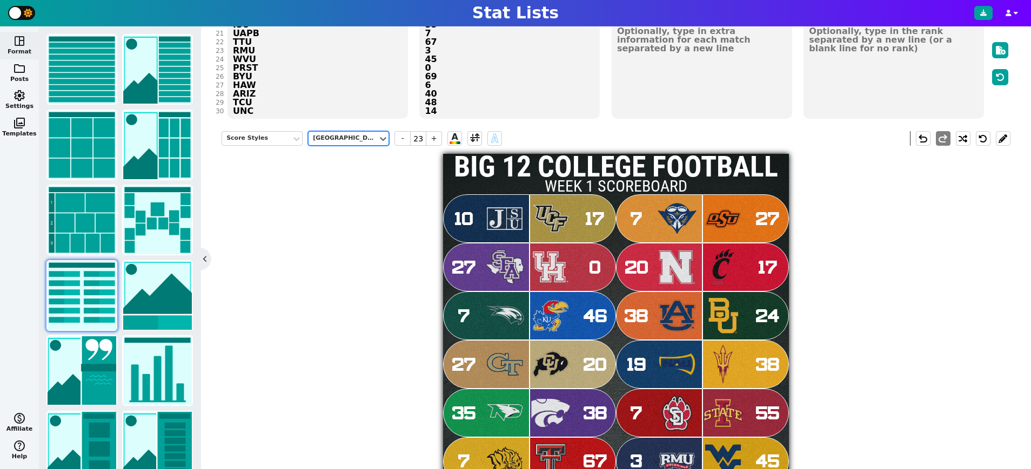
scroll to position [122, 0]
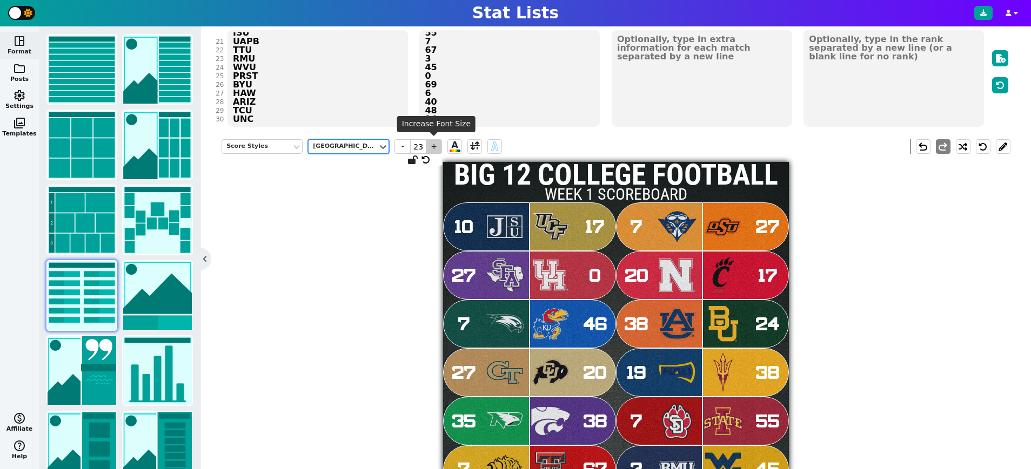
click at [432, 149] on span "+" at bounding box center [434, 146] width 16 height 15
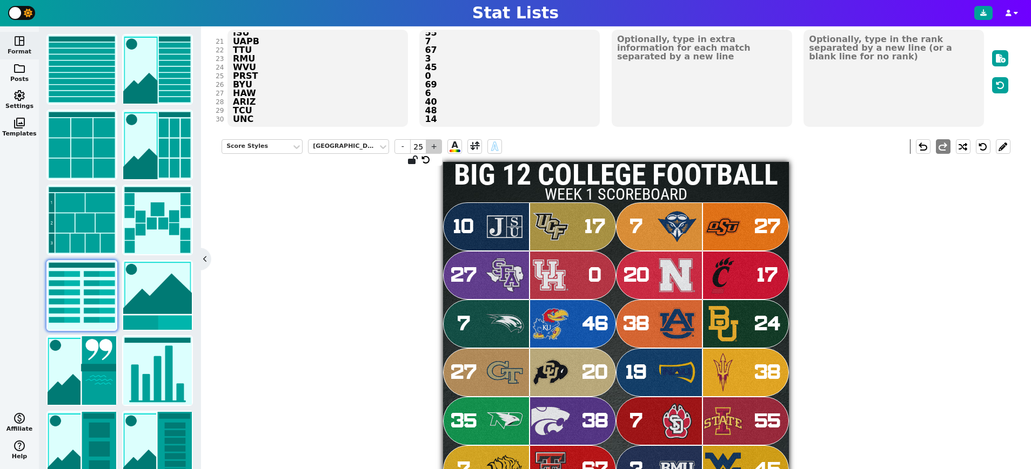
click at [432, 149] on span "+" at bounding box center [434, 146] width 16 height 15
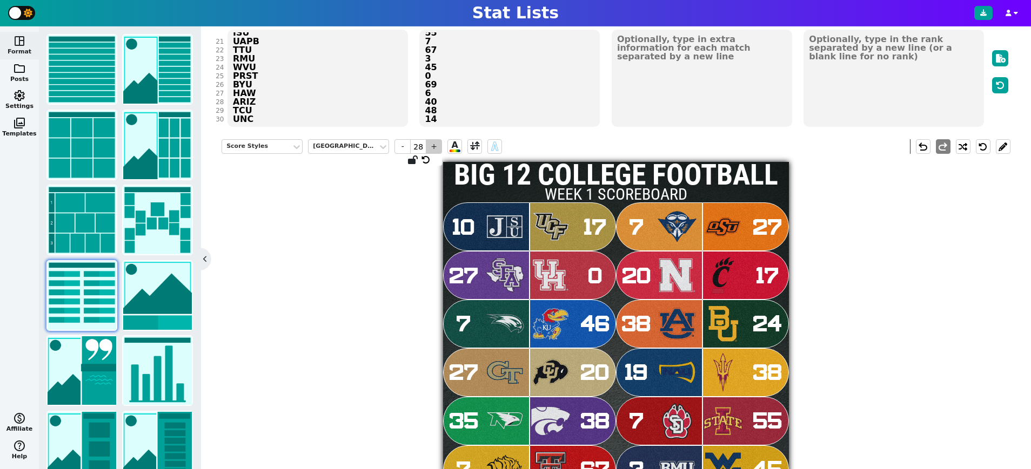
click at [432, 149] on span "+" at bounding box center [434, 146] width 16 height 15
click at [373, 346] on div "Score Styles Beantown - 29 + A A undo redo BIG 12 COLLEGE FOOTBALL WEEK 1 SCORE…" at bounding box center [615, 362] width 789 height 462
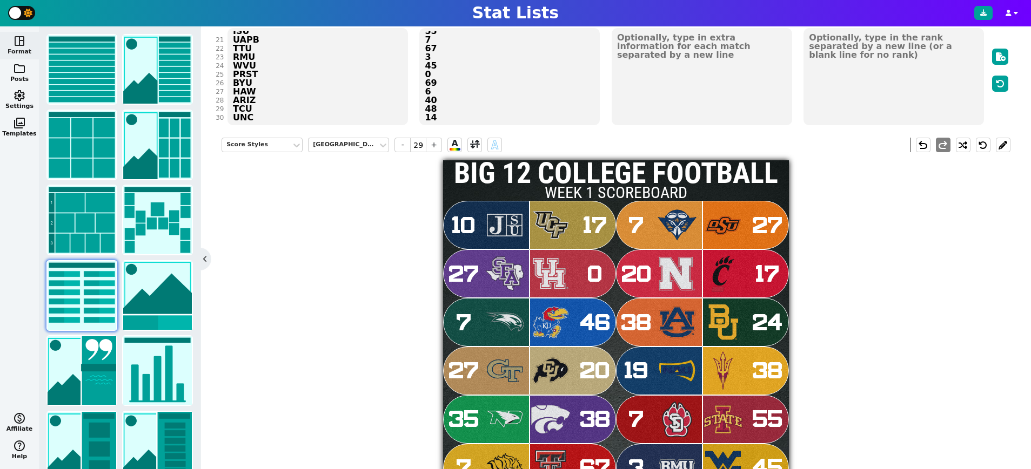
scroll to position [102, 0]
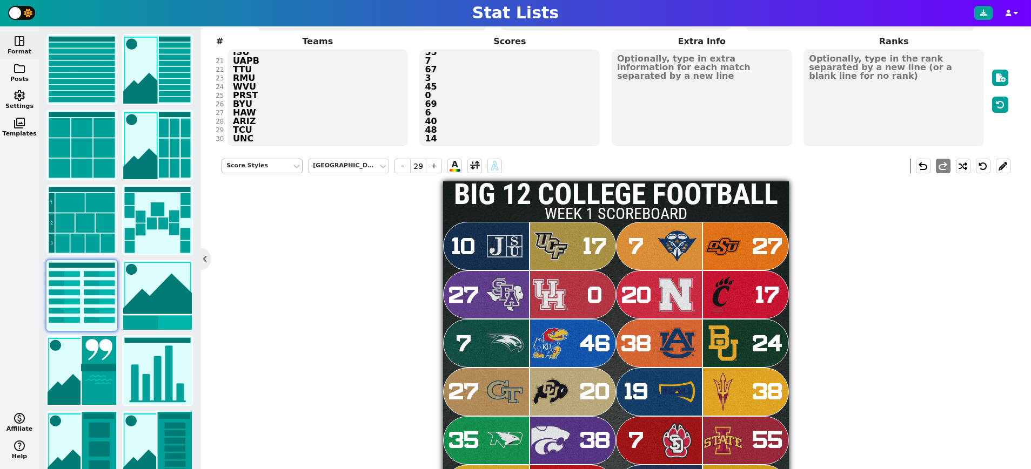
click at [264, 165] on div "Score Styles" at bounding box center [256, 166] width 61 height 9
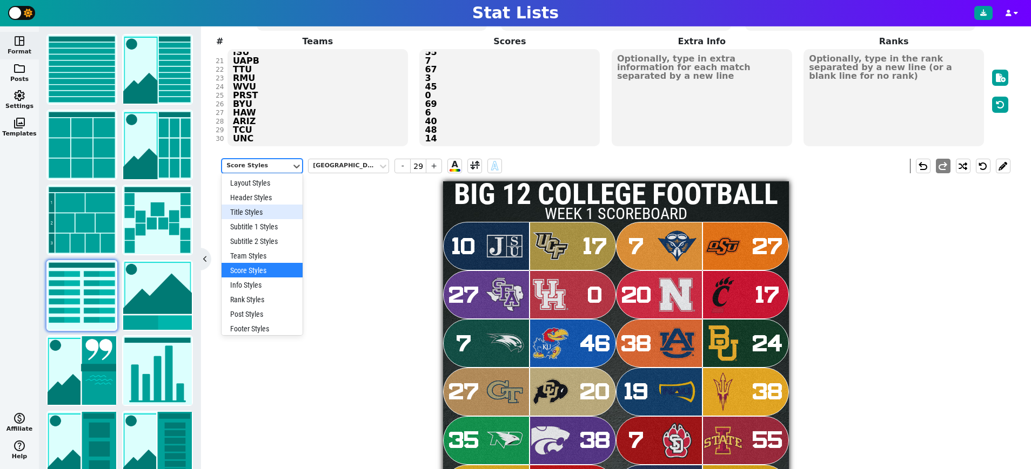
click at [257, 211] on div "Title Styles" at bounding box center [261, 212] width 81 height 15
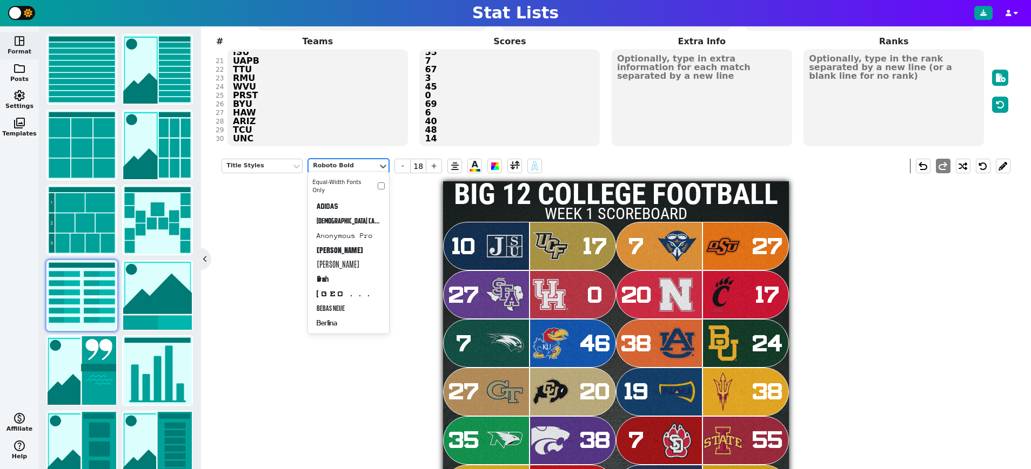
click at [340, 165] on div "Roboto Bold" at bounding box center [343, 166] width 61 height 9
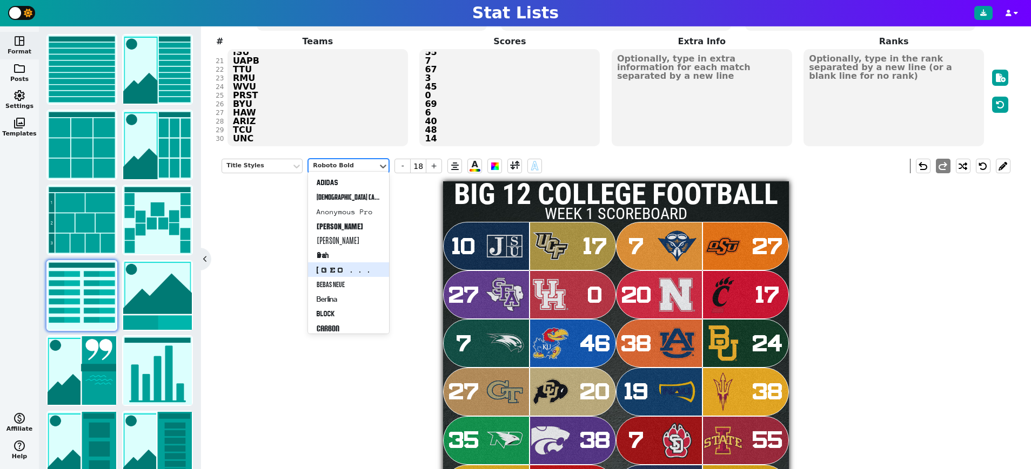
click at [358, 271] on div "[GEOGRAPHIC_DATA]" at bounding box center [348, 270] width 81 height 15
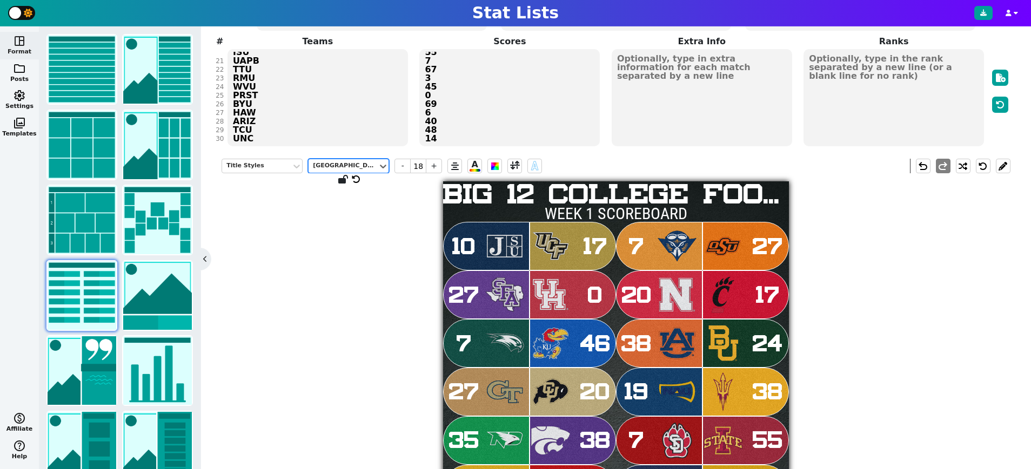
click at [355, 164] on div "[GEOGRAPHIC_DATA]" at bounding box center [343, 166] width 61 height 9
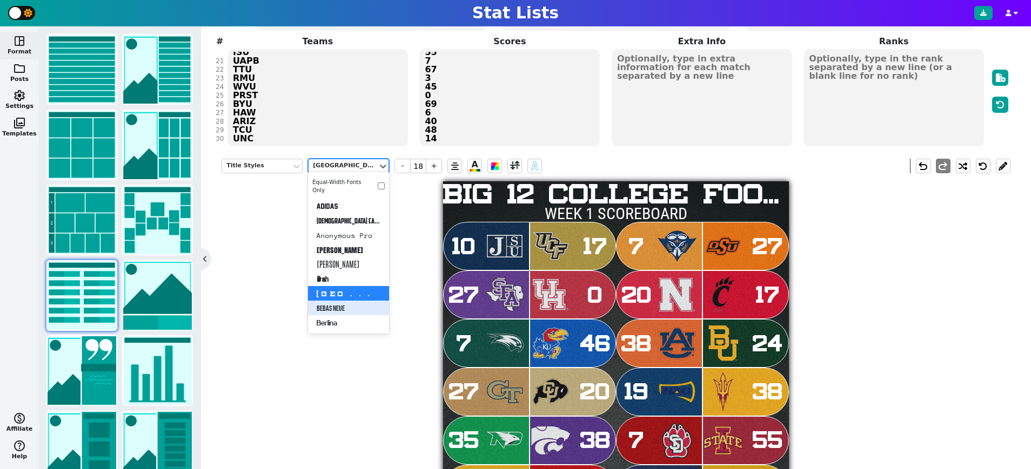
click at [350, 305] on div "Bebas Neue" at bounding box center [348, 308] width 81 height 15
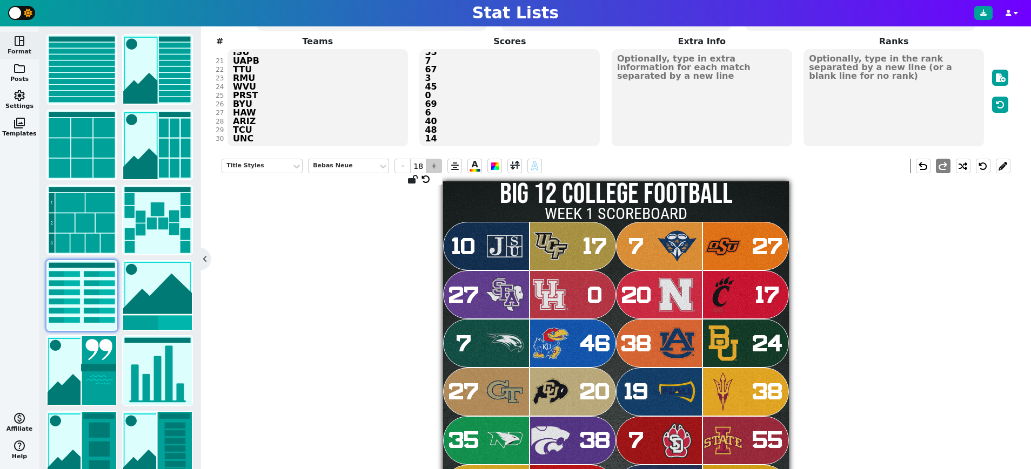
click at [434, 168] on span "+" at bounding box center [434, 166] width 16 height 15
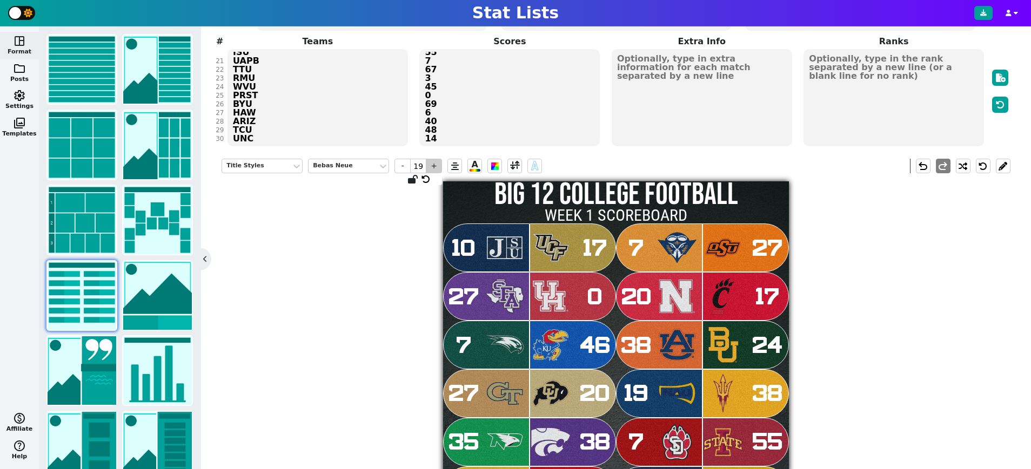
click at [434, 168] on span "+" at bounding box center [434, 166] width 16 height 15
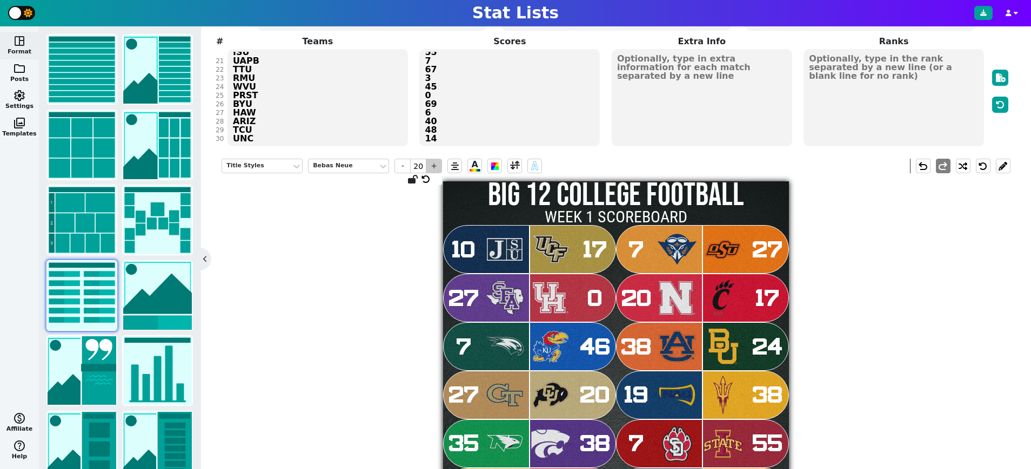
click at [434, 168] on span "+" at bounding box center [434, 166] width 16 height 15
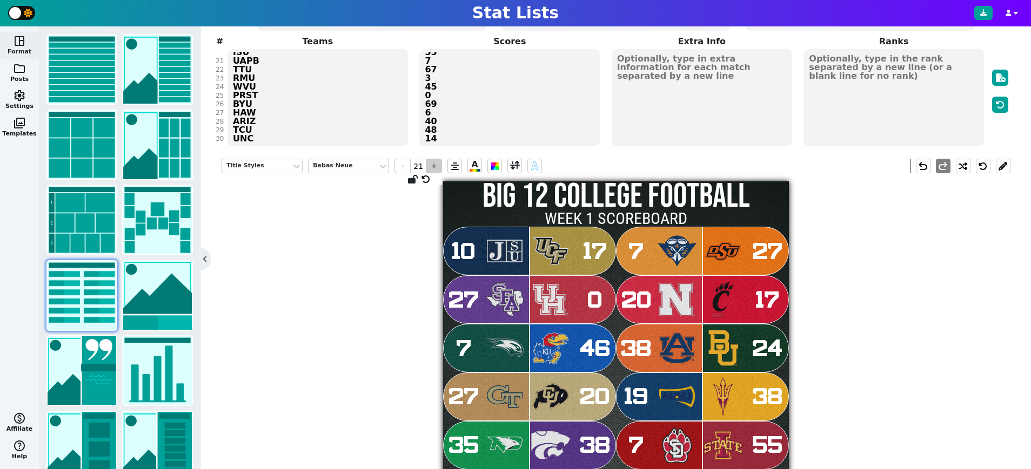
click at [434, 168] on span "+" at bounding box center [434, 166] width 16 height 15
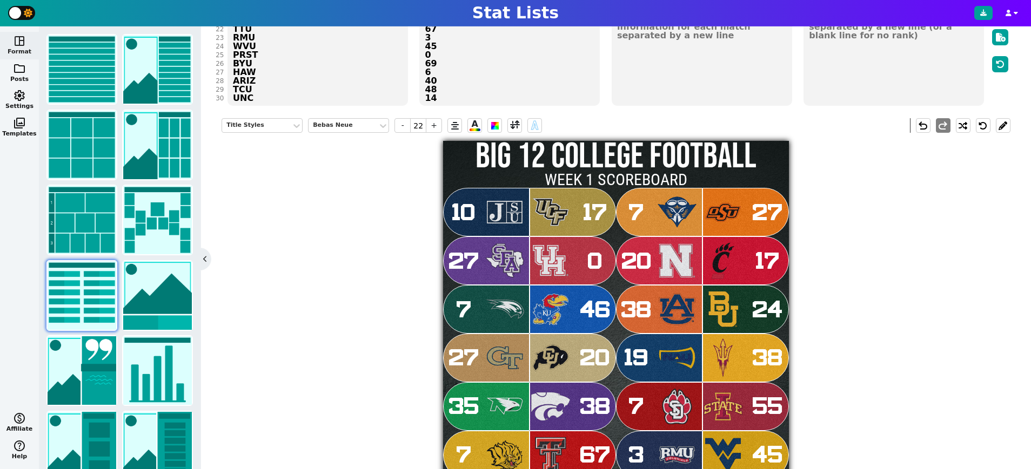
scroll to position [142, 0]
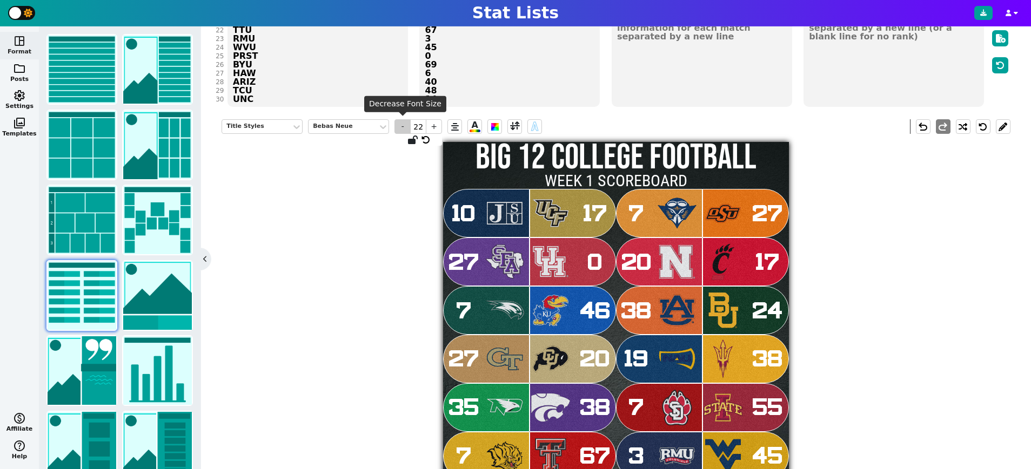
click at [408, 126] on span "-" at bounding box center [402, 126] width 16 height 15
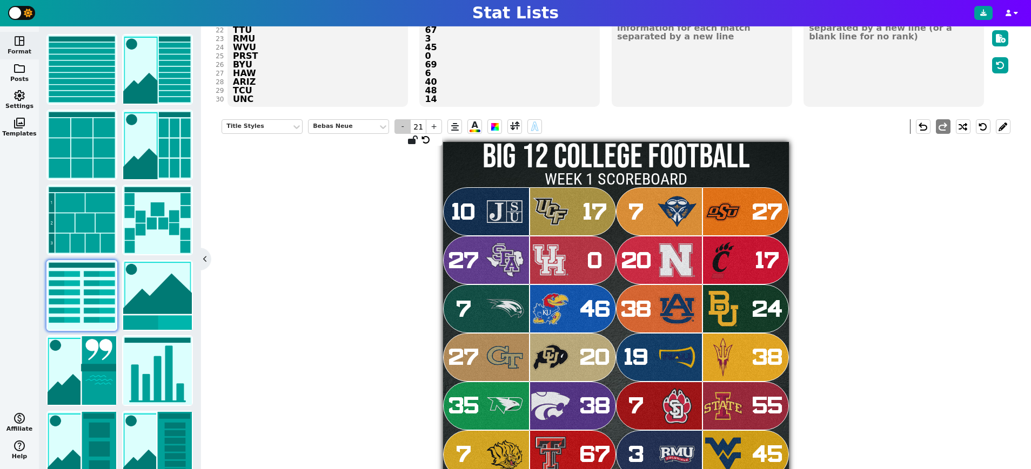
click at [408, 126] on span "-" at bounding box center [402, 126] width 16 height 15
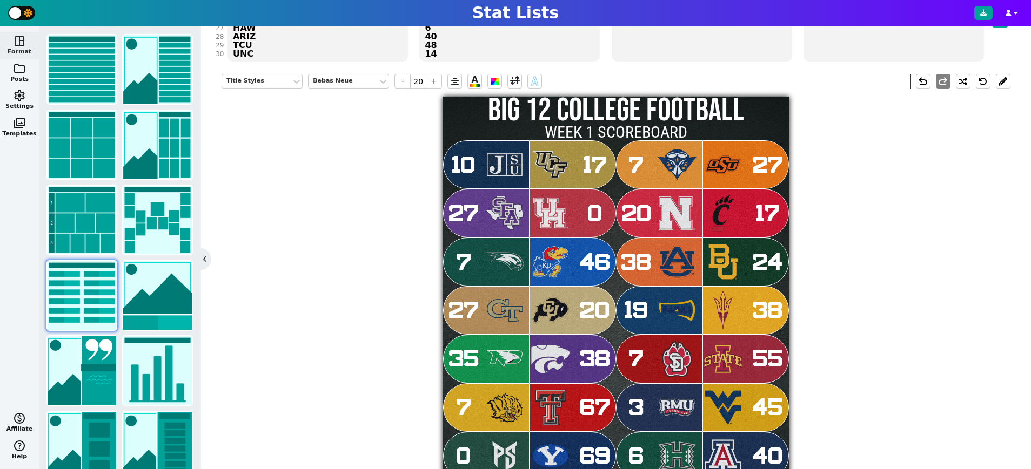
scroll to position [184, 0]
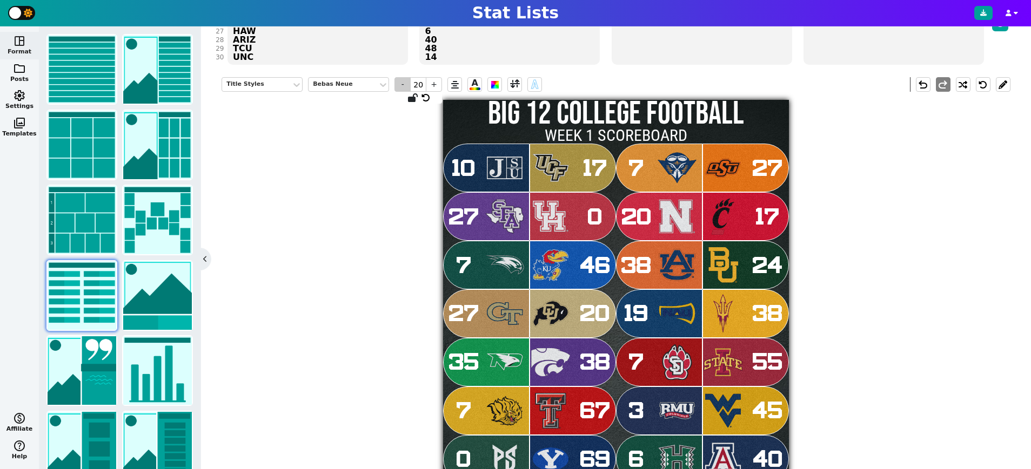
click at [406, 82] on span "-" at bounding box center [402, 84] width 16 height 15
type input "19"
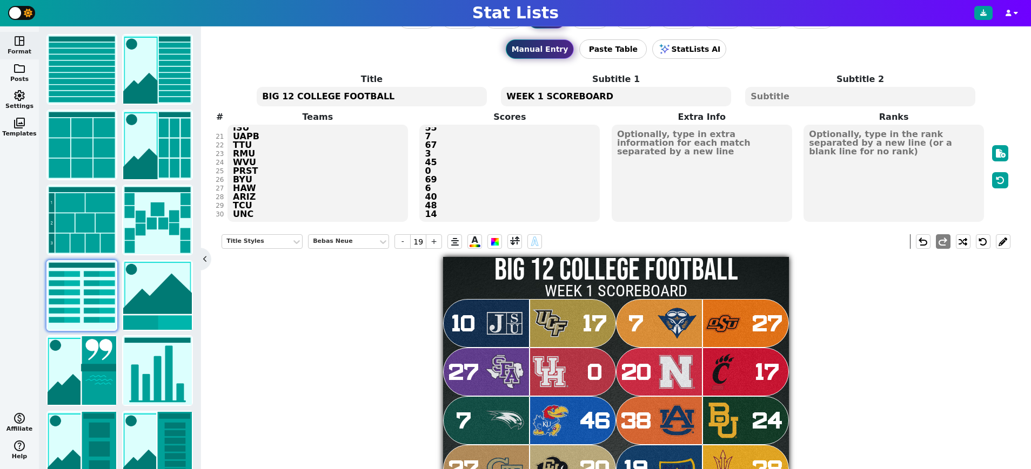
scroll to position [0, 0]
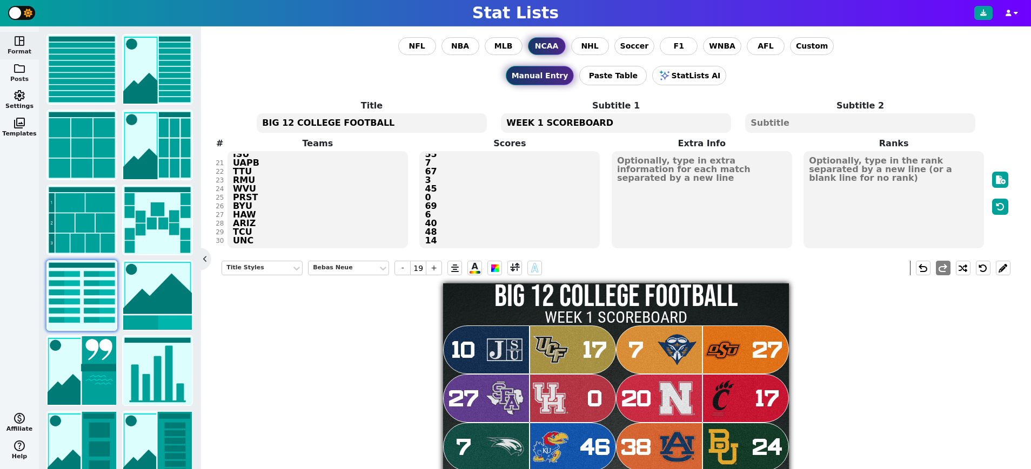
click at [21, 69] on span "folder" at bounding box center [19, 68] width 13 height 13
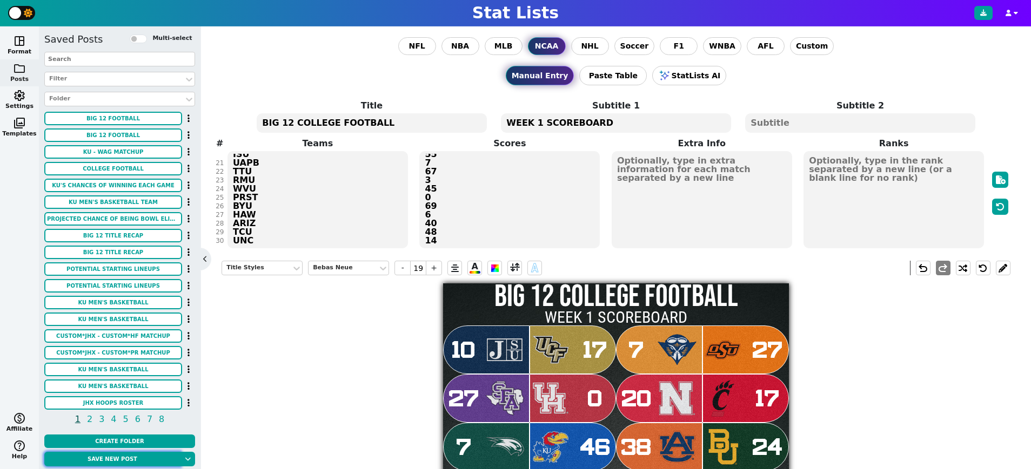
click at [116, 460] on button "Save new post" at bounding box center [112, 459] width 136 height 15
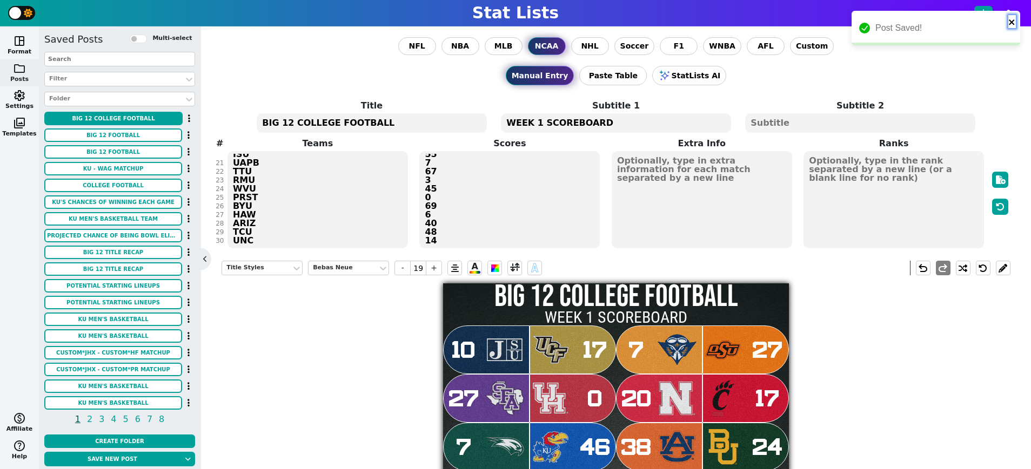
click at [1010, 19] on icon "close" at bounding box center [1012, 22] width 8 height 9
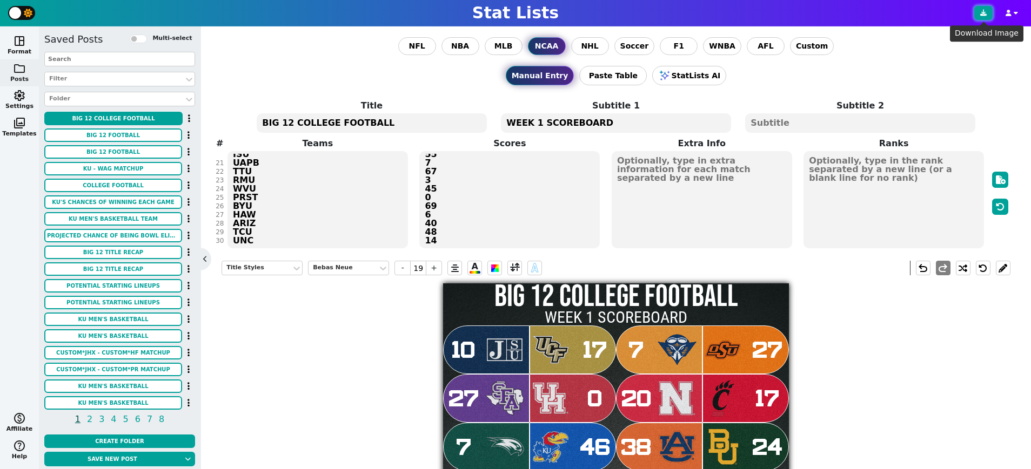
click at [983, 15] on icon at bounding box center [983, 13] width 6 height 6
